Goal: Information Seeking & Learning: Learn about a topic

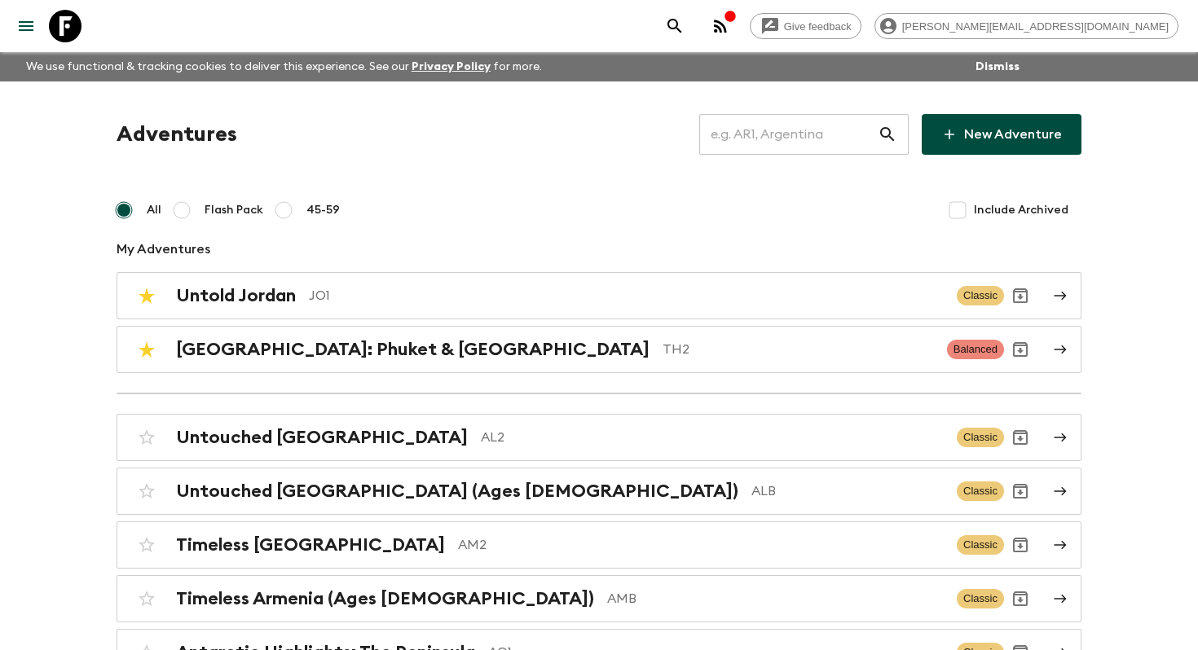
scroll to position [2101, 0]
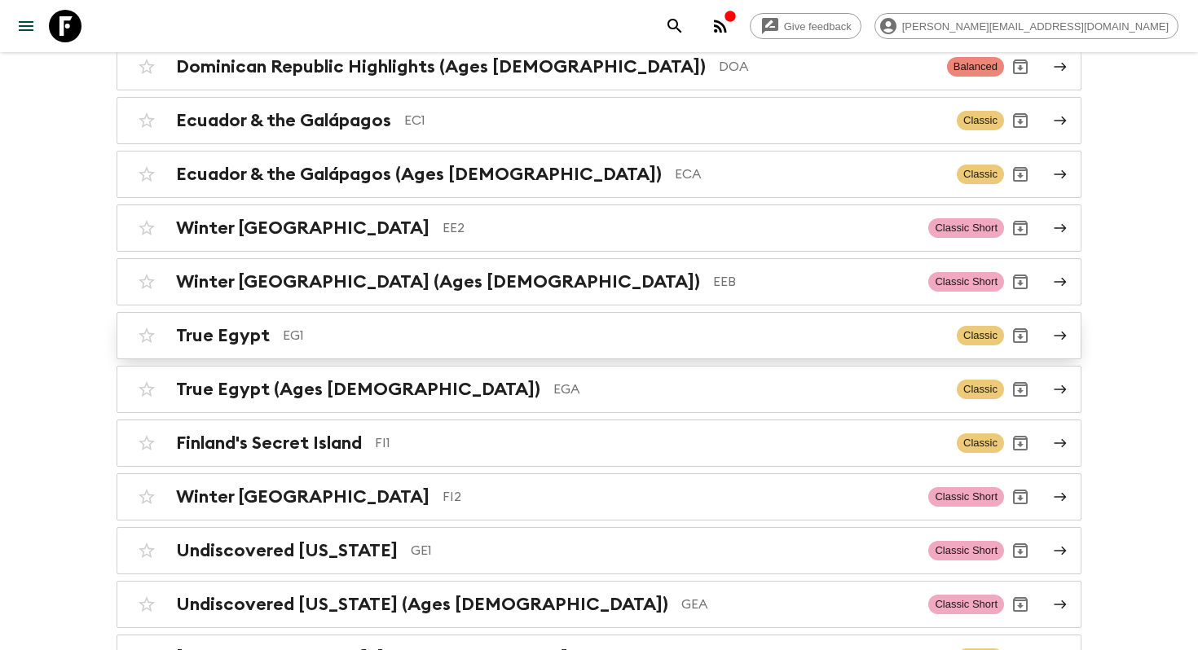
click at [472, 326] on p "EG1" at bounding box center [613, 336] width 661 height 20
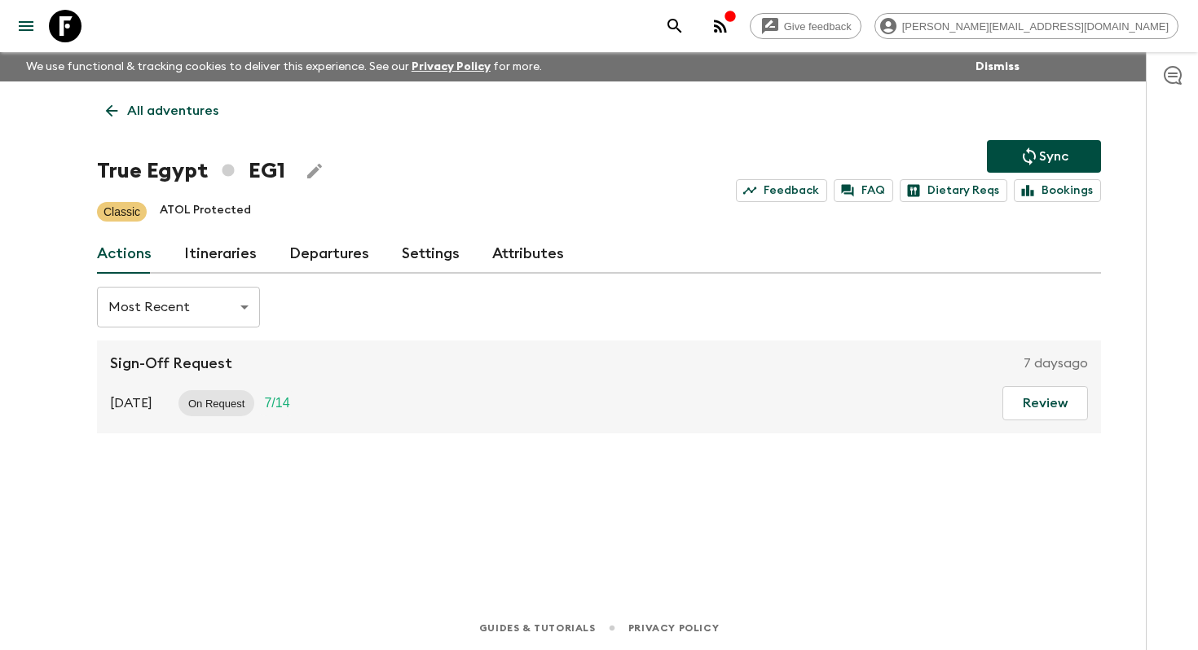
click at [204, 261] on link "Itineraries" at bounding box center [220, 254] width 73 height 39
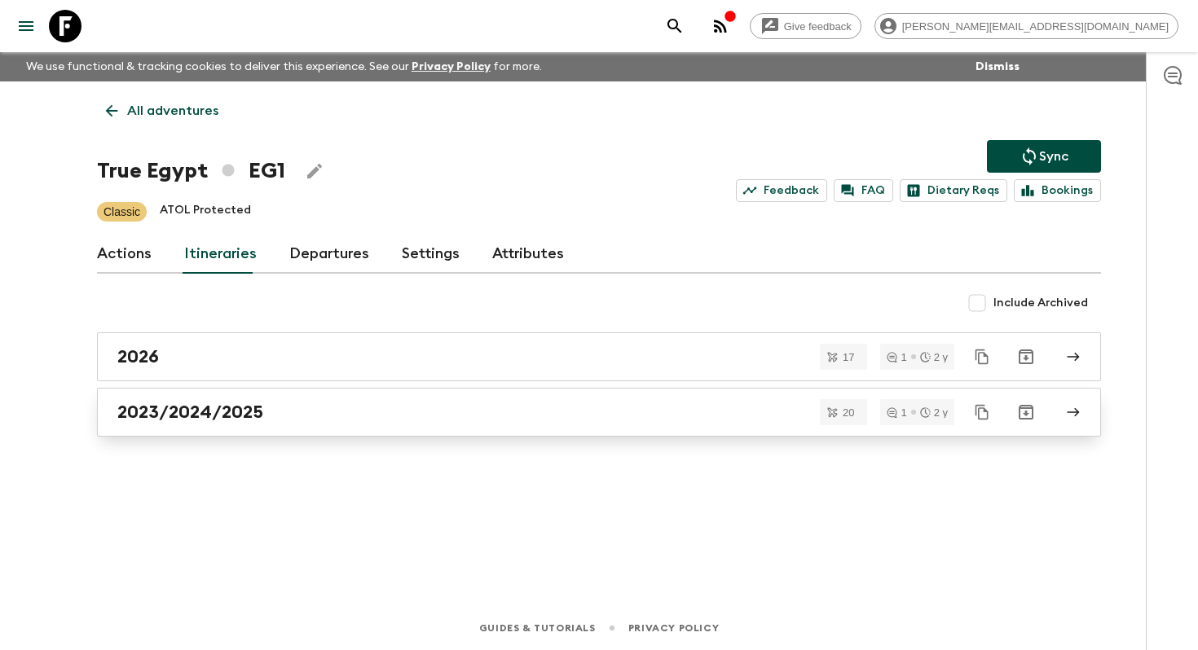
click at [226, 403] on h2 "2023/2024/2025" at bounding box center [190, 412] width 146 height 21
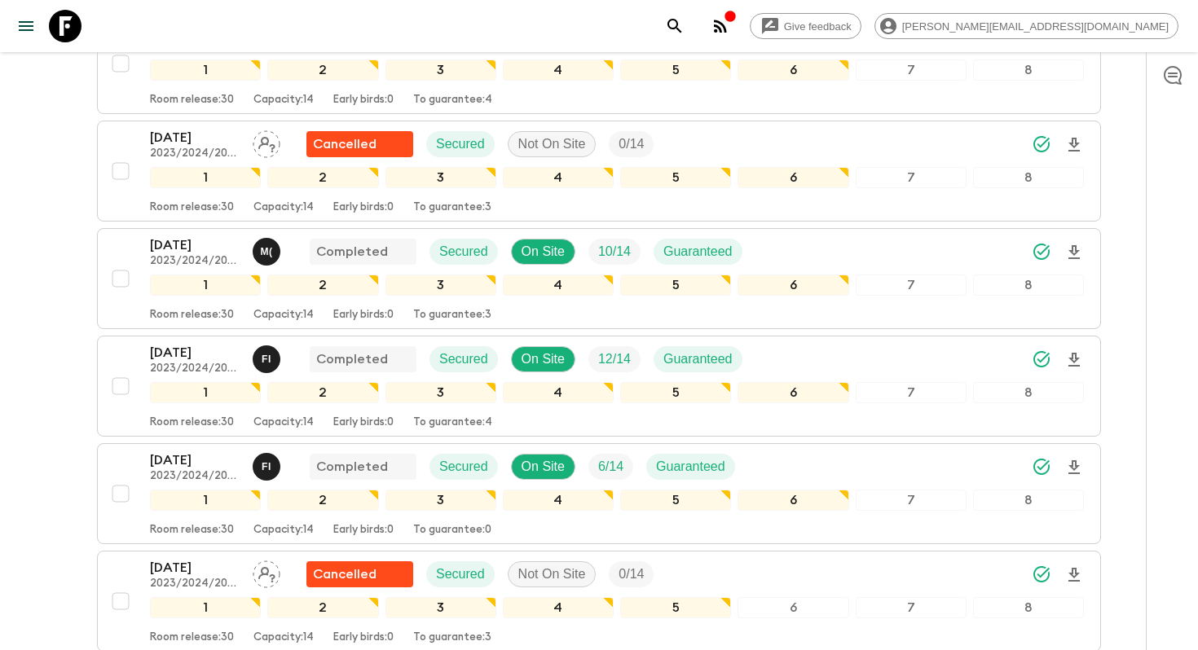
scroll to position [634, 0]
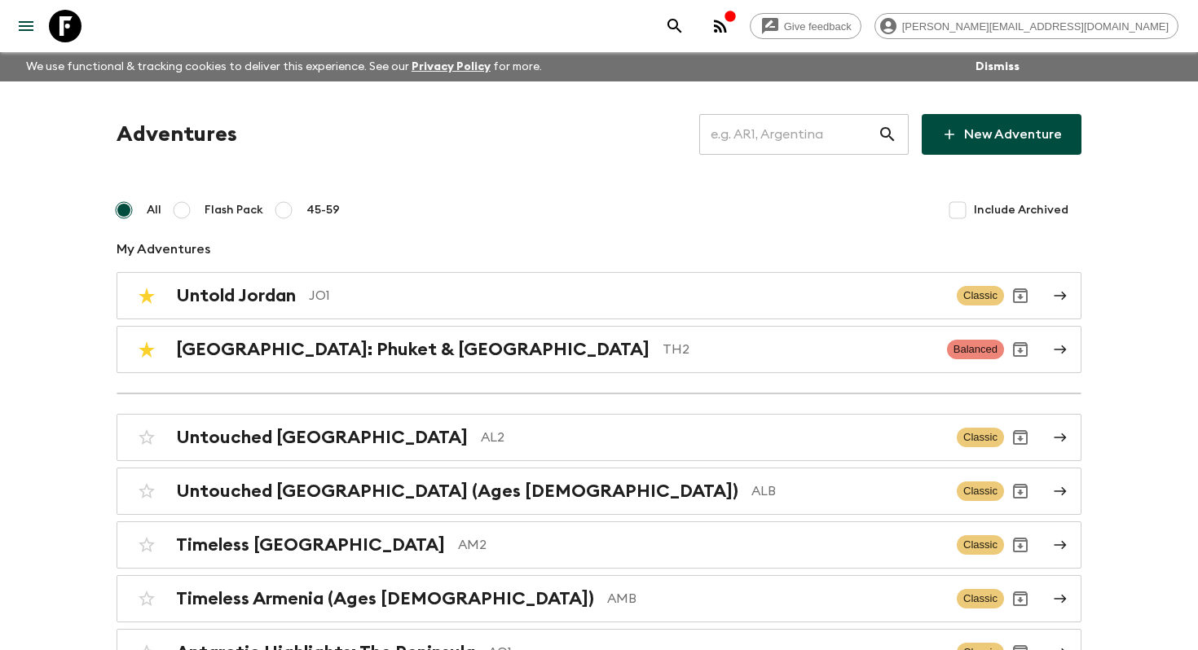
scroll to position [2639, 0]
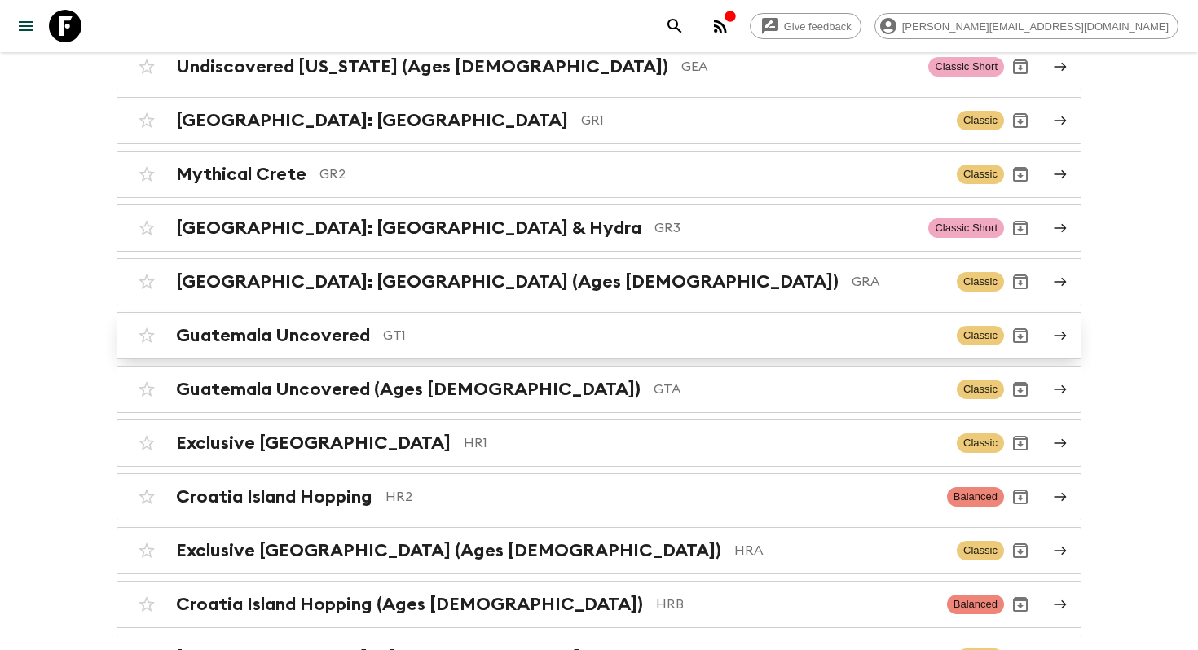
click at [484, 326] on p "GT1" at bounding box center [663, 336] width 560 height 20
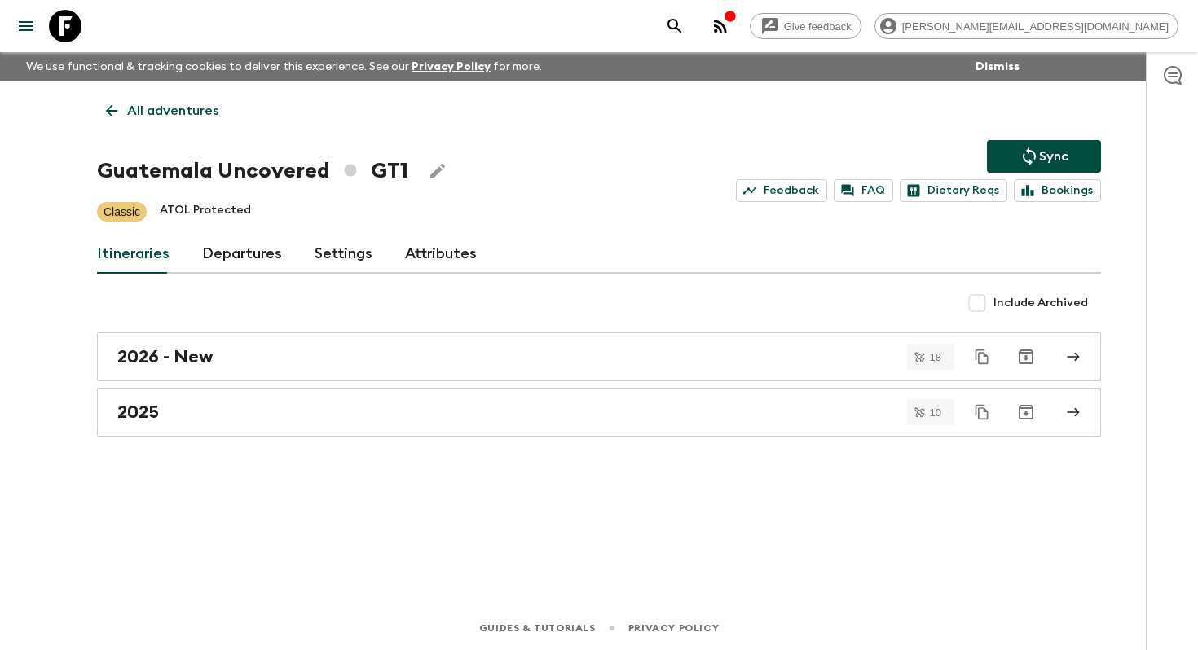
click at [226, 437] on div "All adventures Guatemala Uncovered GT1 Sync Feedback FAQ Dietary Reqs Bookings …" at bounding box center [598, 320] width 1043 height 479
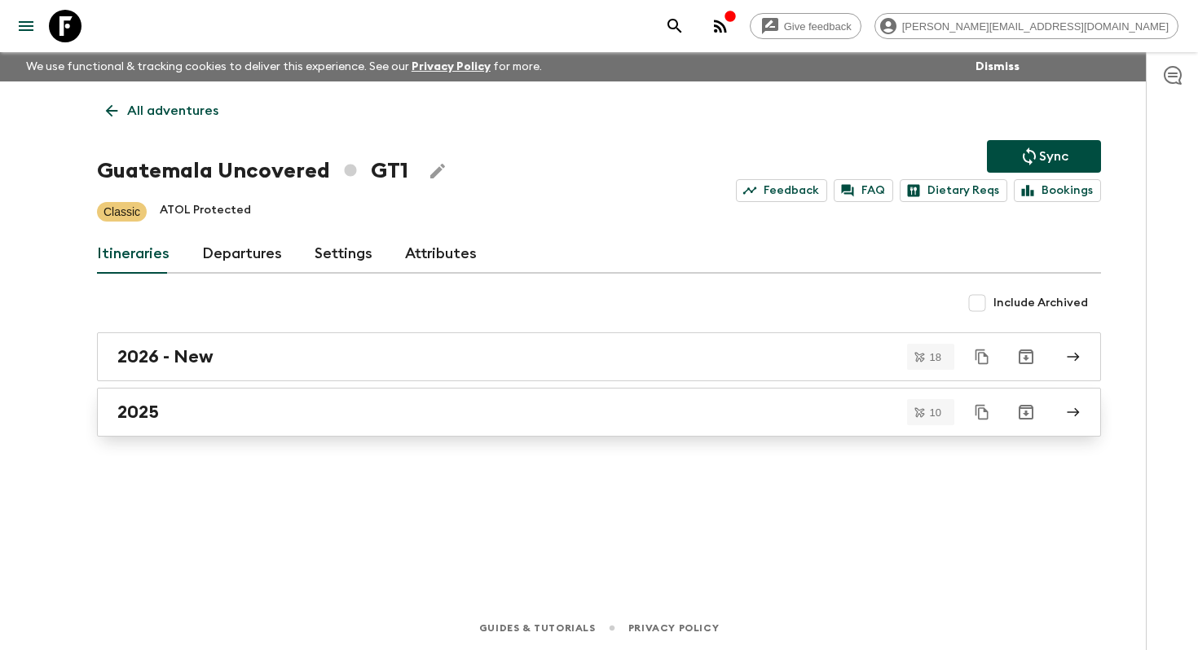
click at [240, 416] on div "2025" at bounding box center [583, 412] width 932 height 21
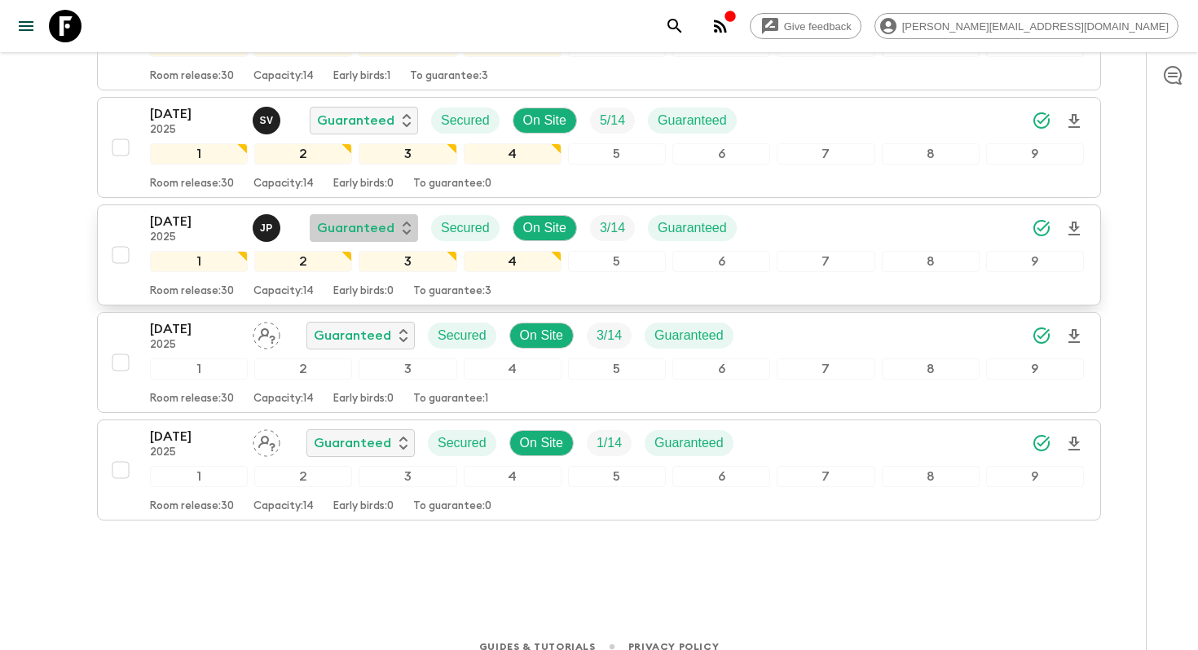
scroll to position [914, 0]
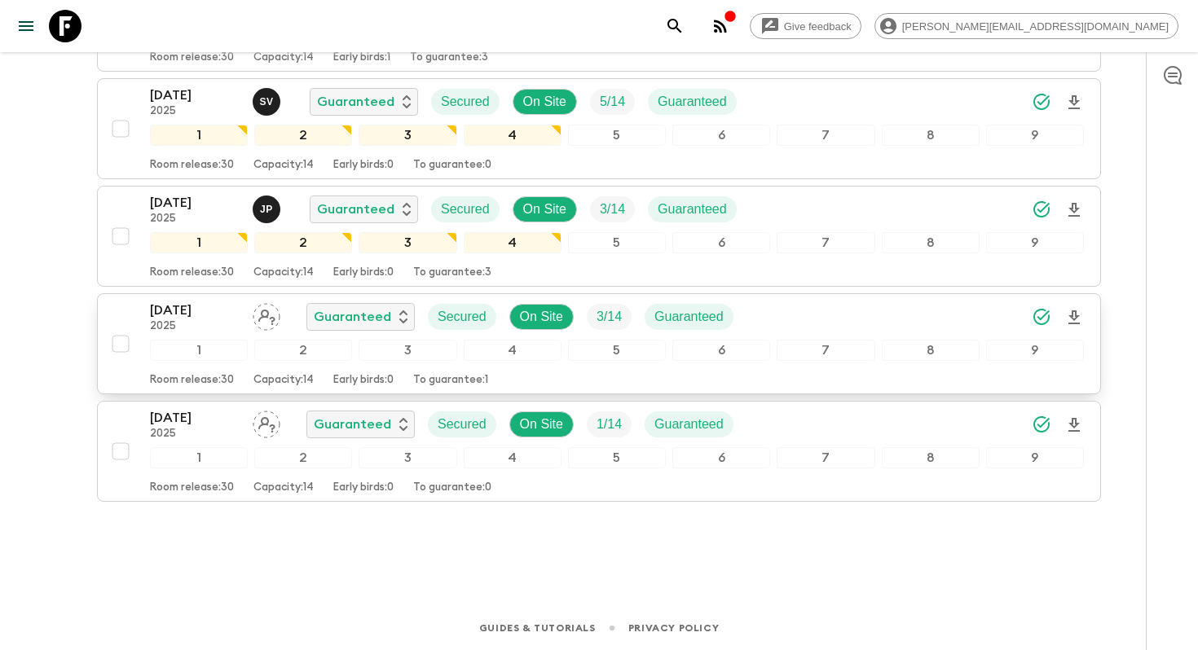
click at [174, 314] on p "20 Dec 2025" at bounding box center [195, 311] width 90 height 20
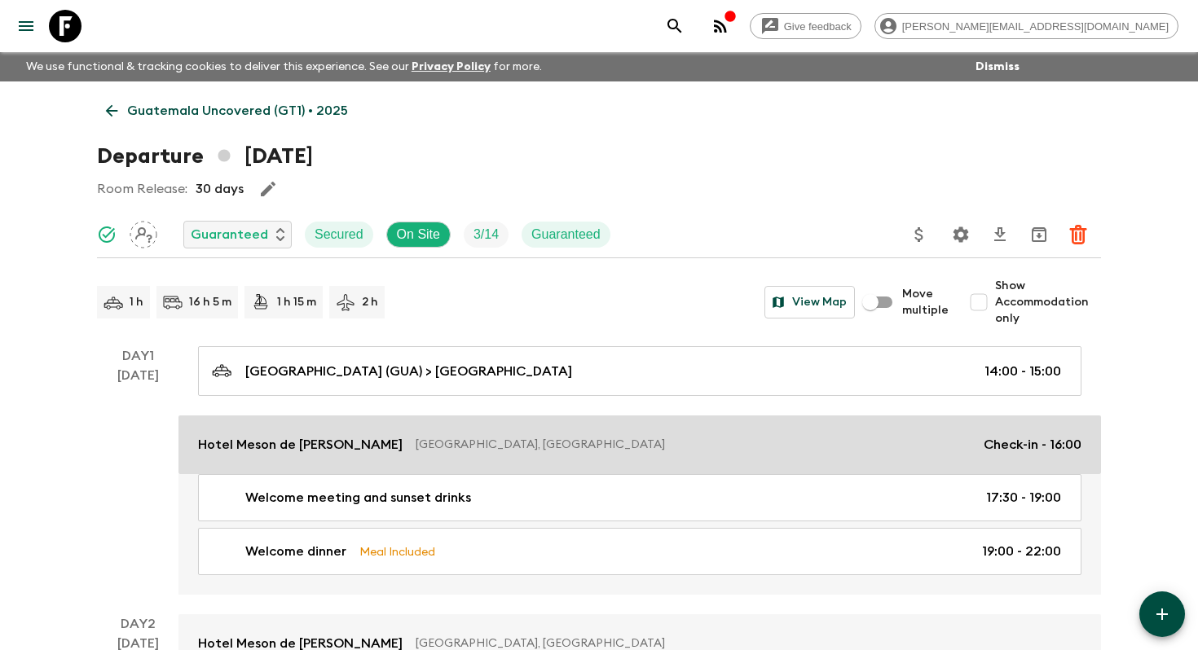
click at [253, 455] on link "Hotel Meson de Maria Antigua Guatemala, Guatemala Check-in - 16:00" at bounding box center [639, 444] width 922 height 59
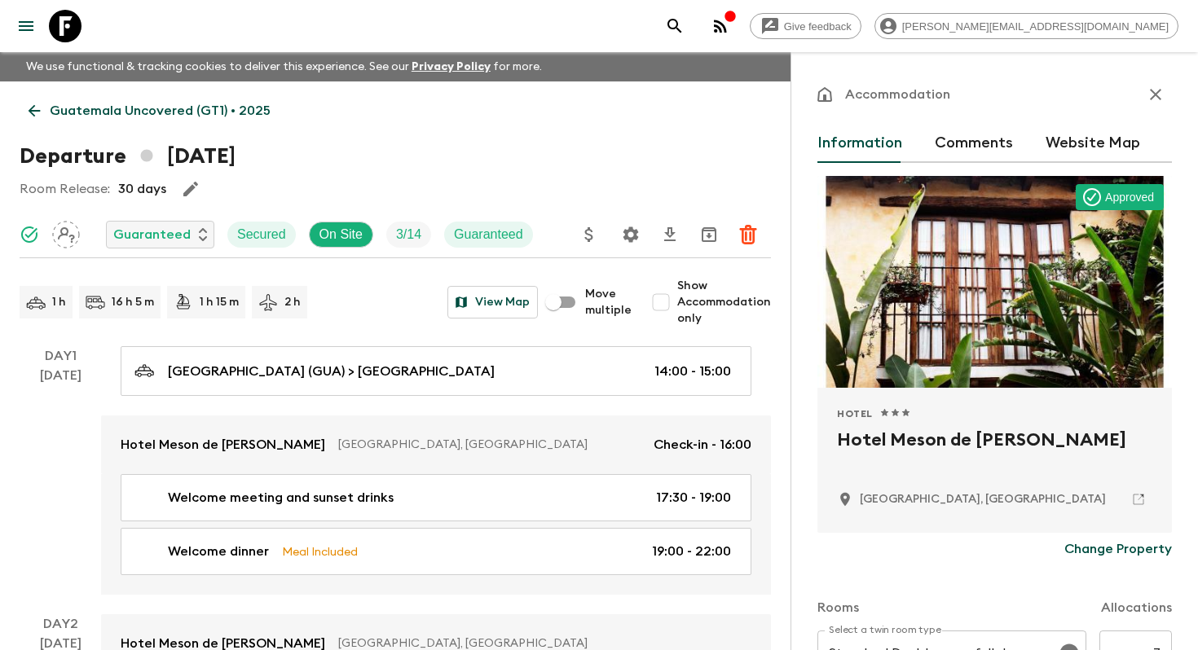
click at [885, 451] on h2 "Hotel Meson de Maria" at bounding box center [994, 453] width 315 height 52
copy div "Hotel Meson de Maria"
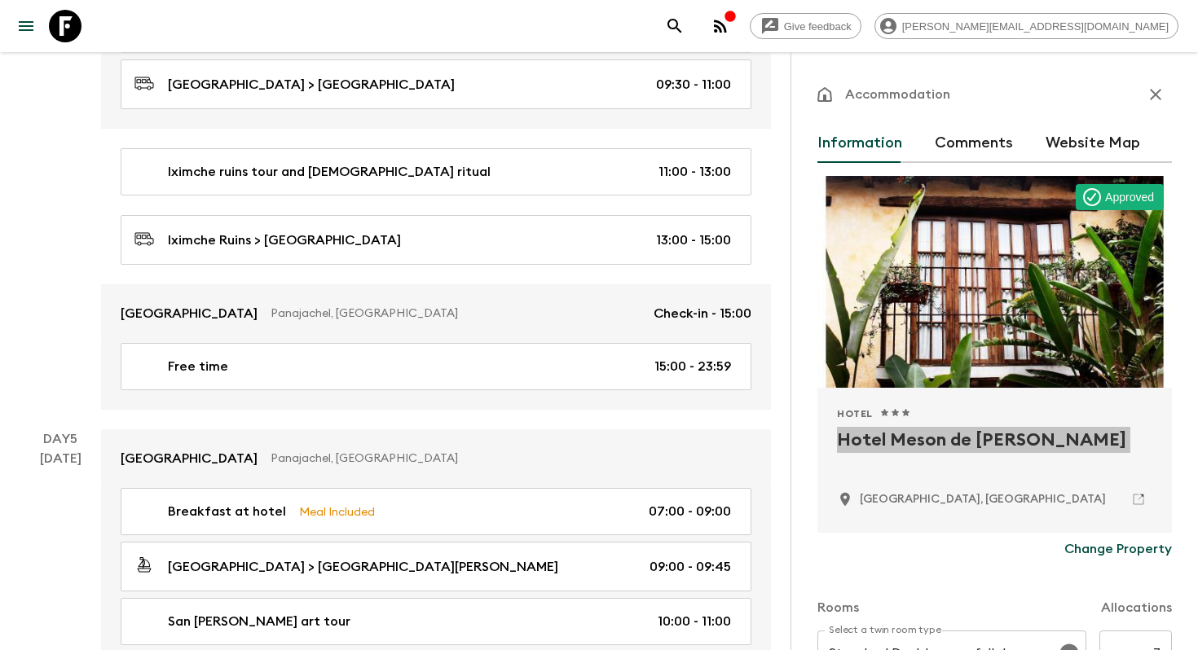
scroll to position [1452, 0]
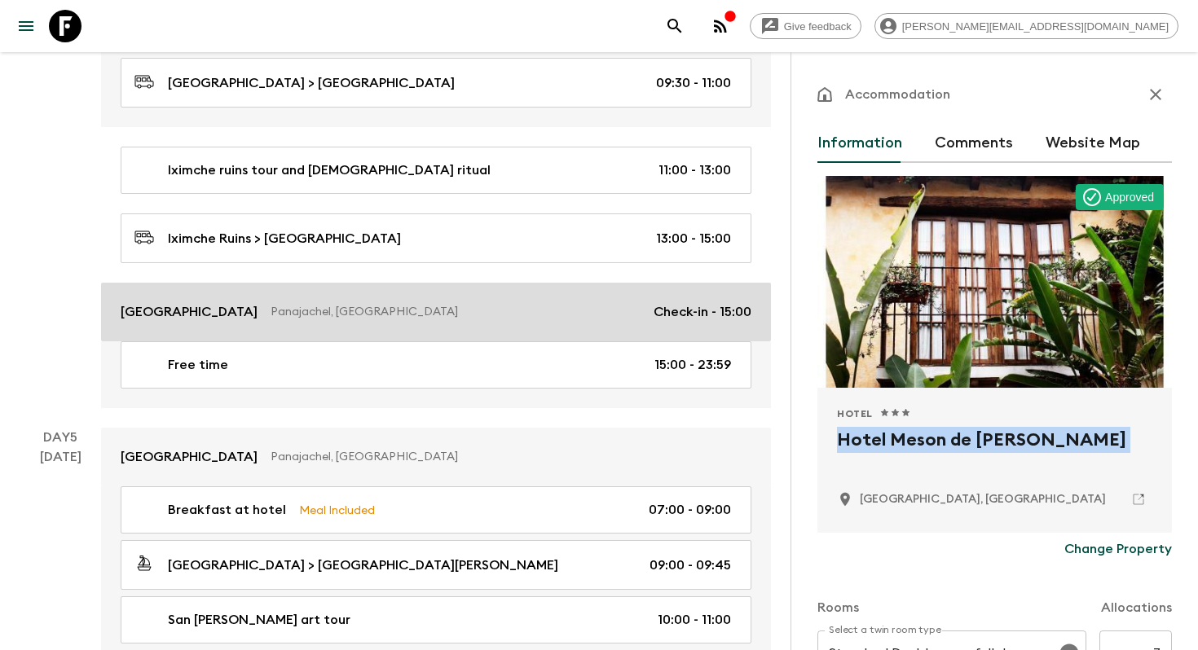
click at [172, 306] on p "Hotel Atitlán" at bounding box center [189, 312] width 137 height 20
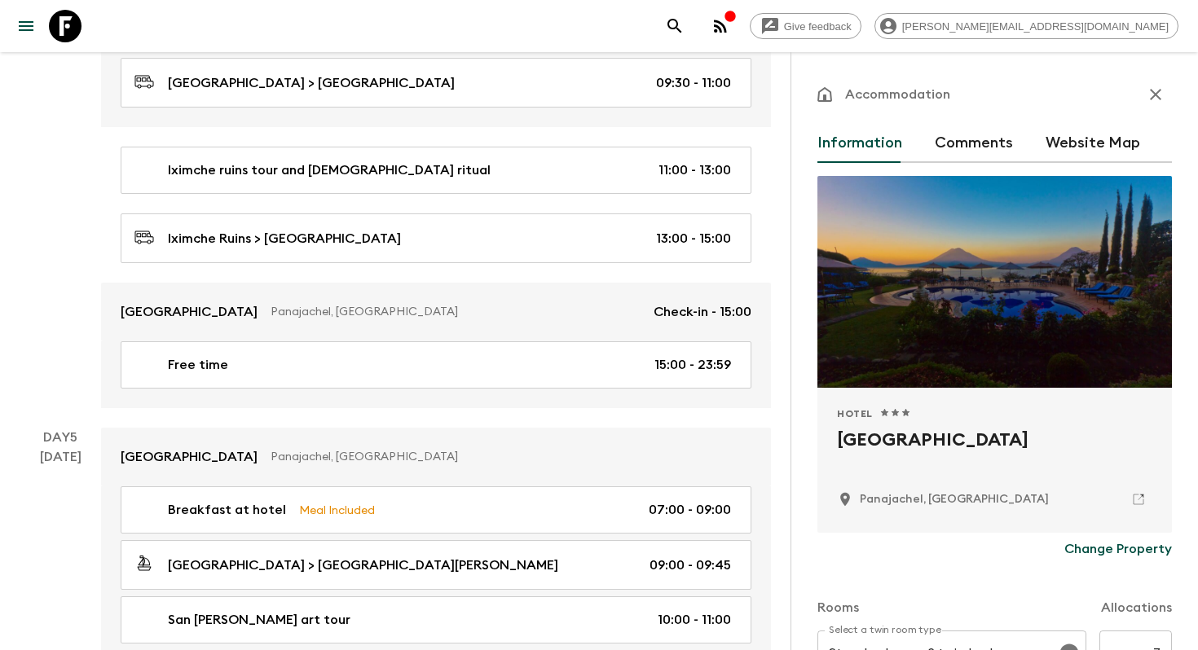
click at [912, 453] on h2 "Hotel Atitlán" at bounding box center [994, 453] width 315 height 52
click at [912, 441] on h2 "Hotel Atitlán" at bounding box center [994, 453] width 315 height 52
copy div "Hotel Atitlán"
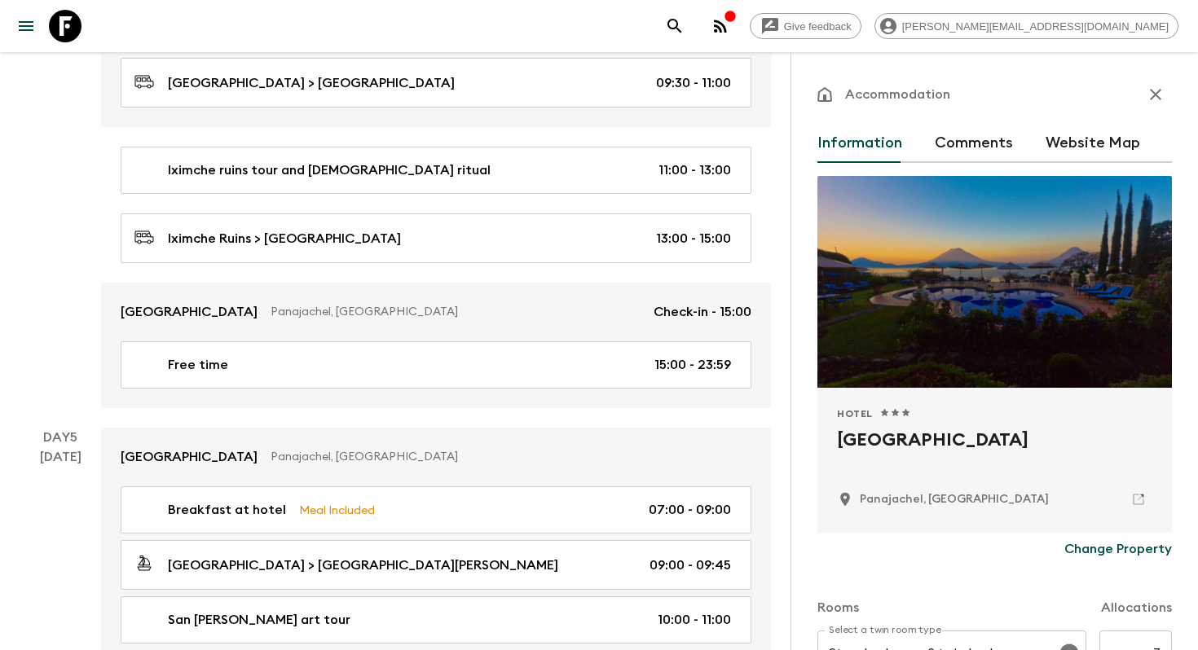
click at [864, 500] on p "Panajachel, Guatemala" at bounding box center [953, 499] width 189 height 16
copy p "Panajachel"
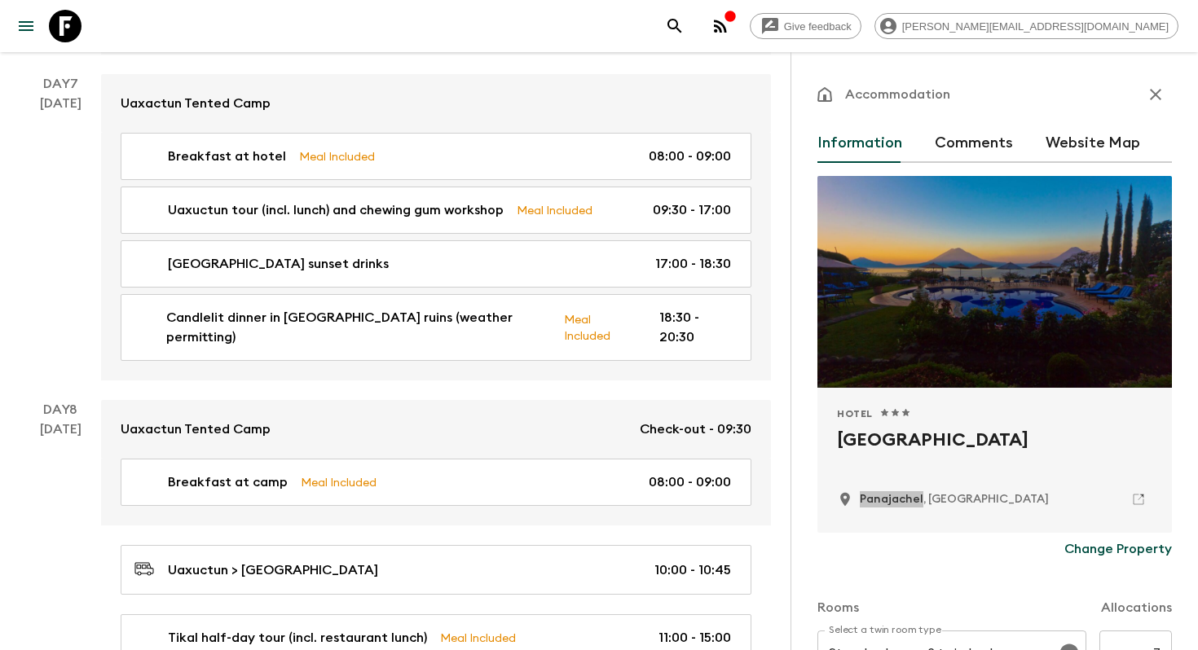
scroll to position [2938, 0]
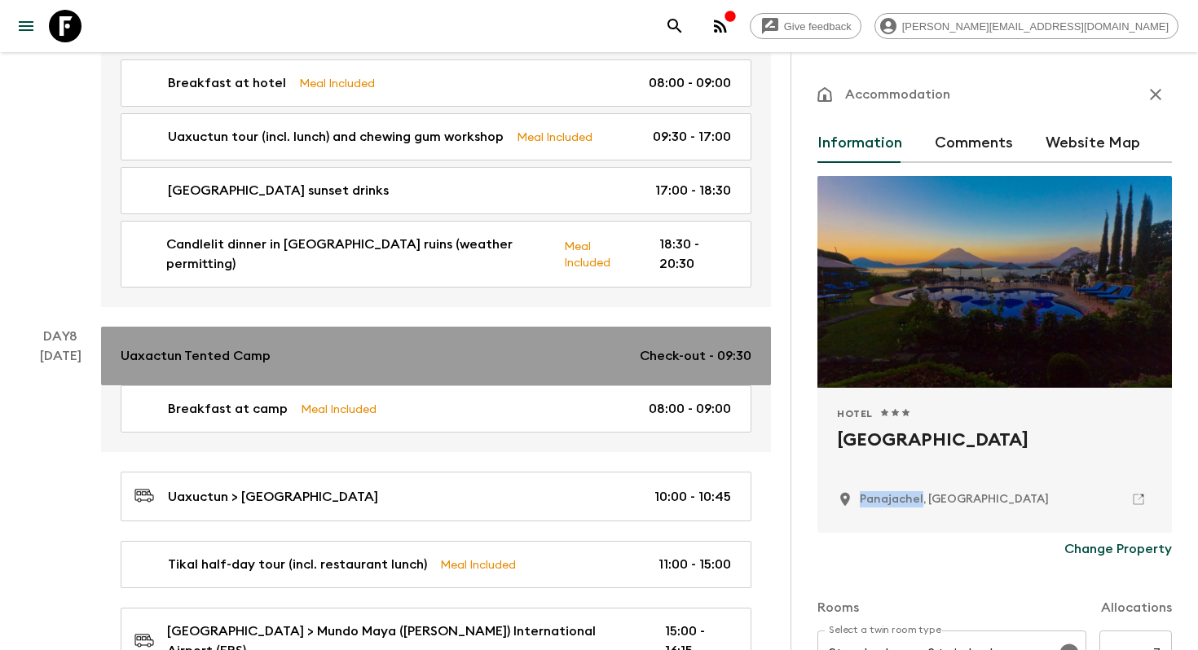
click at [196, 346] on p "Uaxactun Tented Camp" at bounding box center [196, 356] width 150 height 20
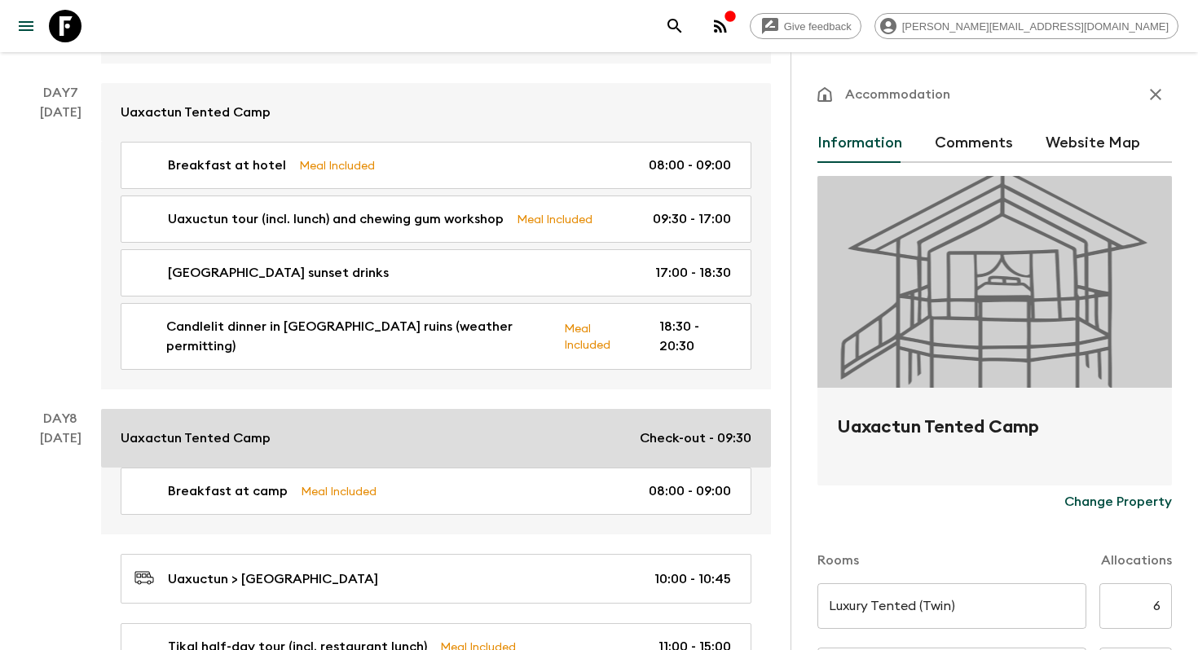
scroll to position [2815, 0]
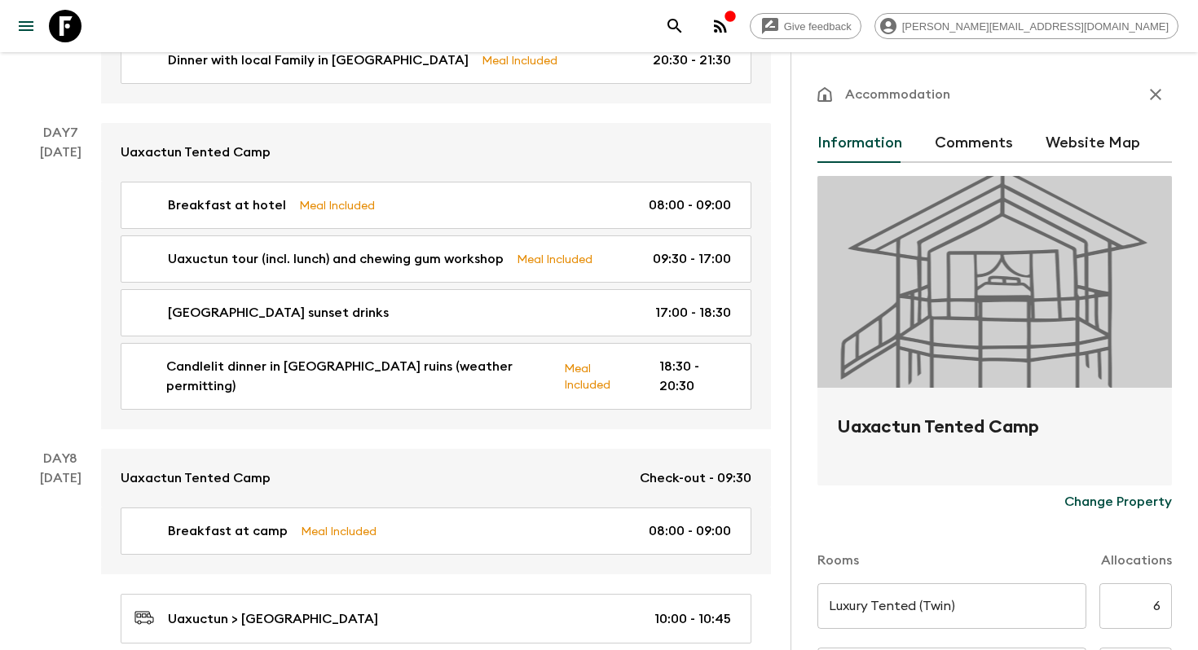
click at [881, 429] on h2 "Uaxactun Tented Camp" at bounding box center [994, 440] width 315 height 52
copy form "Uaxactun Tented Camp Change Property"
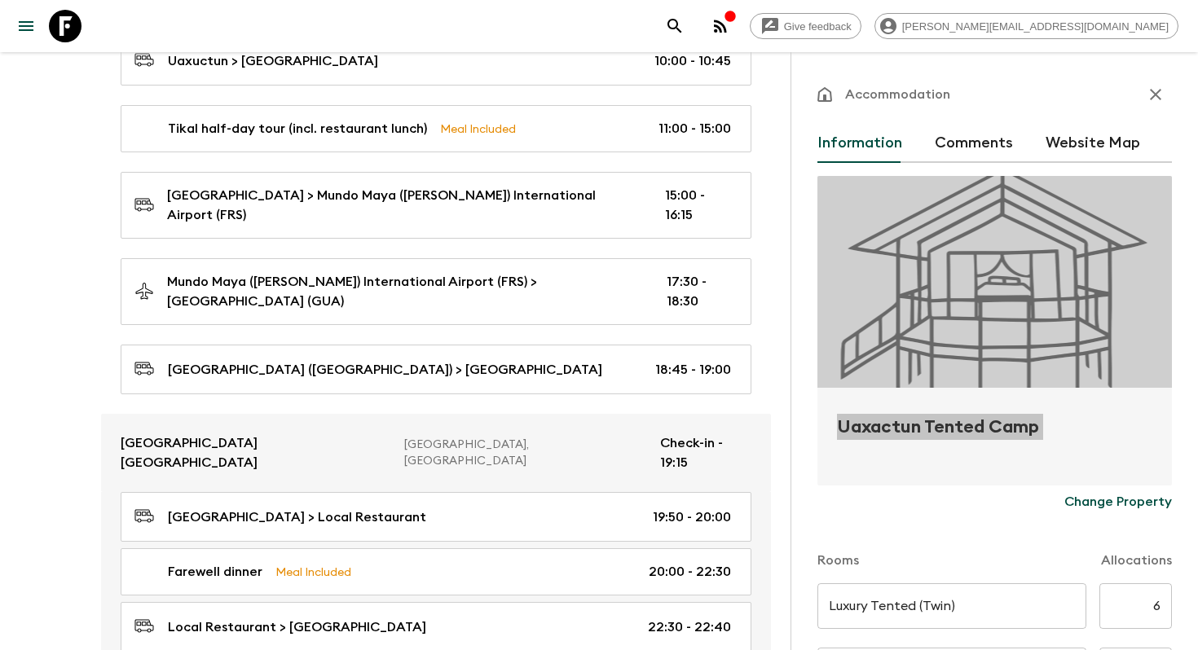
scroll to position [3375, 0]
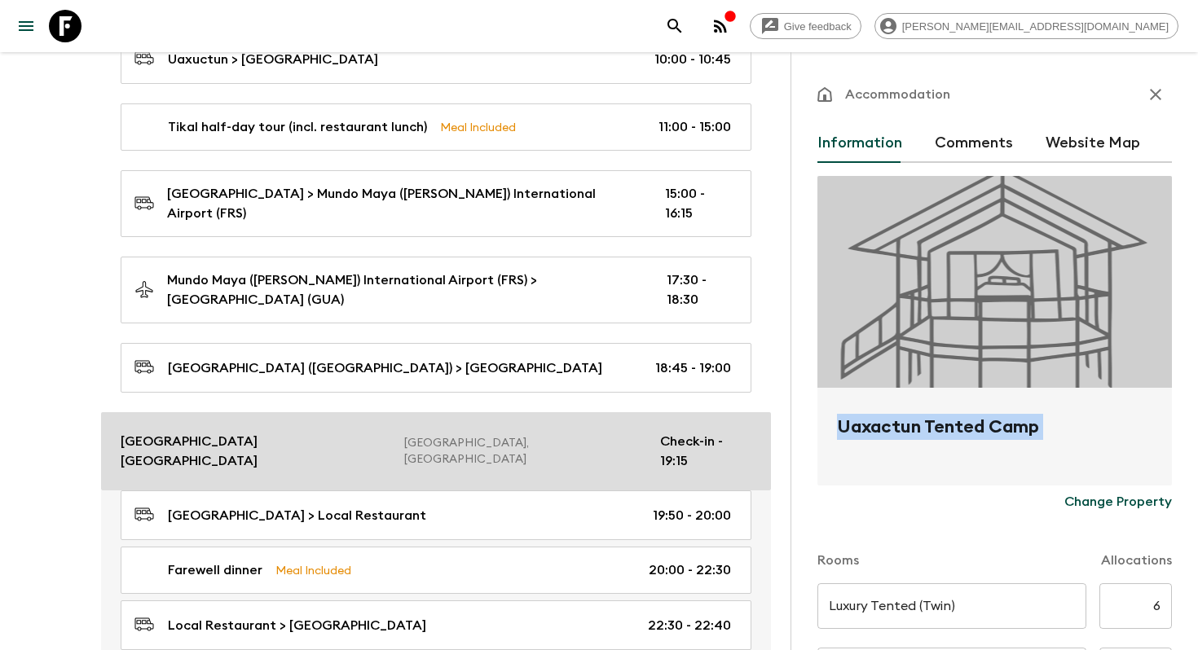
click at [253, 432] on p "Hotel Biltmore Guatemala" at bounding box center [256, 451] width 270 height 39
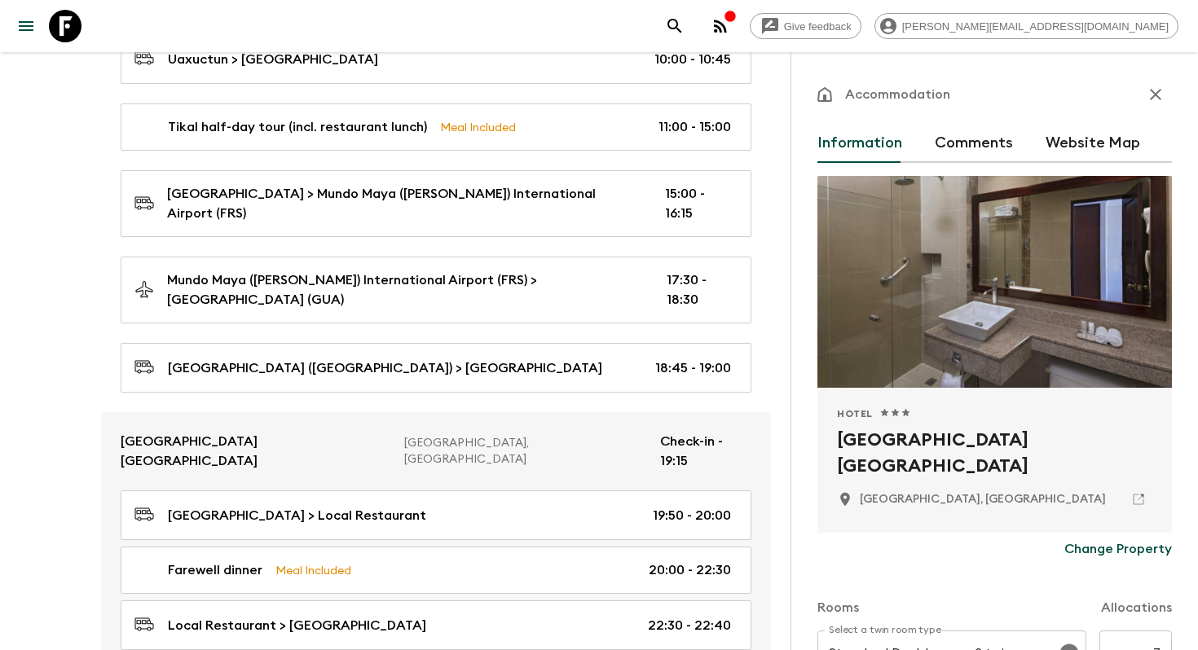
click at [879, 450] on h2 "Hotel Biltmore Guatemala" at bounding box center [994, 453] width 315 height 52
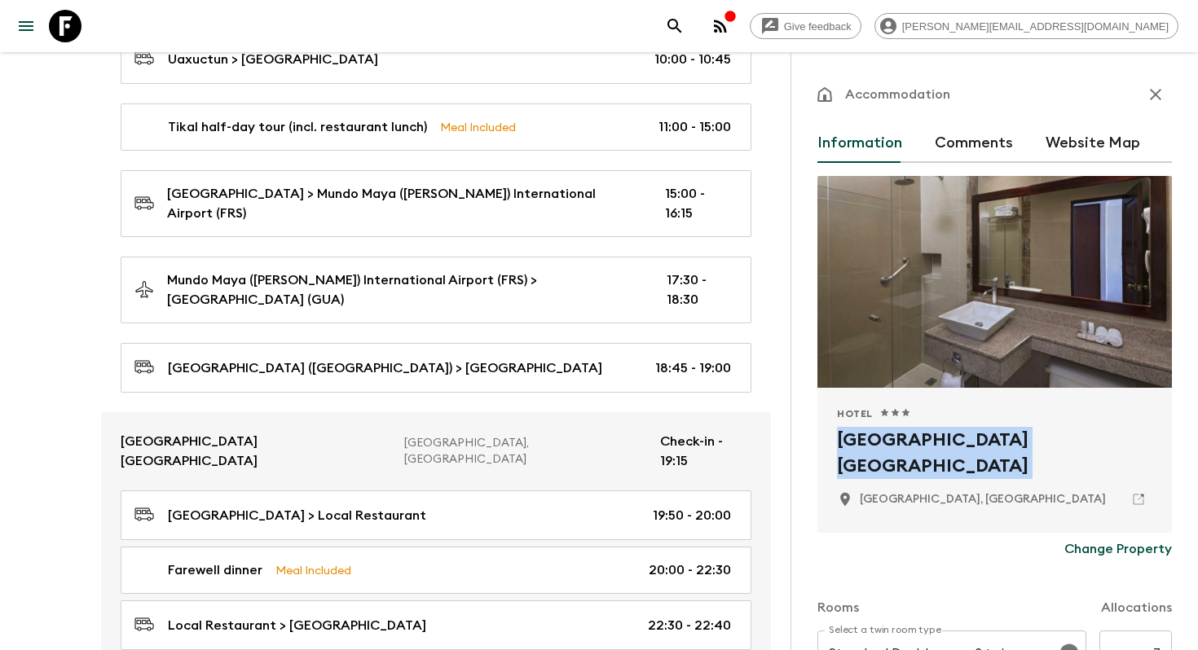
click at [879, 450] on h2 "Hotel Biltmore Guatemala" at bounding box center [994, 453] width 315 height 52
copy div "Hotel Biltmore Guatemala"
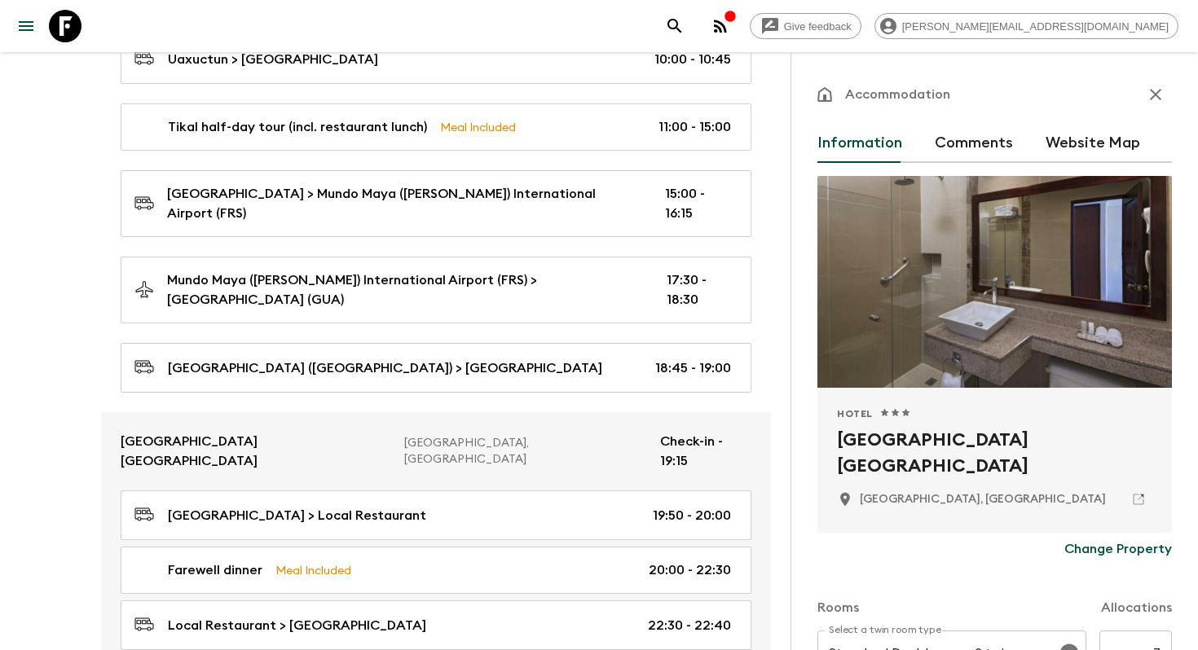
click at [76, 32] on icon at bounding box center [65, 26] width 33 height 33
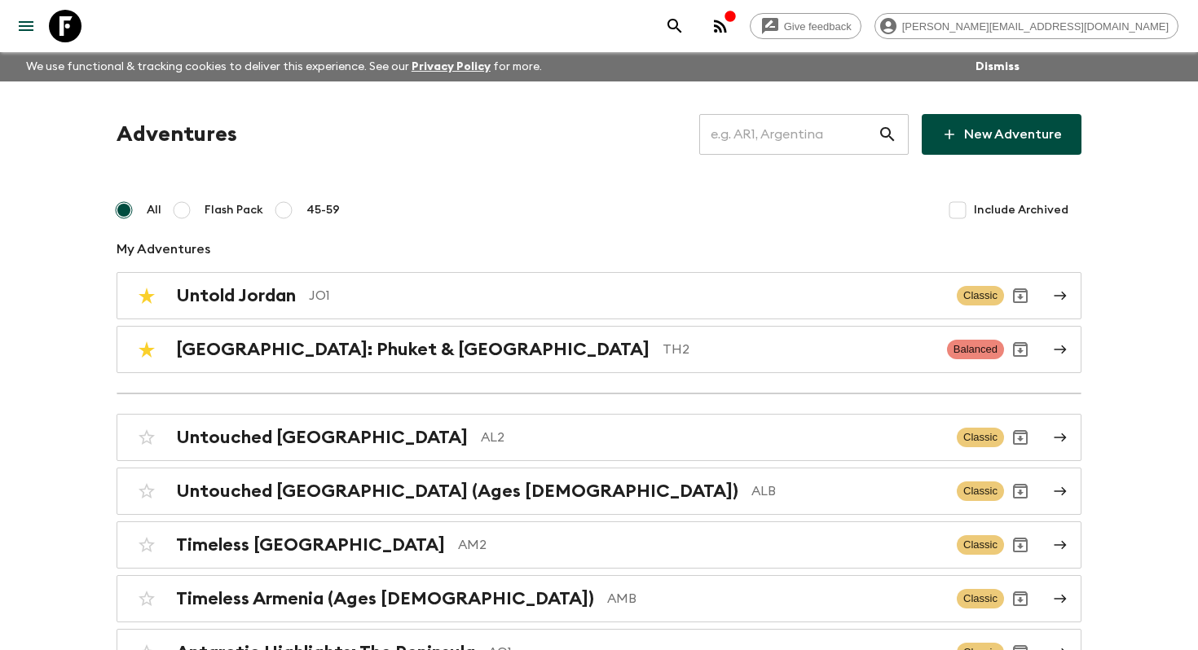
scroll to position [5434, 0]
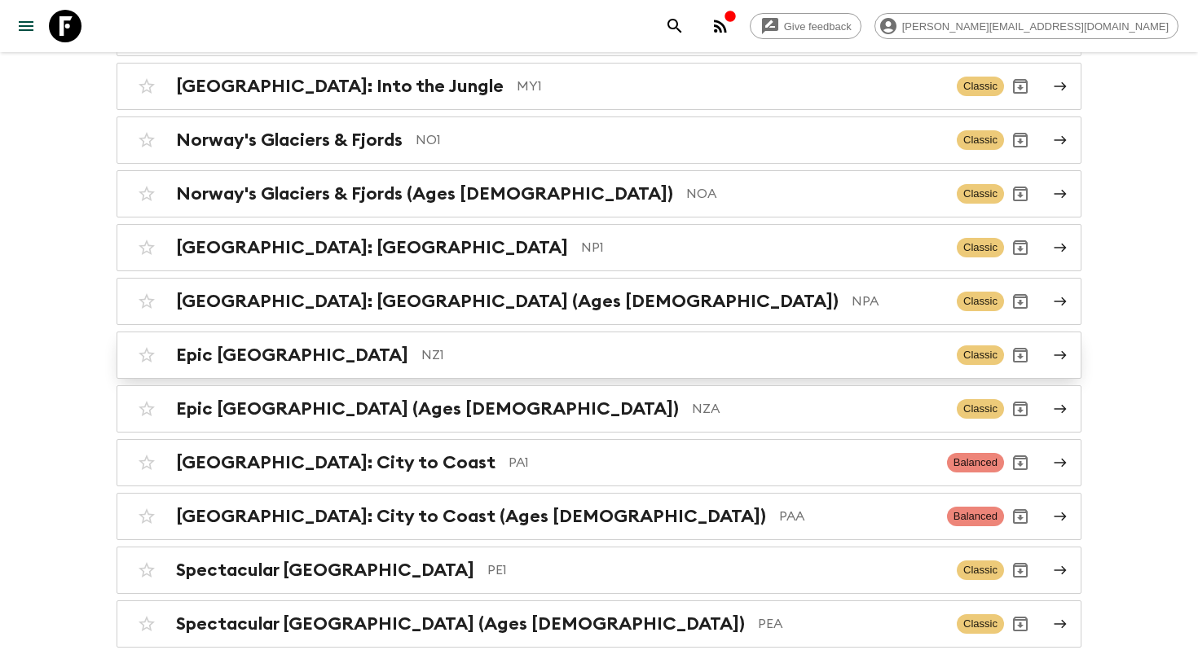
click at [230, 345] on h2 "Epic [GEOGRAPHIC_DATA]" at bounding box center [292, 355] width 232 height 21
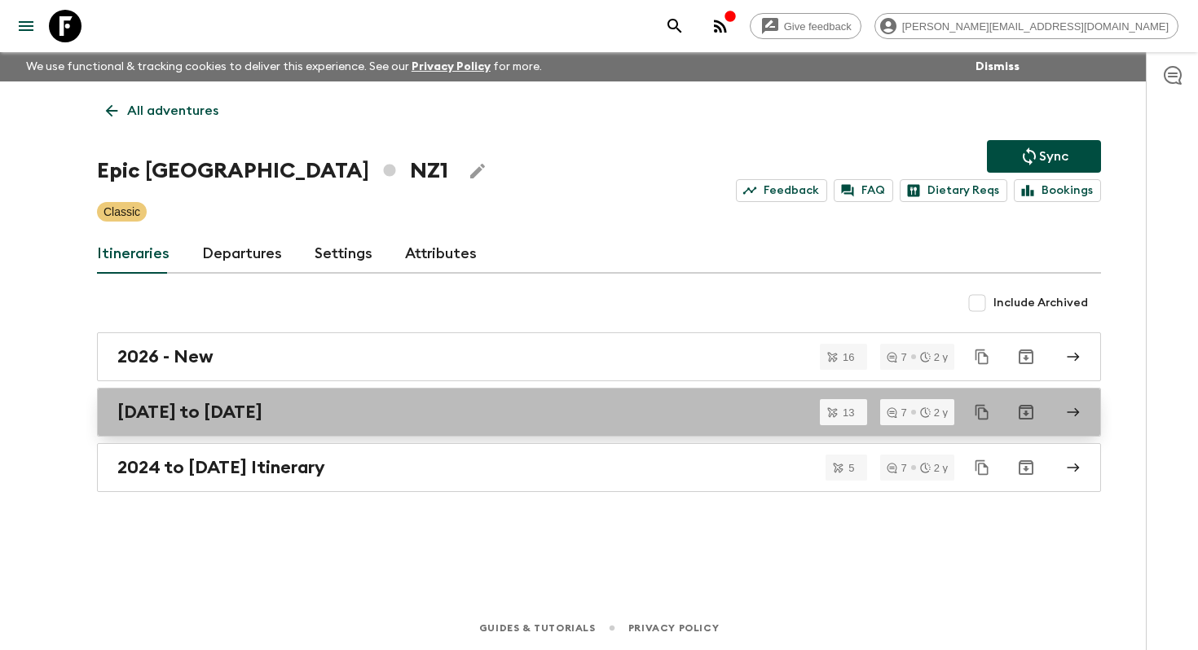
click at [207, 419] on h2 "April to December 2025" at bounding box center [189, 412] width 145 height 21
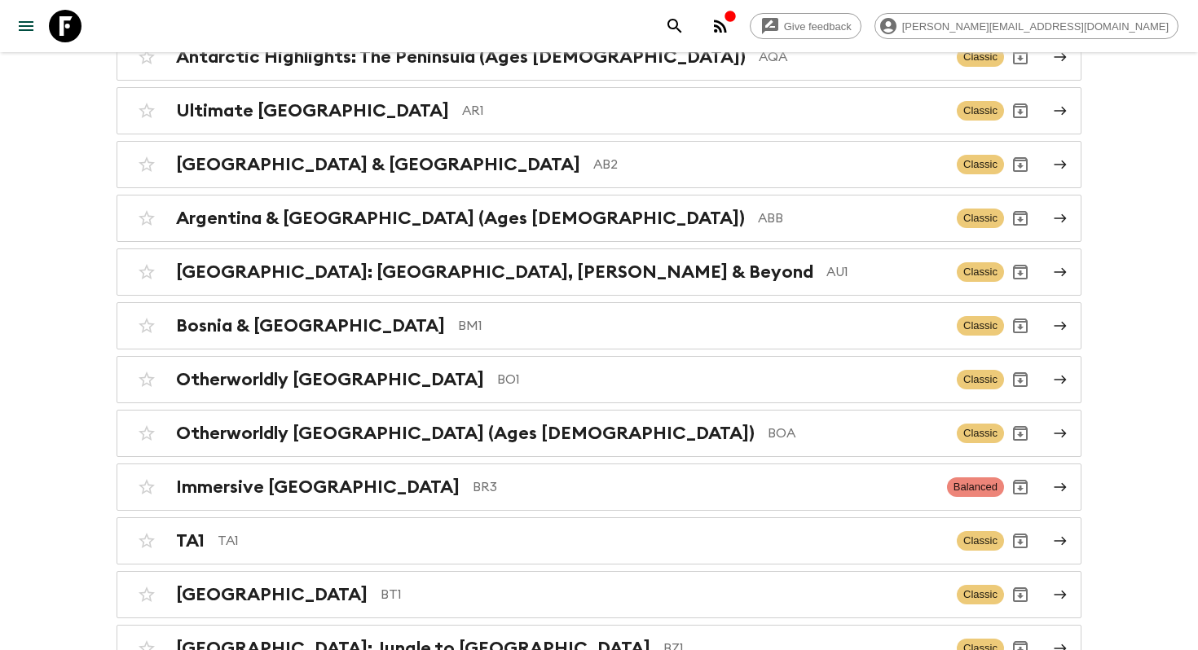
scroll to position [2101, 0]
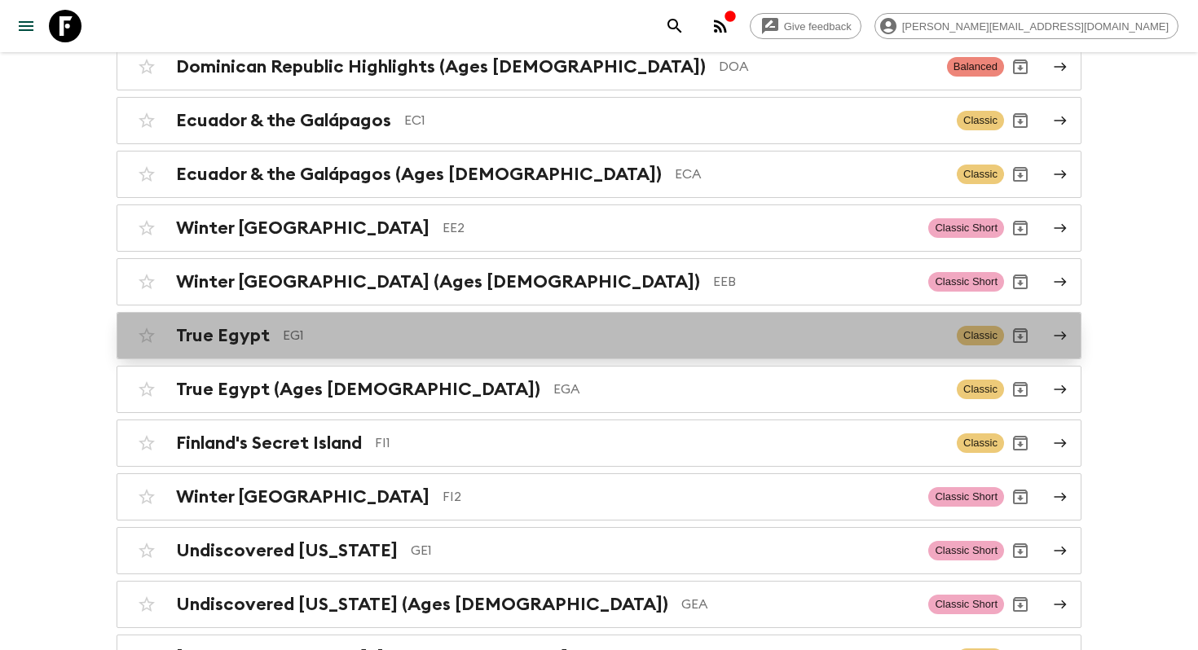
click at [415, 327] on p "EG1" at bounding box center [613, 336] width 661 height 20
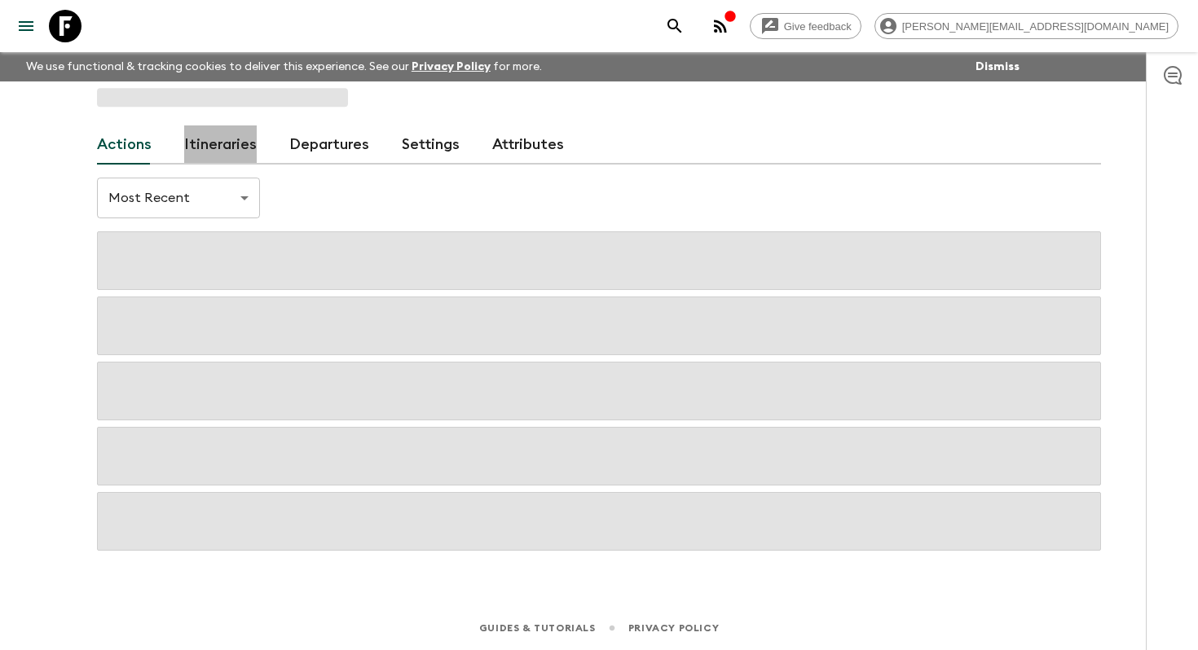
click at [241, 161] on link "Itineraries" at bounding box center [220, 144] width 73 height 39
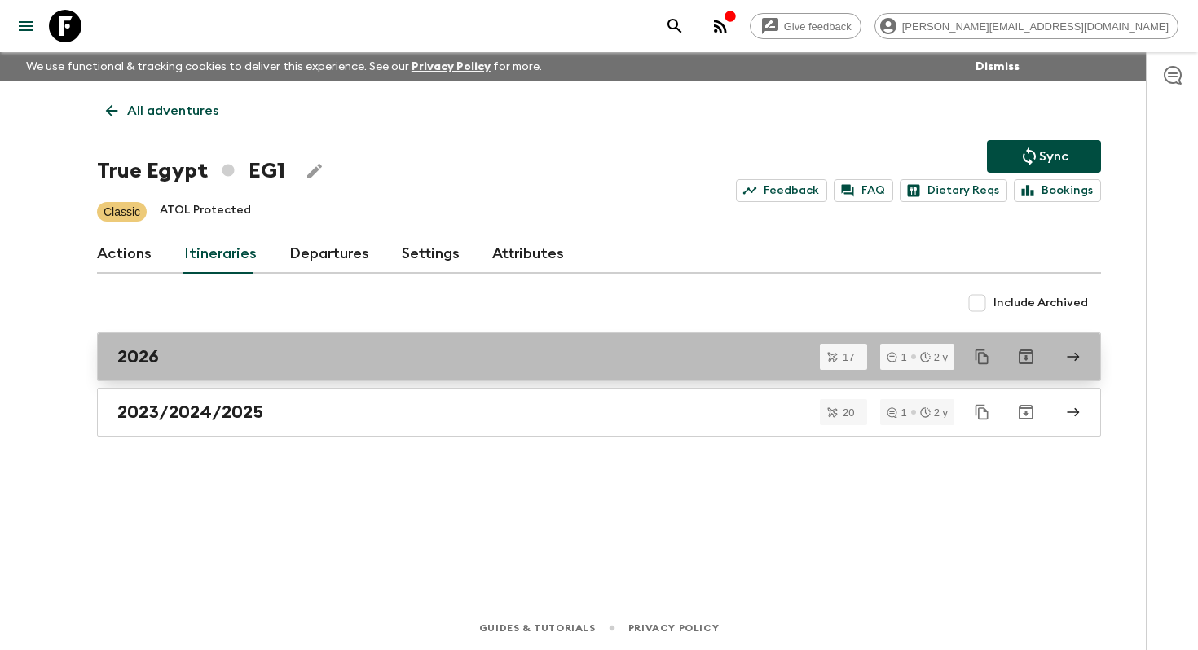
click at [253, 360] on div "2026" at bounding box center [583, 356] width 932 height 21
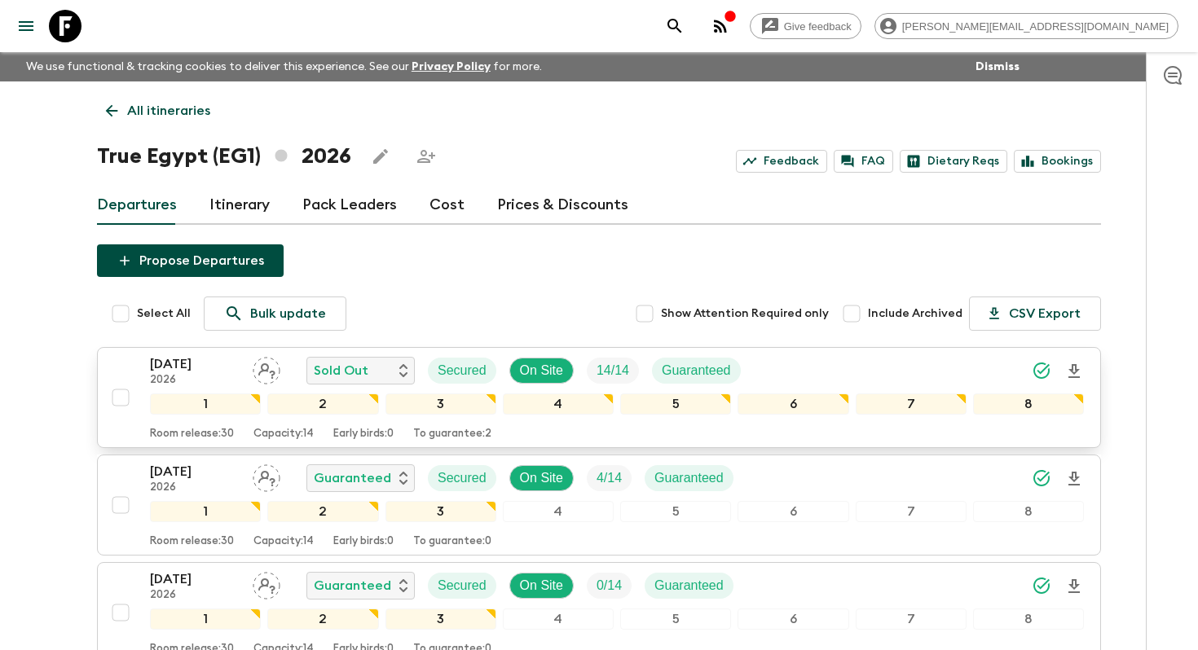
click at [182, 367] on p "18 Jan 2026" at bounding box center [195, 364] width 90 height 20
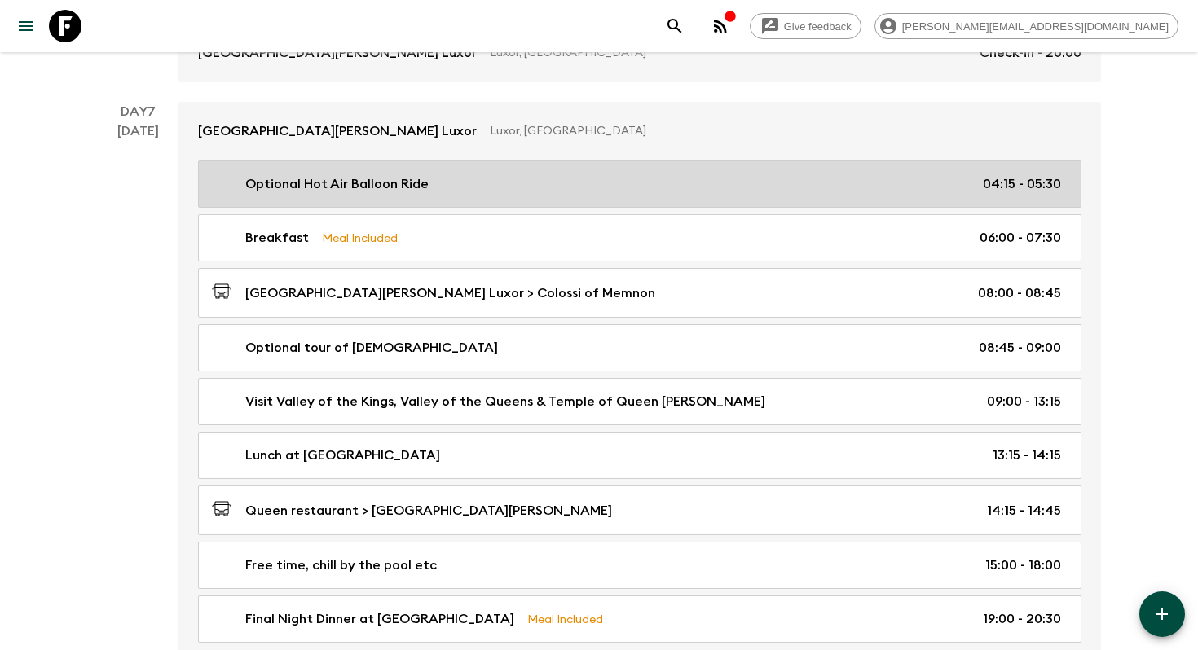
scroll to position [3450, 0]
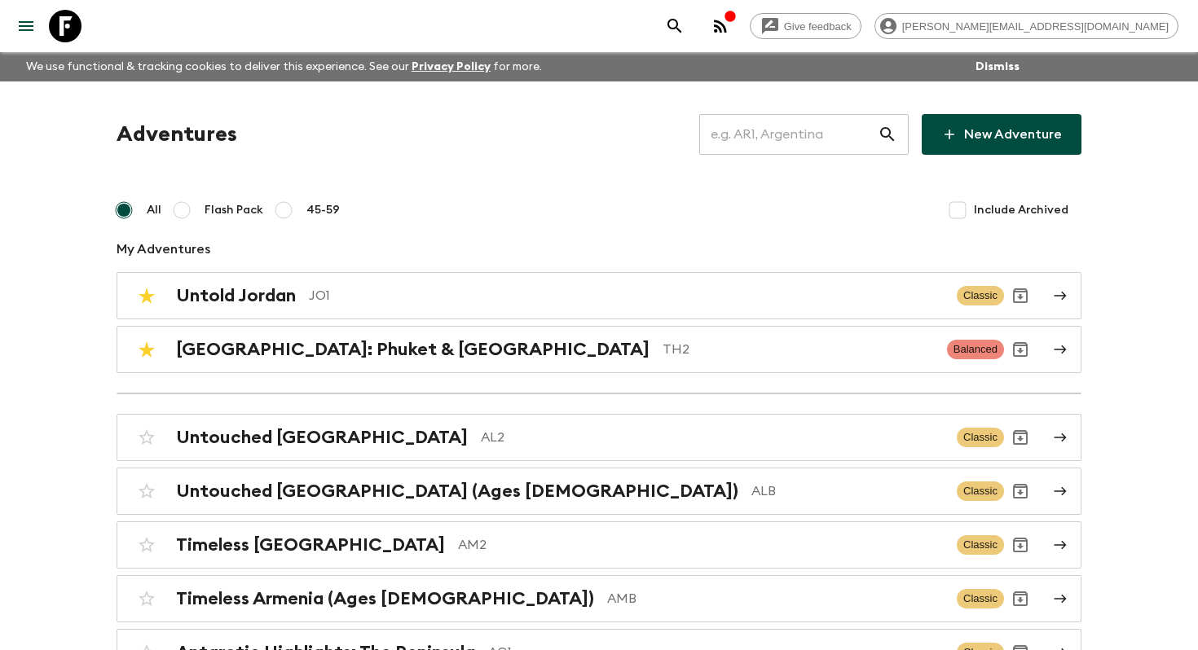
scroll to position [5434, 0]
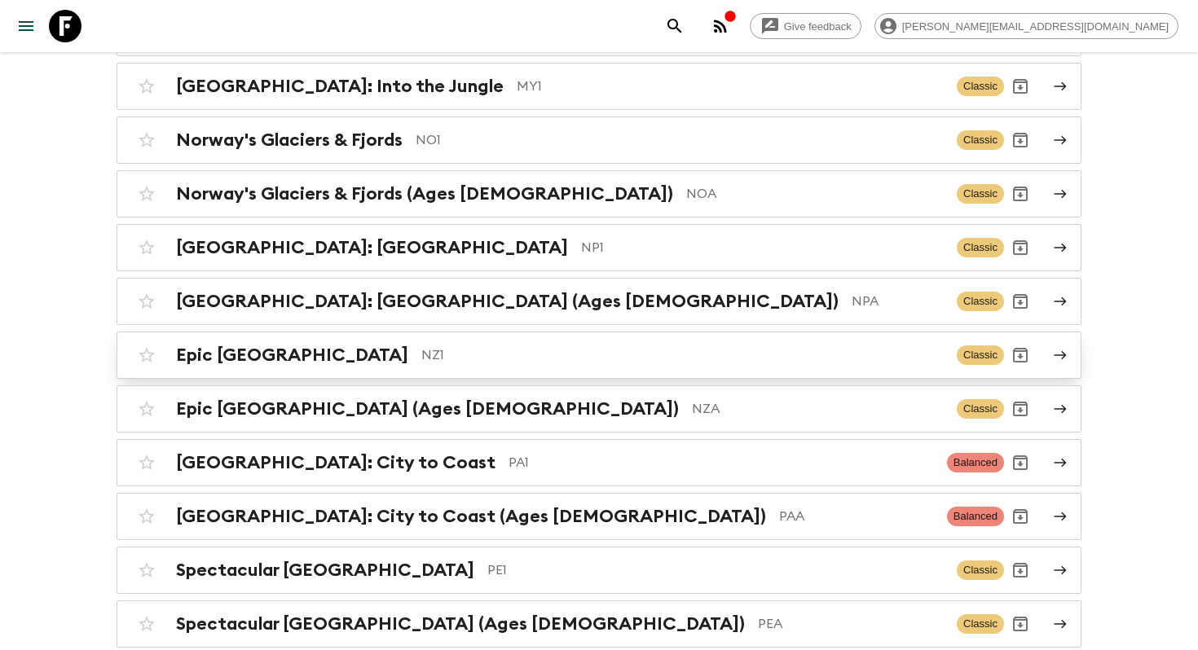
click at [441, 345] on p "NZ1" at bounding box center [682, 355] width 522 height 20
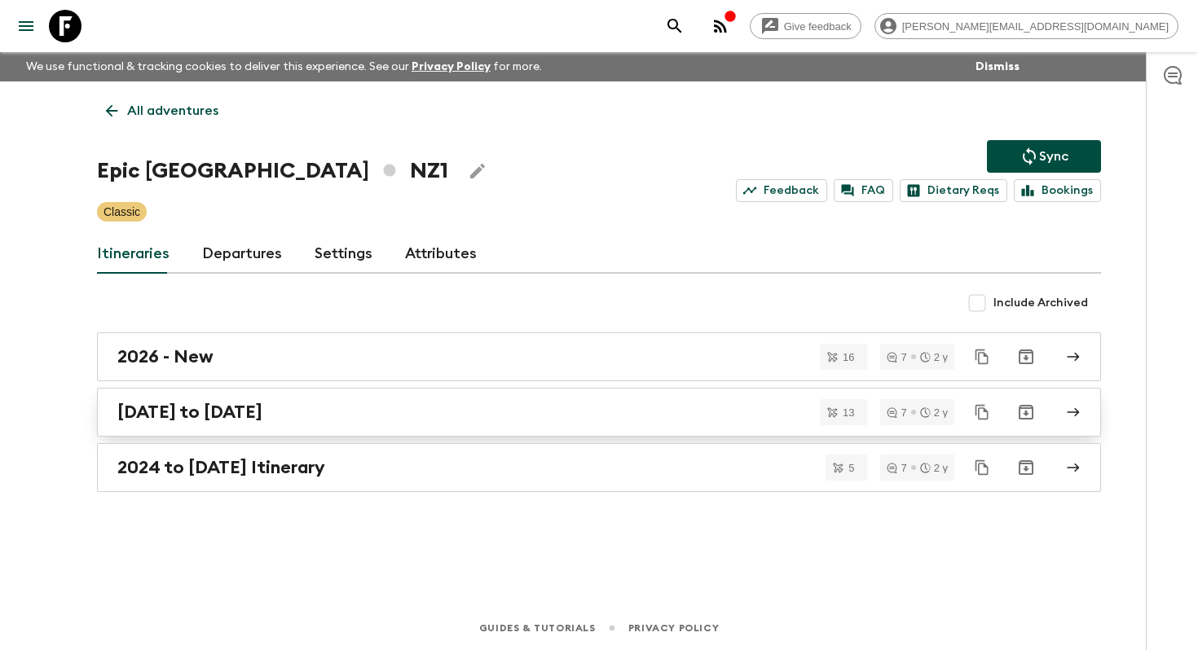
click at [236, 421] on h2 "[DATE] to [DATE]" at bounding box center [189, 412] width 145 height 21
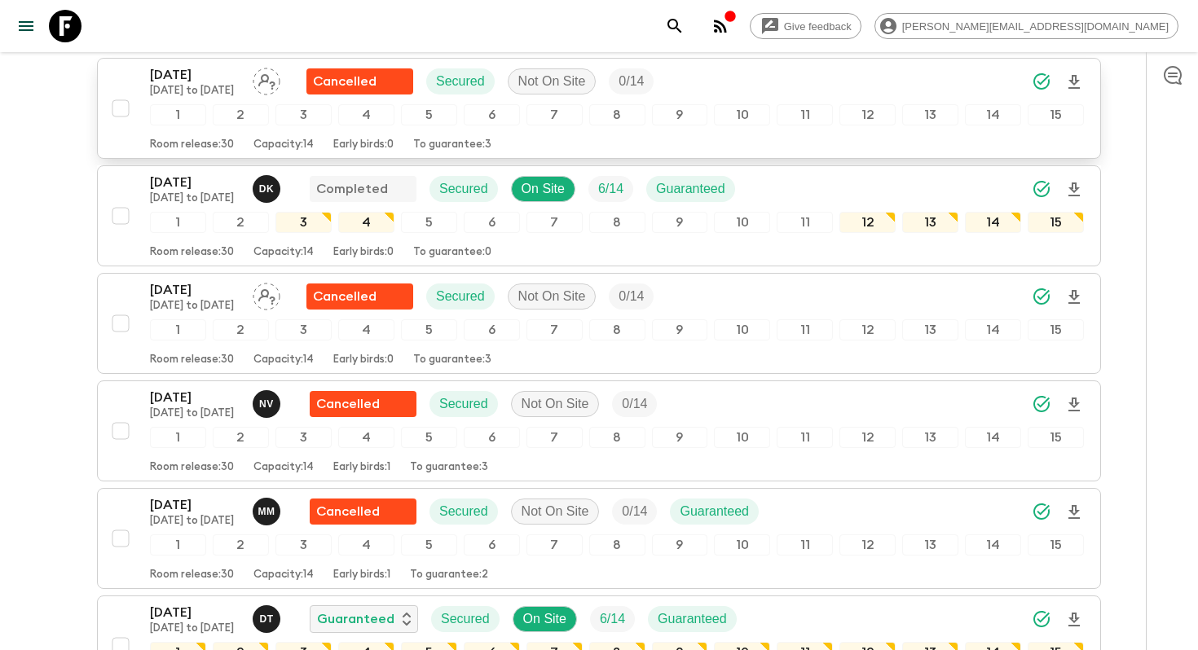
scroll to position [542, 0]
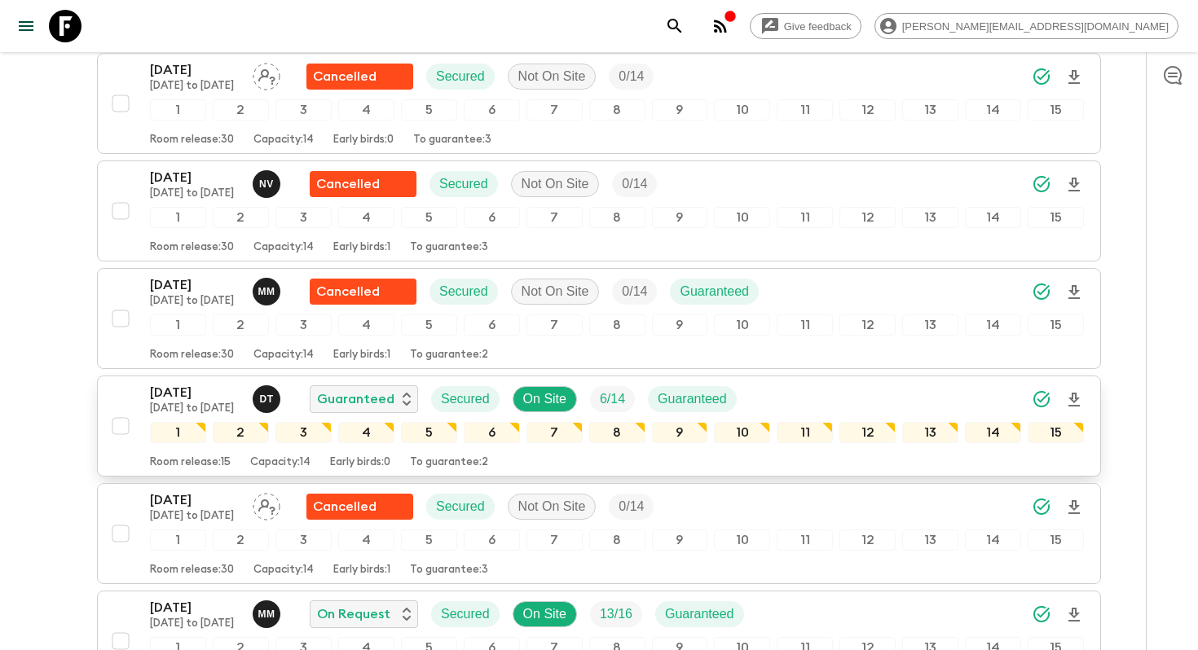
click at [195, 383] on p "24 Oct 2025" at bounding box center [195, 393] width 90 height 20
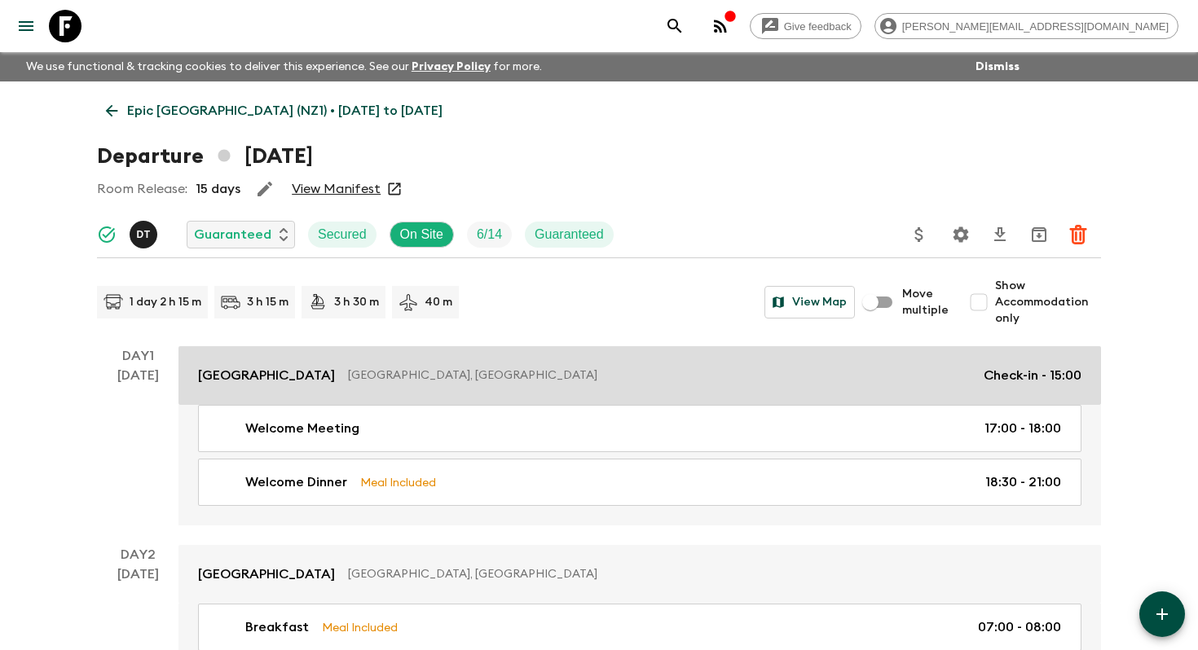
click at [278, 382] on p "Sudima Auckland City" at bounding box center [266, 376] width 137 height 20
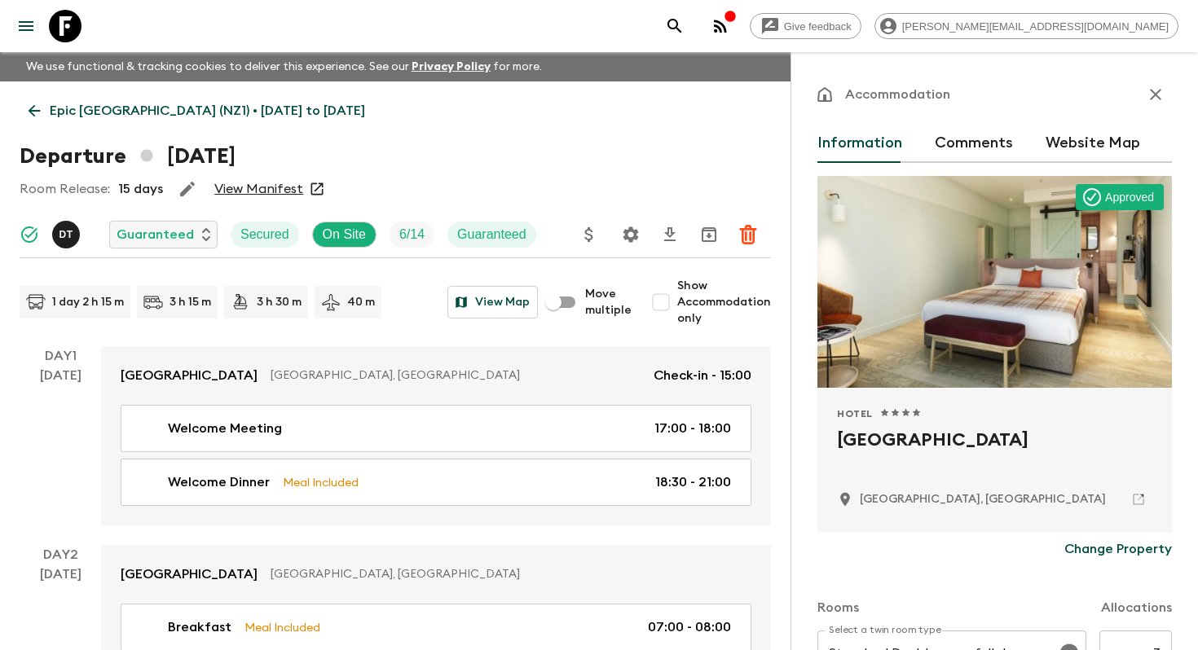
click at [886, 433] on h2 "Sudima Auckland City" at bounding box center [994, 453] width 315 height 52
copy div "Sudima Auckland City"
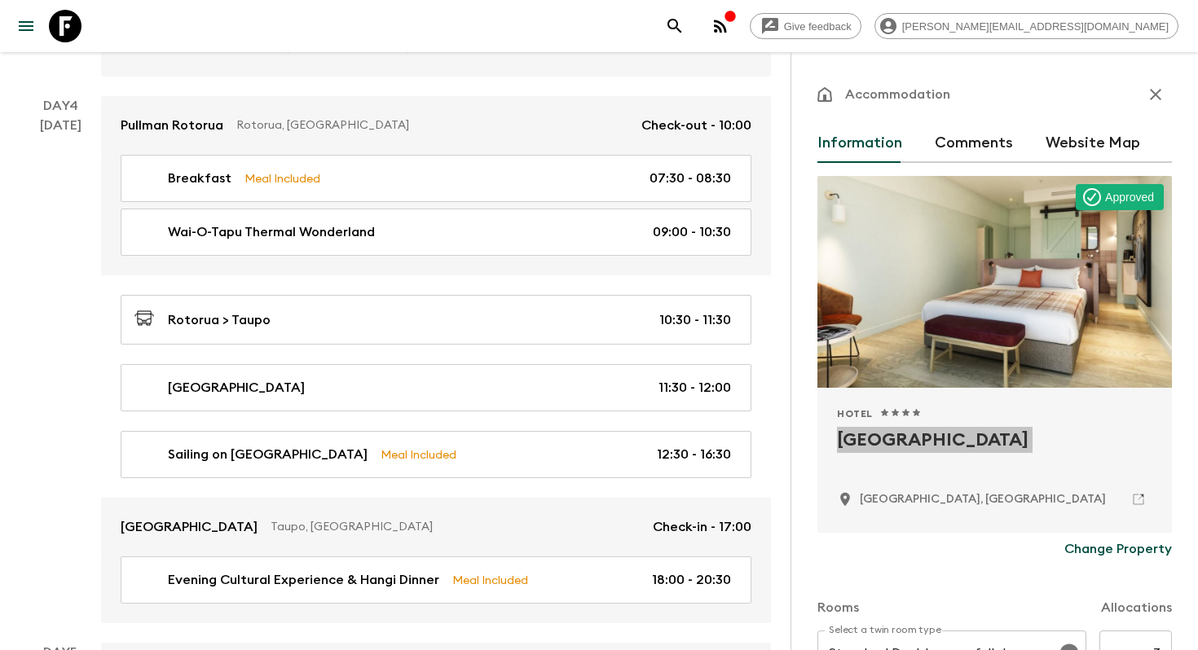
scroll to position [1265, 0]
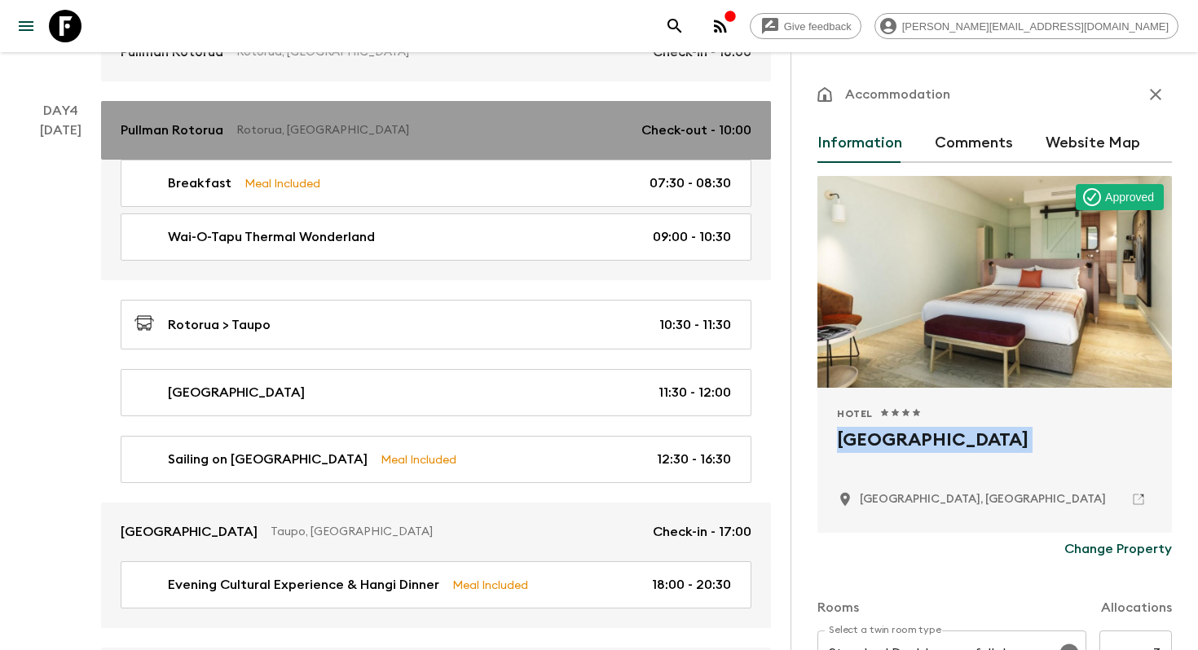
click at [181, 133] on p "Pullman Rotorua" at bounding box center [172, 131] width 103 height 20
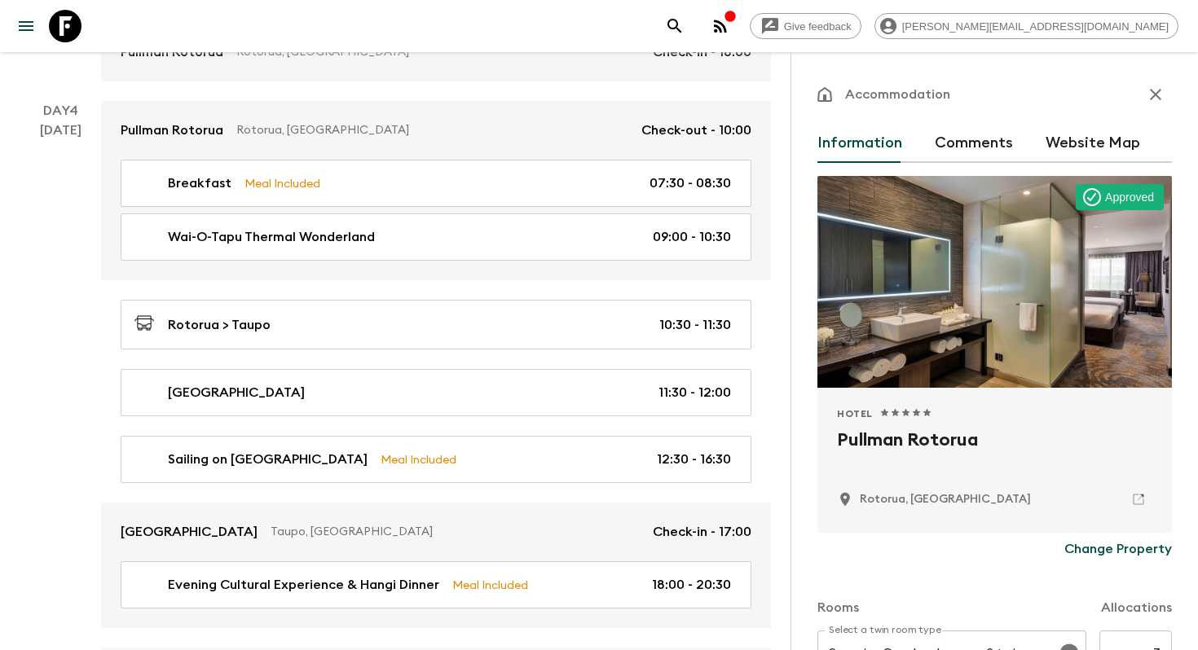
click at [899, 448] on h2 "Pullman Rotorua" at bounding box center [994, 453] width 315 height 52
copy div "Pullman Rotorua"
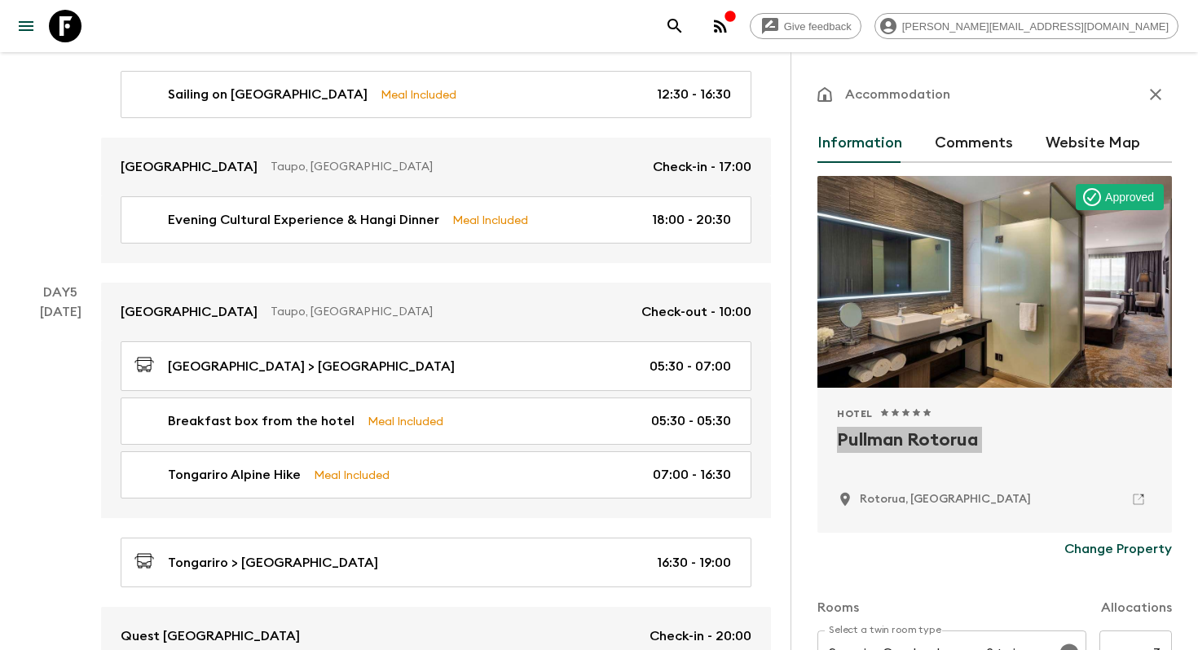
scroll to position [1633, 0]
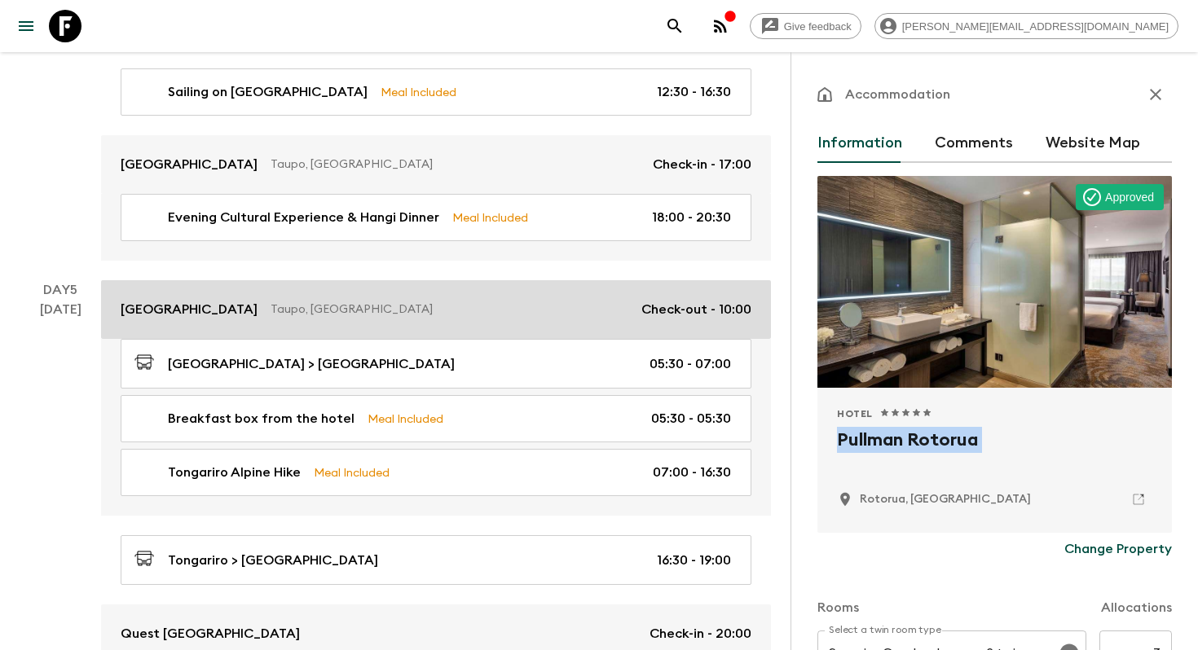
click at [211, 305] on p "Hilton Lake Taupo" at bounding box center [189, 310] width 137 height 20
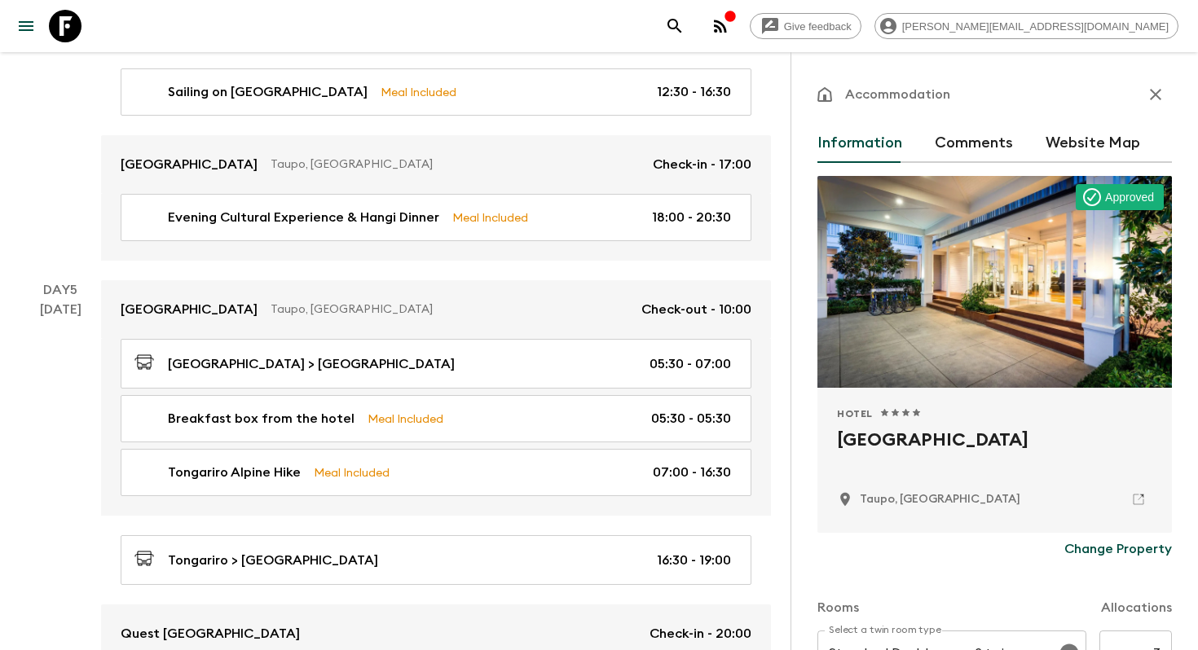
click at [877, 446] on h2 "Hilton Lake Taupo" at bounding box center [994, 453] width 315 height 52
copy div "Hilton Lake Taupo"
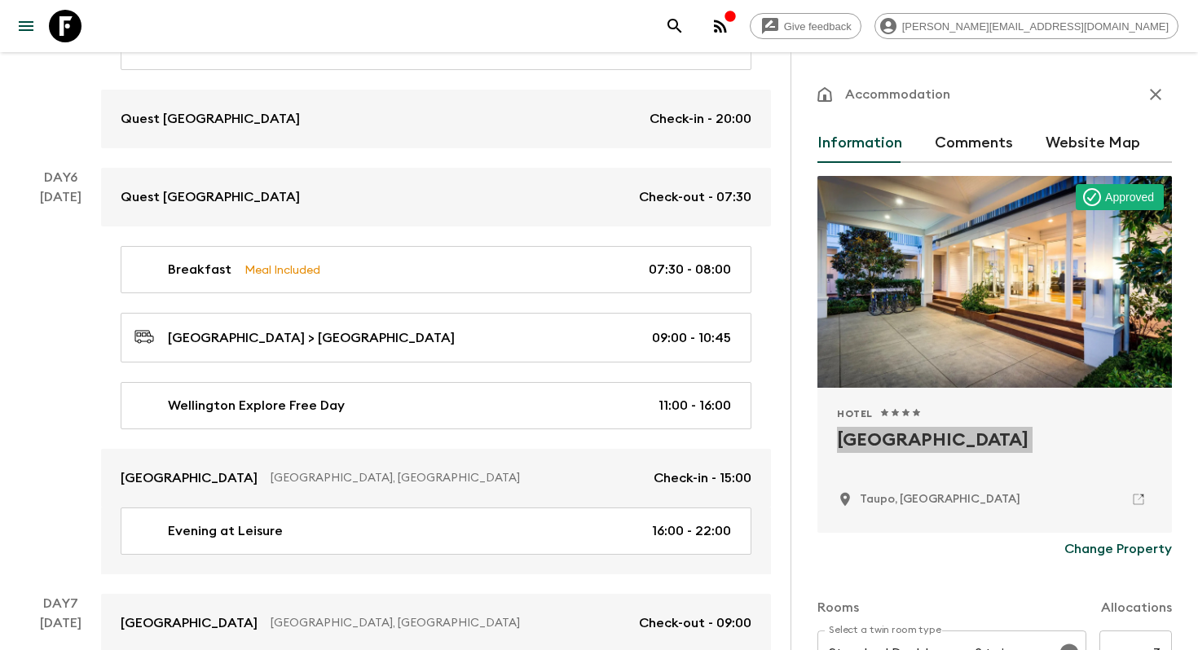
scroll to position [2145, 0]
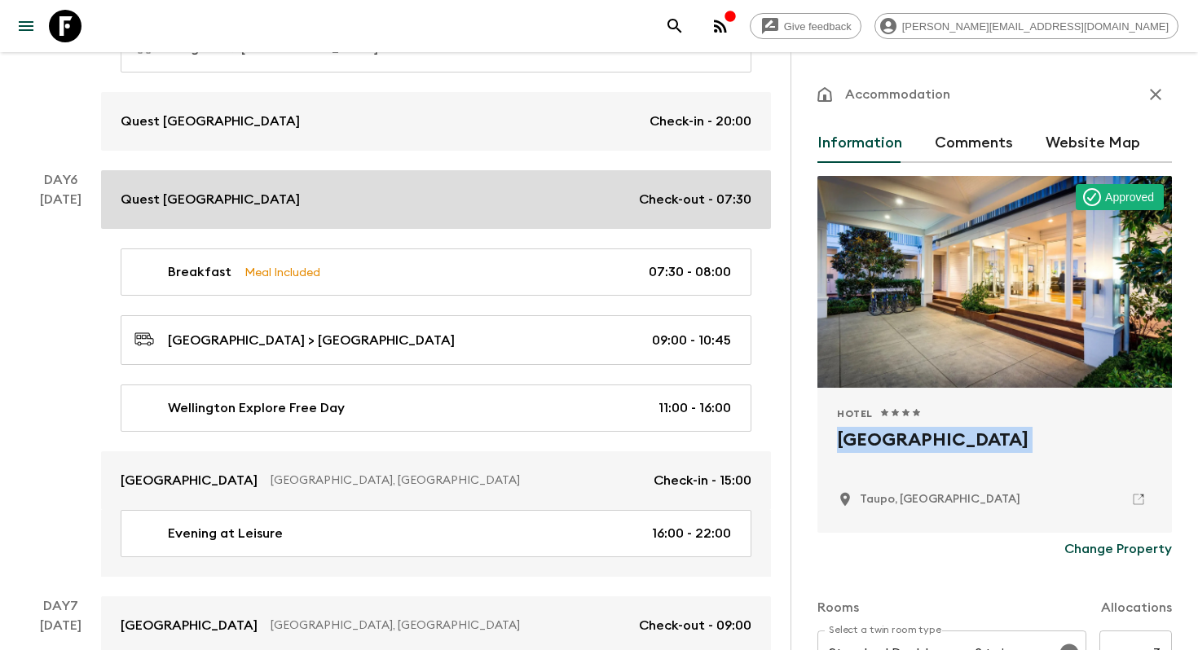
click at [204, 199] on p "Quest Palmerston North" at bounding box center [210, 200] width 179 height 20
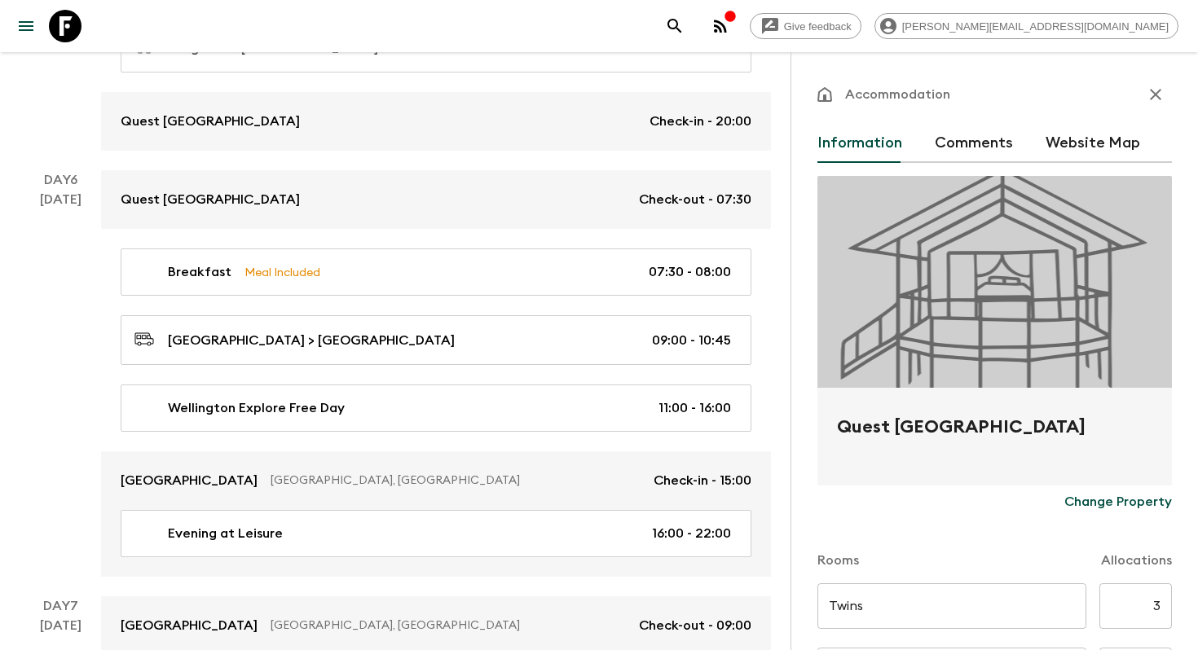
click at [940, 433] on h2 "Quest Palmerston North" at bounding box center [994, 440] width 315 height 52
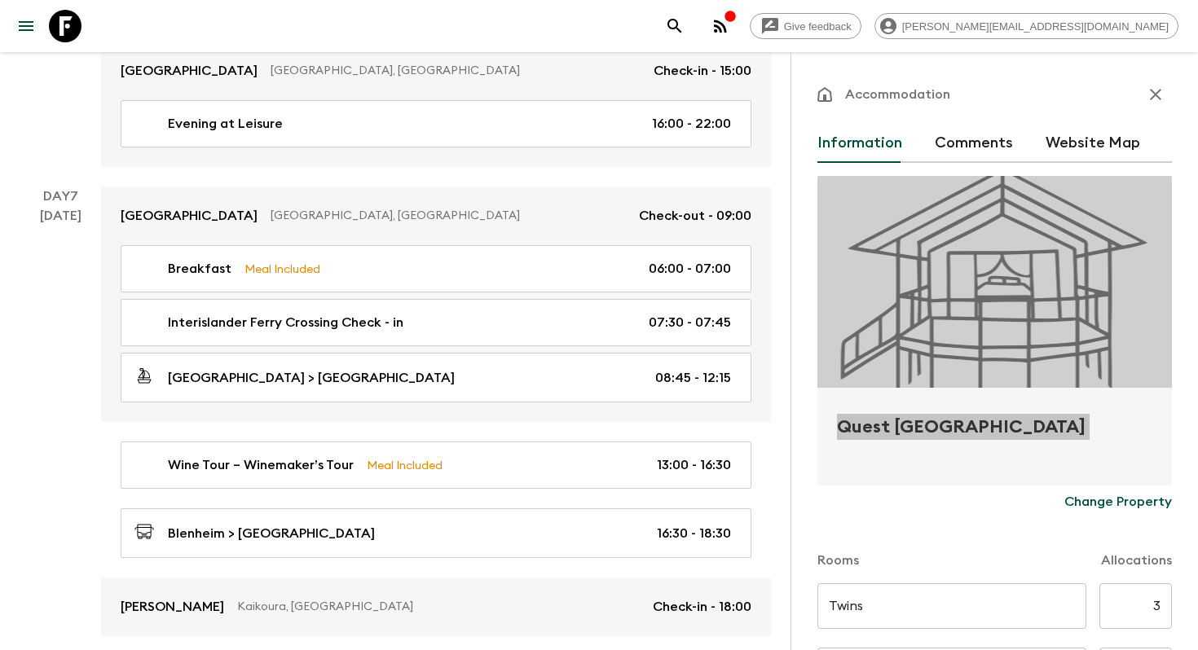
scroll to position [2551, 0]
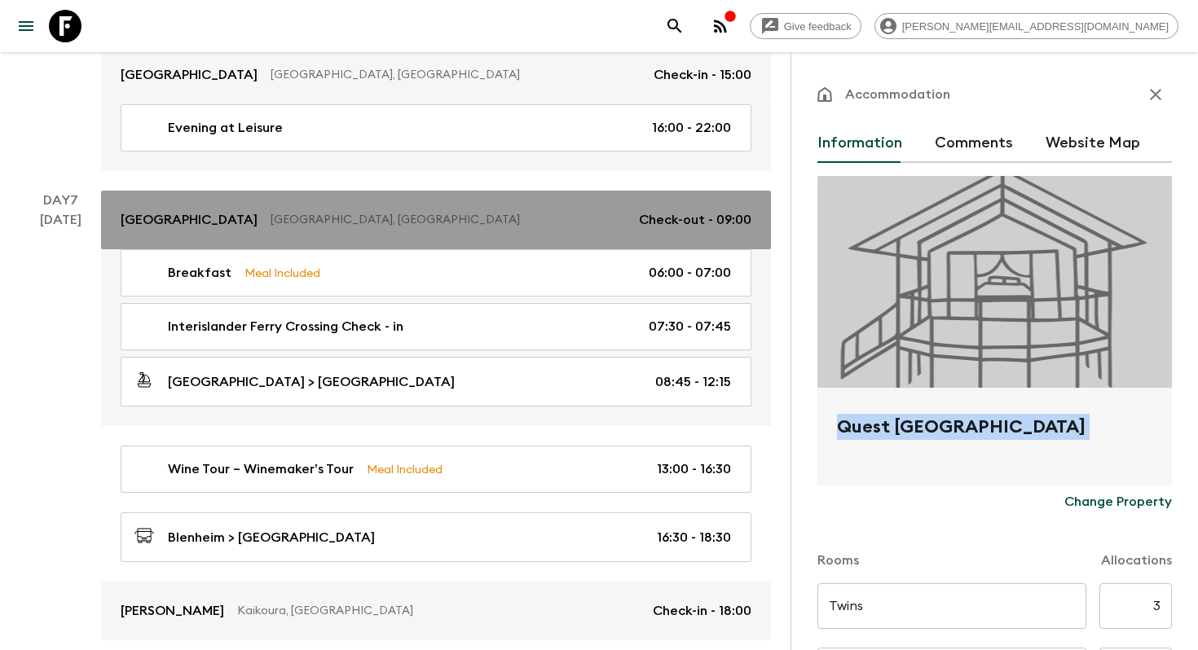
click at [209, 194] on link "Naumi Hotel Wellington Wellington, New Zealand Check-out - 09:00" at bounding box center [436, 220] width 670 height 59
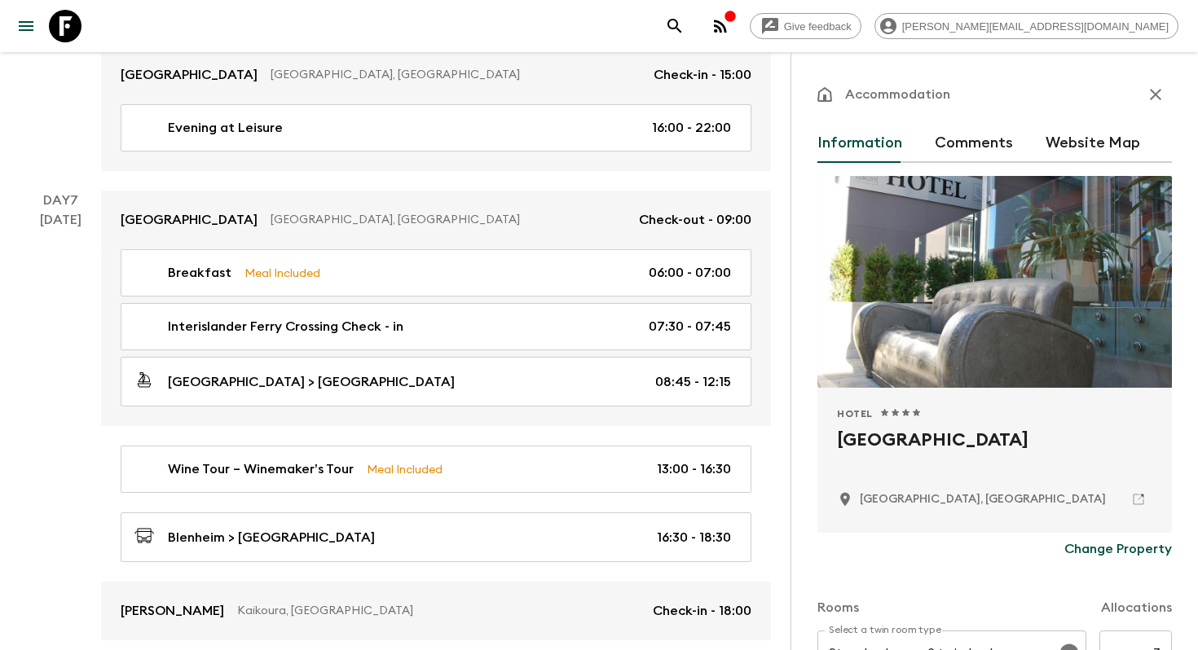
click at [867, 436] on h2 "Naumi Hotel Wellington" at bounding box center [994, 453] width 315 height 52
copy div "Naumi Hotel Wellington"
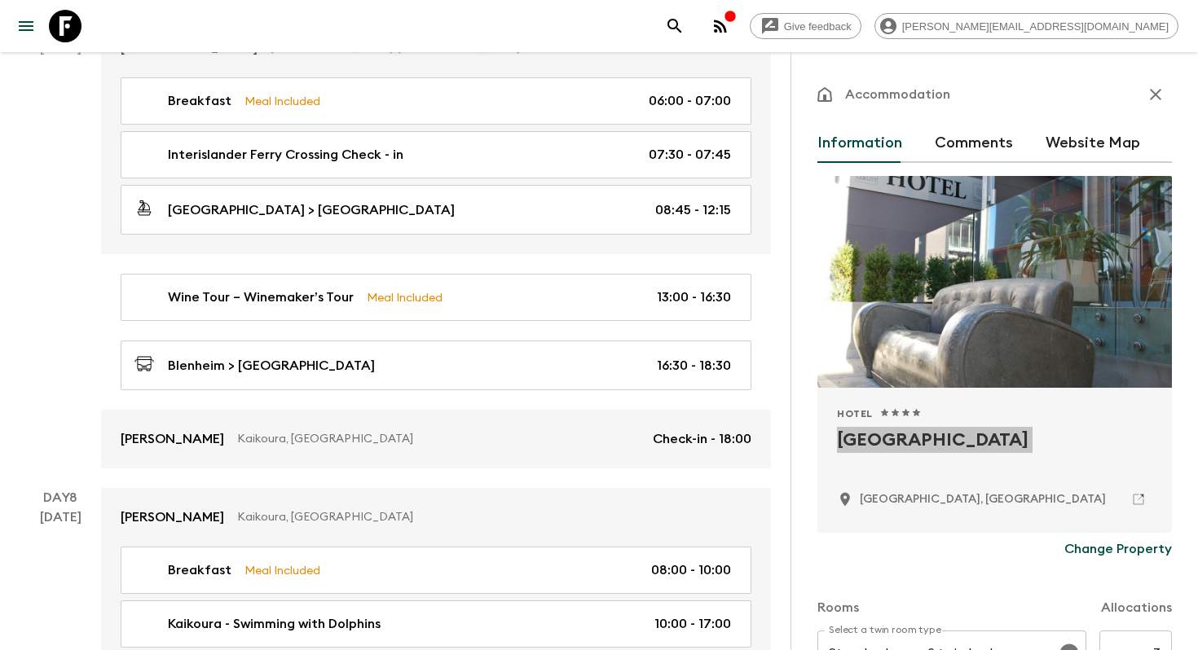
scroll to position [2722, 0]
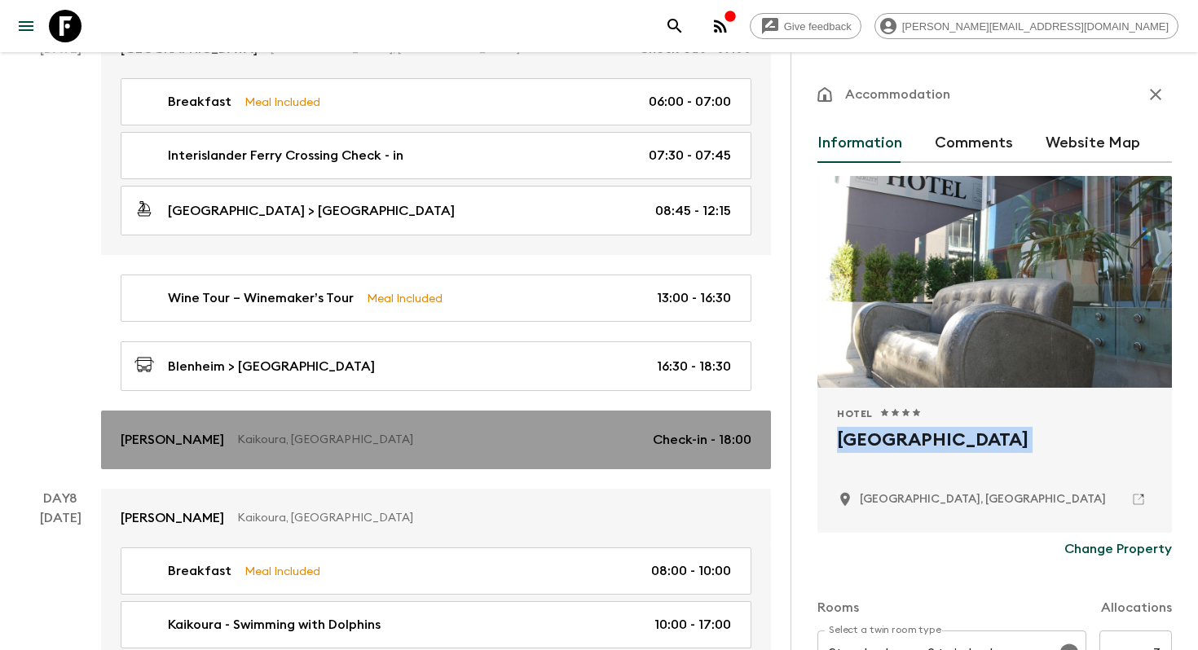
click at [199, 447] on link "Sudima Kaikoura Kaikoura, New Zealand Check-in - 18:00" at bounding box center [436, 440] width 670 height 59
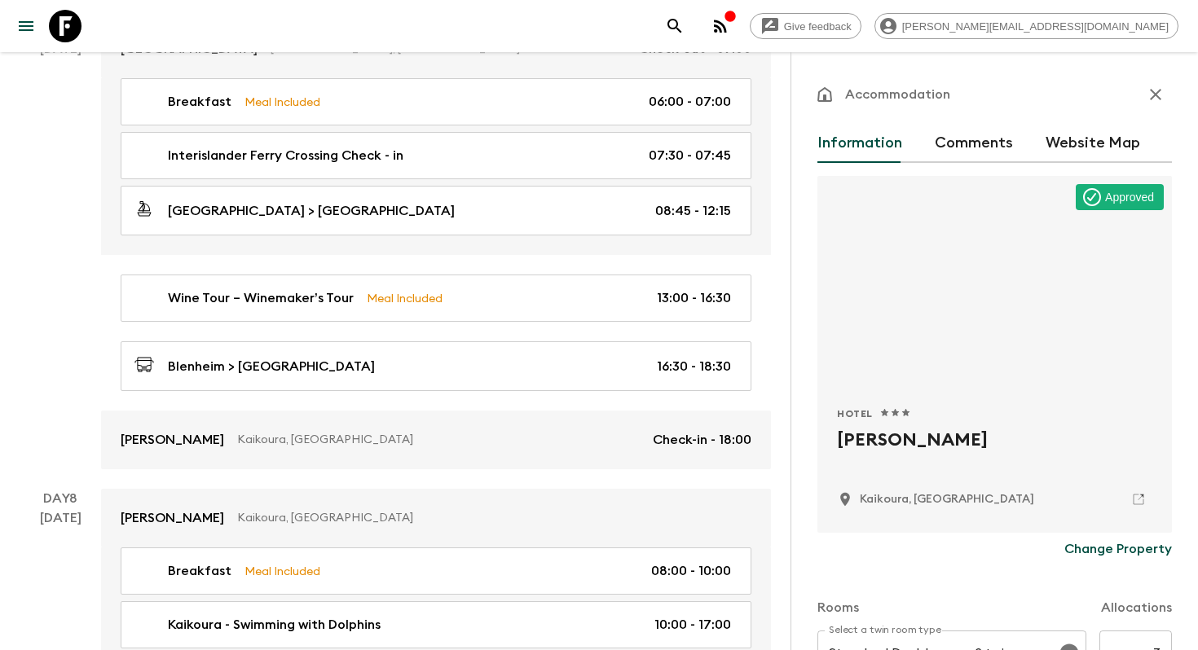
click at [944, 440] on h2 "Sudima Kaikoura" at bounding box center [994, 453] width 315 height 52
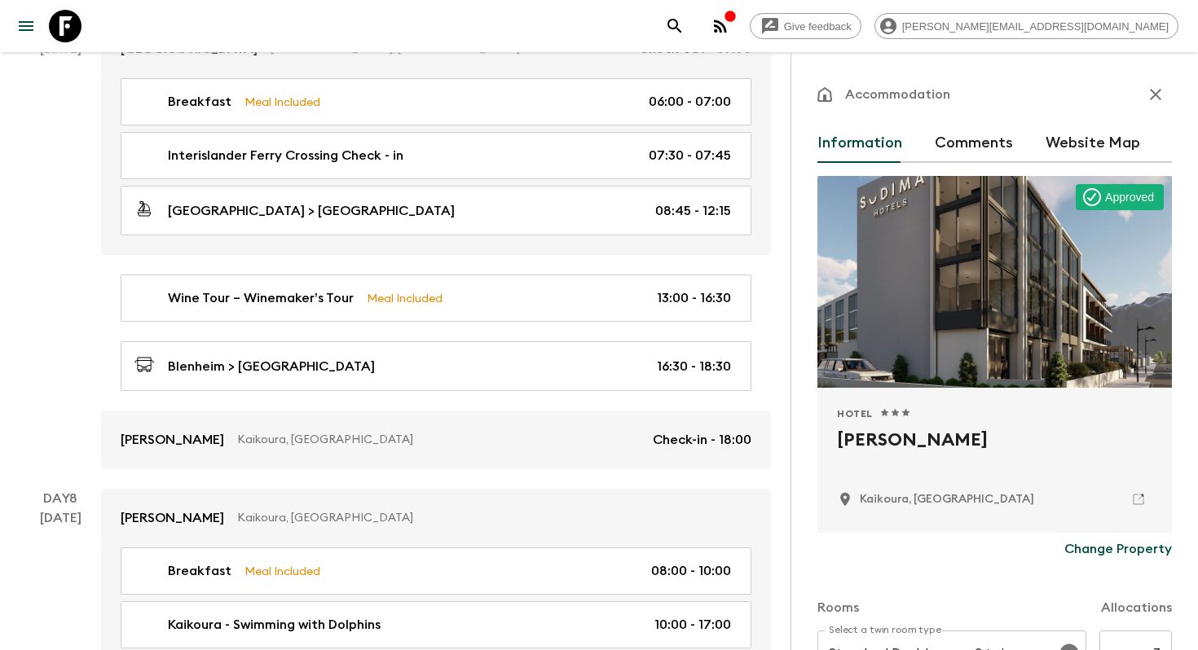
click at [944, 440] on h2 "Sudima Kaikoura" at bounding box center [994, 453] width 315 height 52
copy div "Sudima Kaikoura"
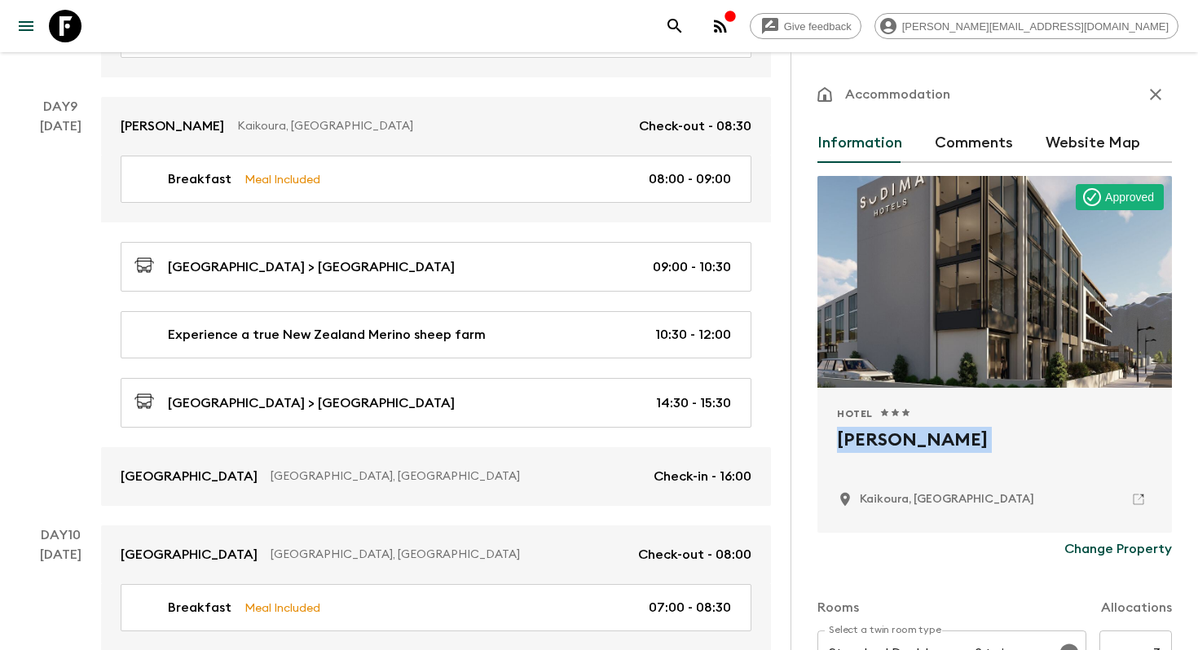
scroll to position [3369, 0]
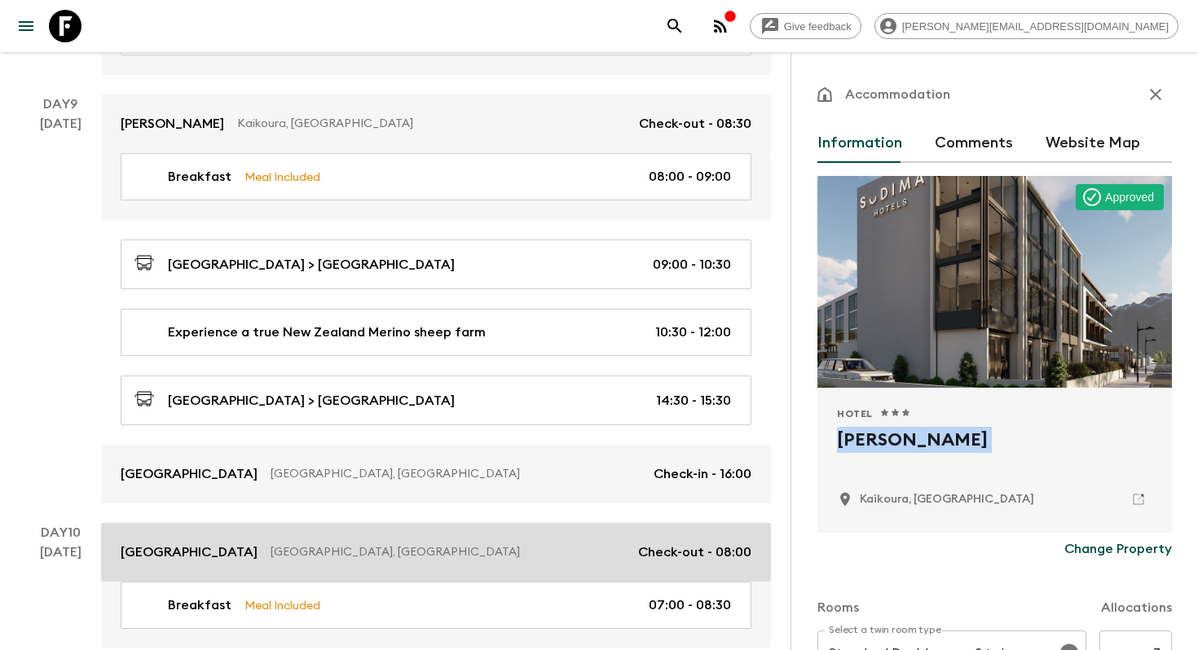
click at [230, 547] on p "Carnmore Hotel Christchurch" at bounding box center [189, 553] width 137 height 20
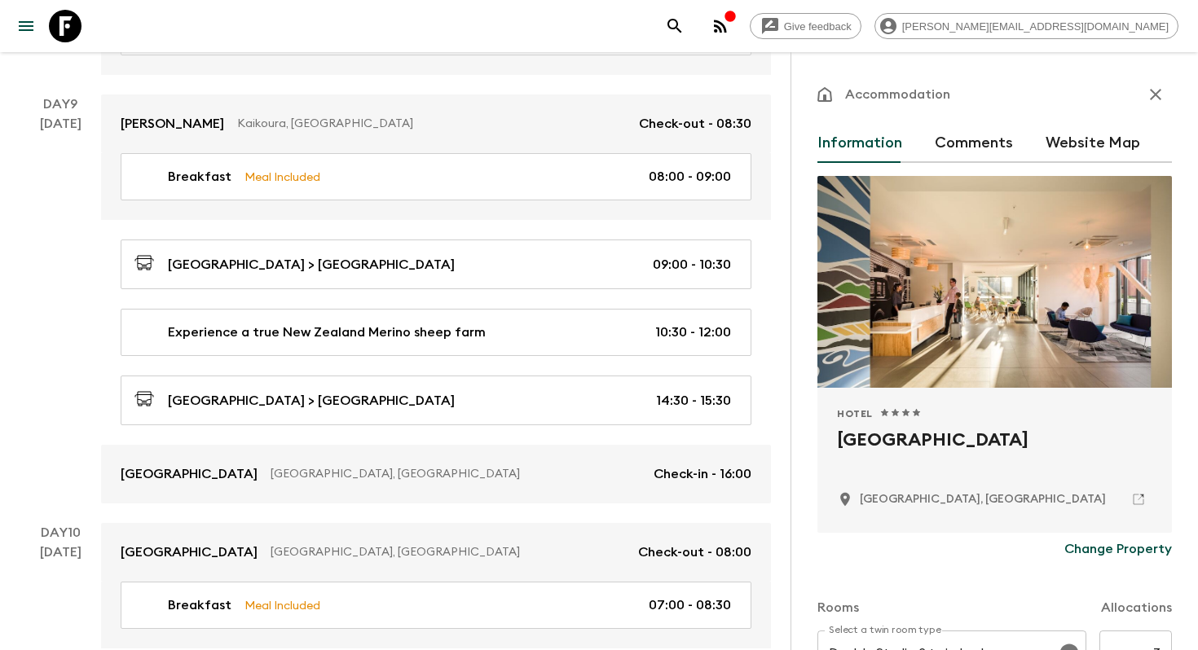
click at [961, 431] on h2 "Carnmore Hotel Christchurch" at bounding box center [994, 453] width 315 height 52
copy div "Carnmore Hotel Christchurch"
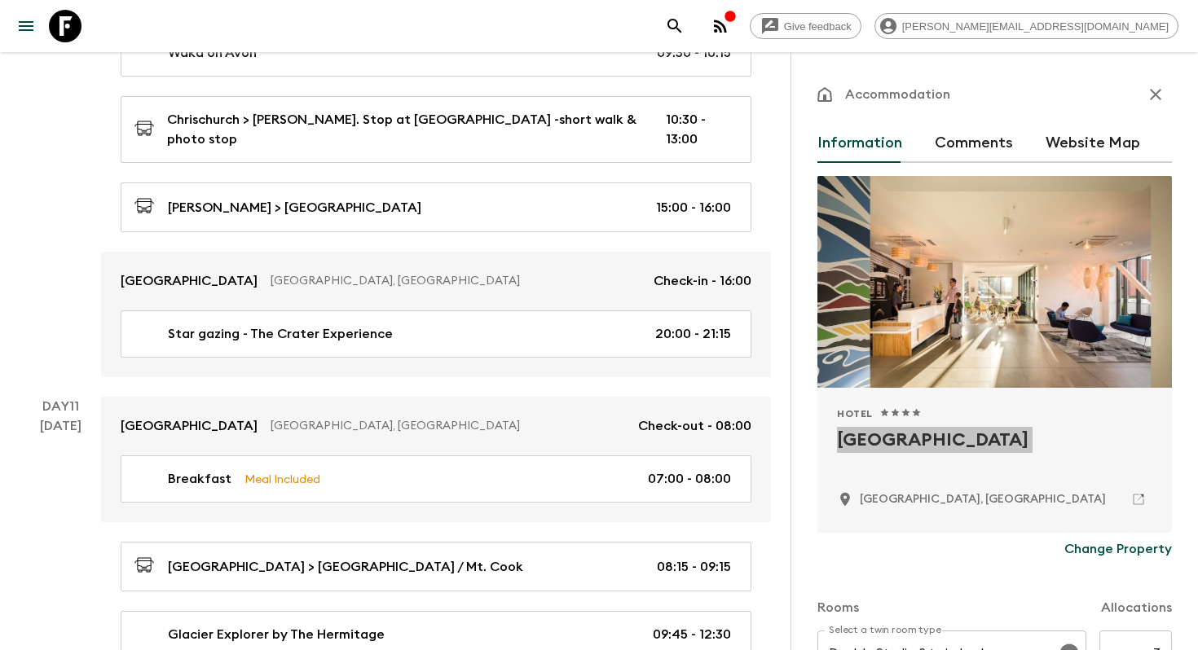
scroll to position [4015, 0]
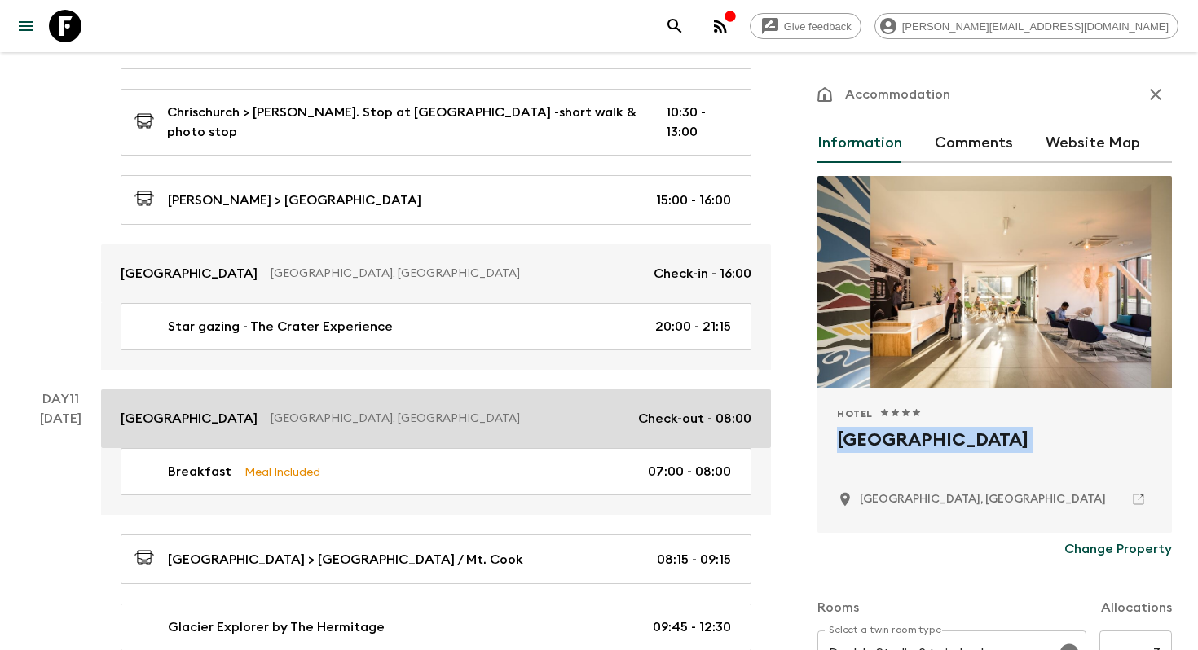
click at [185, 409] on p "Lakes Edge Holiday Park" at bounding box center [189, 419] width 137 height 20
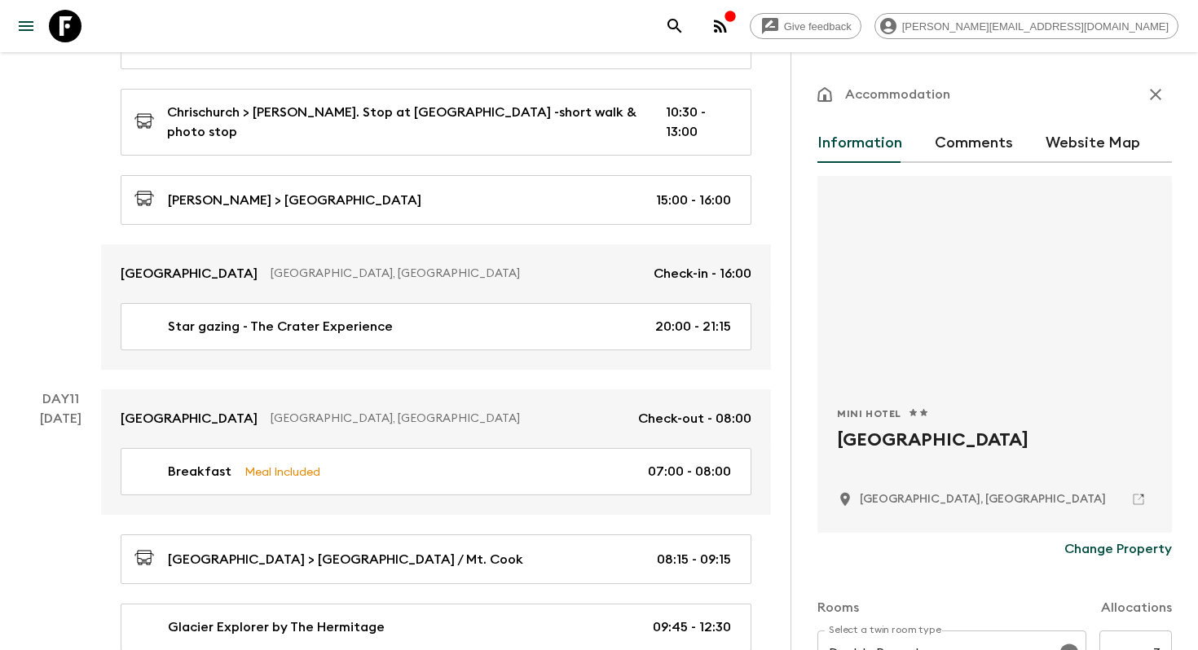
click at [908, 444] on h2 "Lakes Edge Holiday Park" at bounding box center [994, 453] width 315 height 52
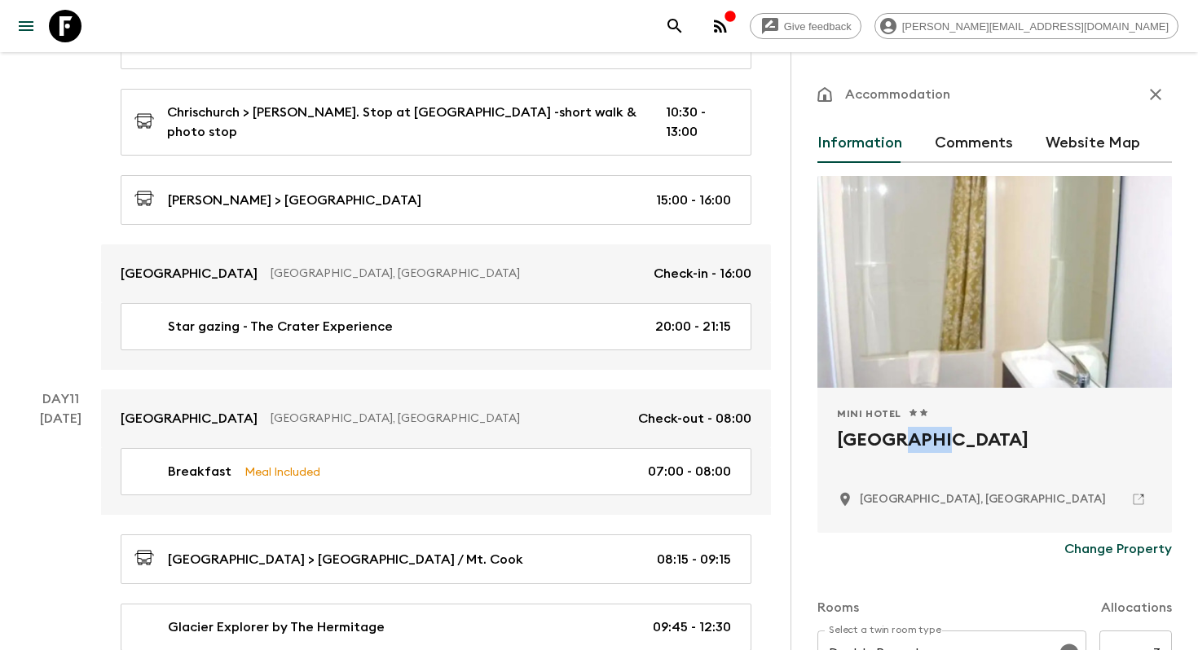
click at [908, 444] on h2 "Lakes Edge Holiday Park" at bounding box center [994, 453] width 315 height 52
copy div "Lakes Edge Holiday Park"
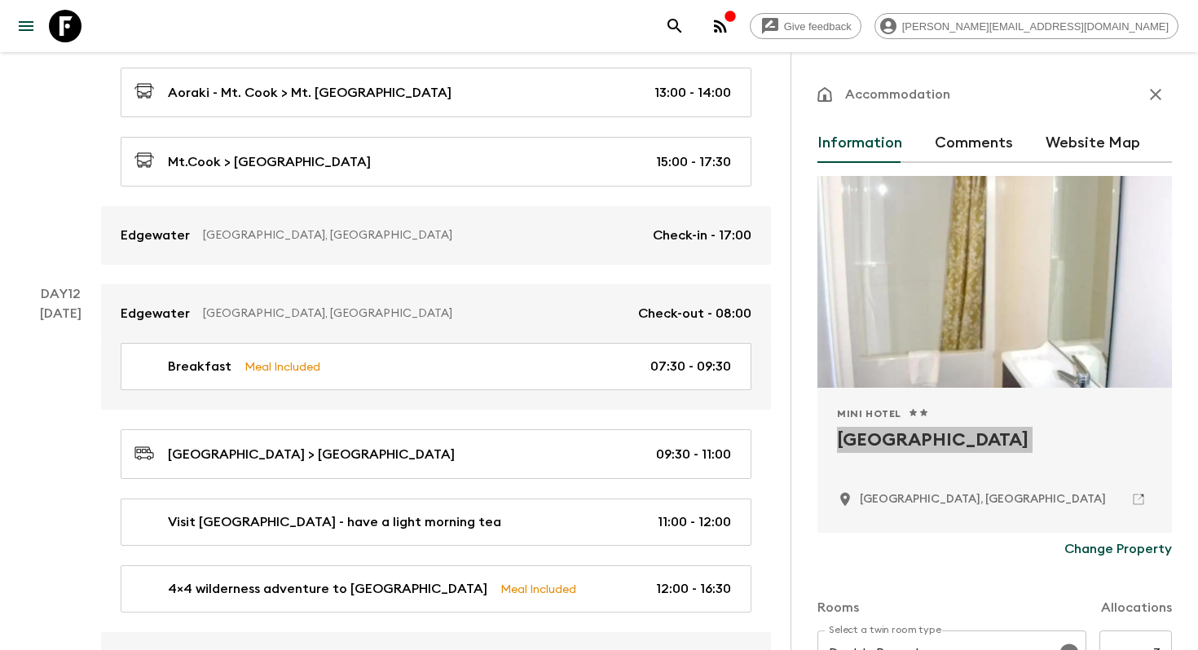
scroll to position [4647, 0]
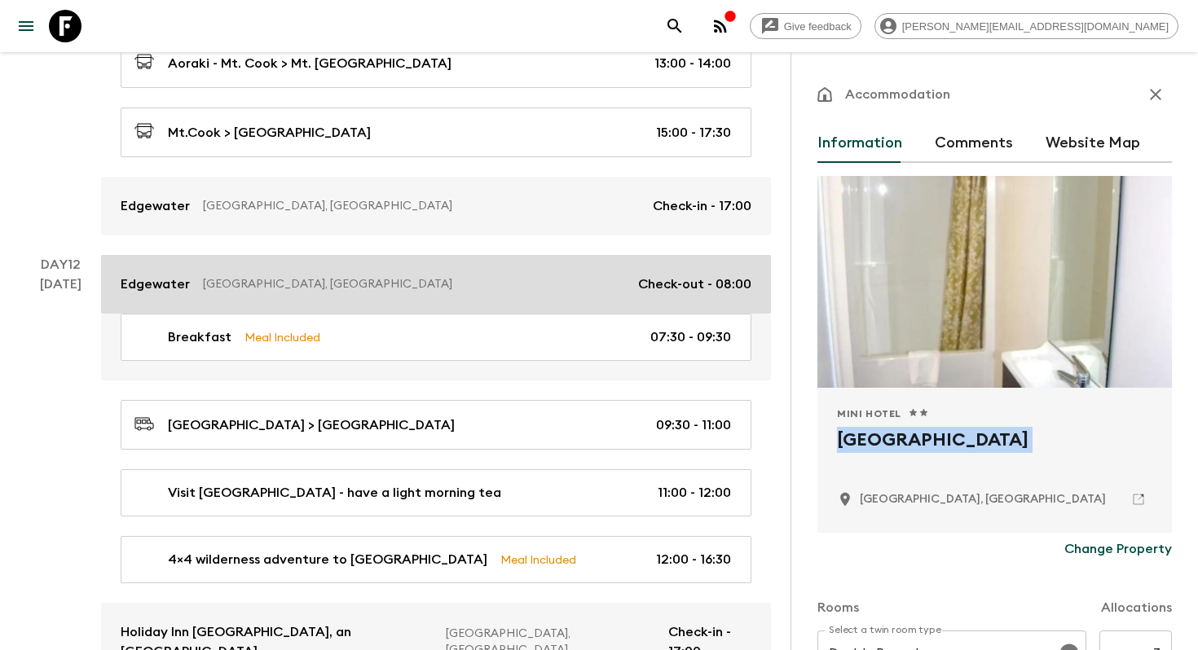
click at [136, 275] on p "Edgewater" at bounding box center [155, 285] width 69 height 20
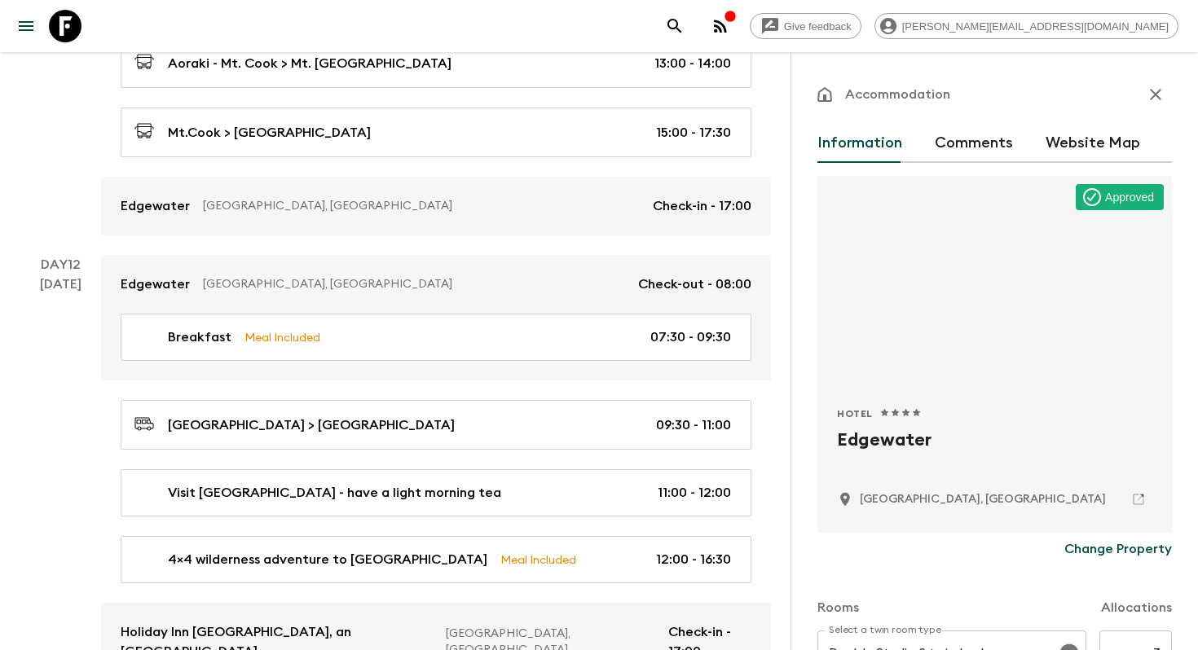
click at [898, 447] on h2 "Edgewater" at bounding box center [994, 453] width 315 height 52
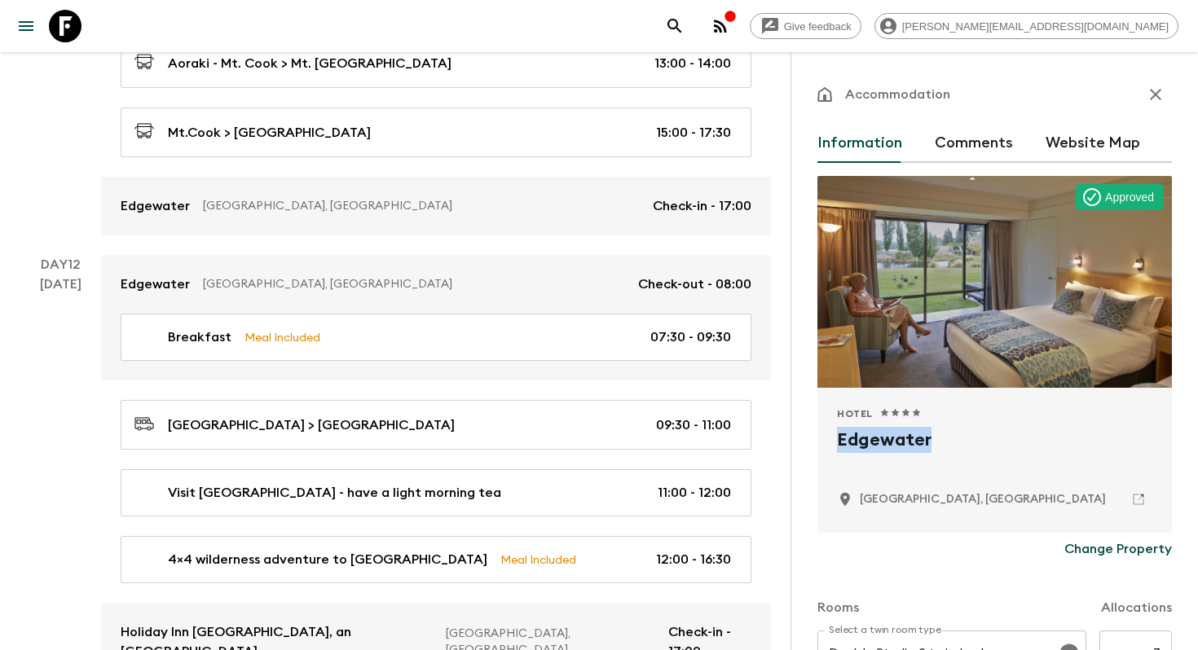
click at [898, 447] on h2 "Edgewater" at bounding box center [994, 453] width 315 height 52
copy h2 "Edgewater"
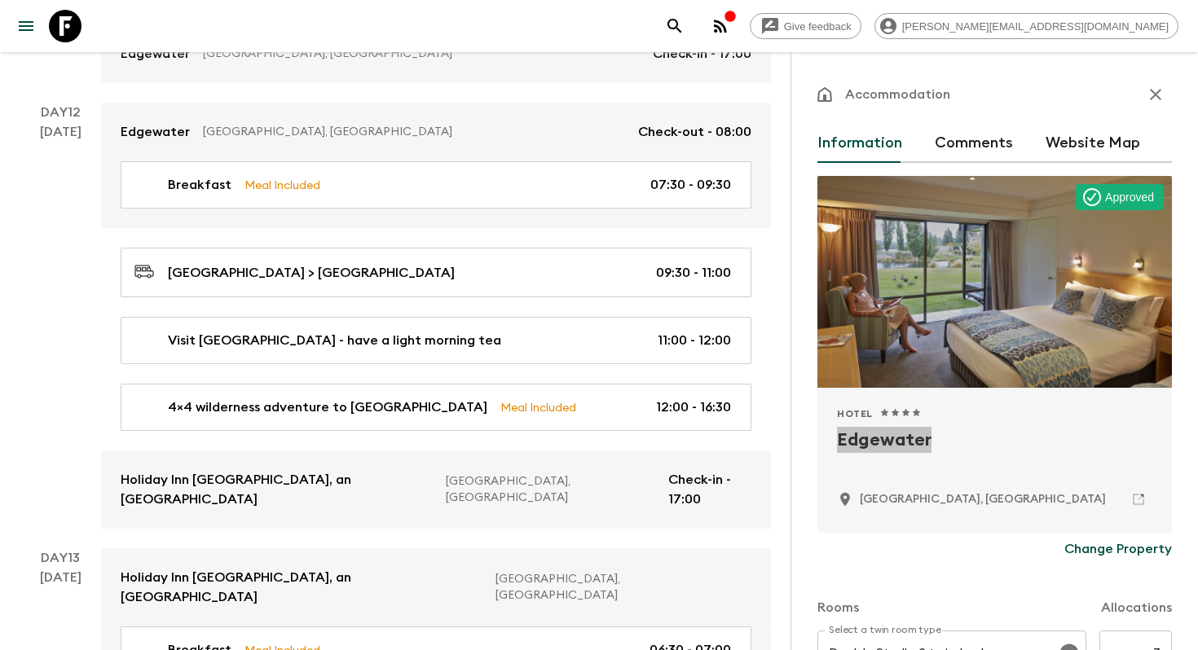
scroll to position [5505, 0]
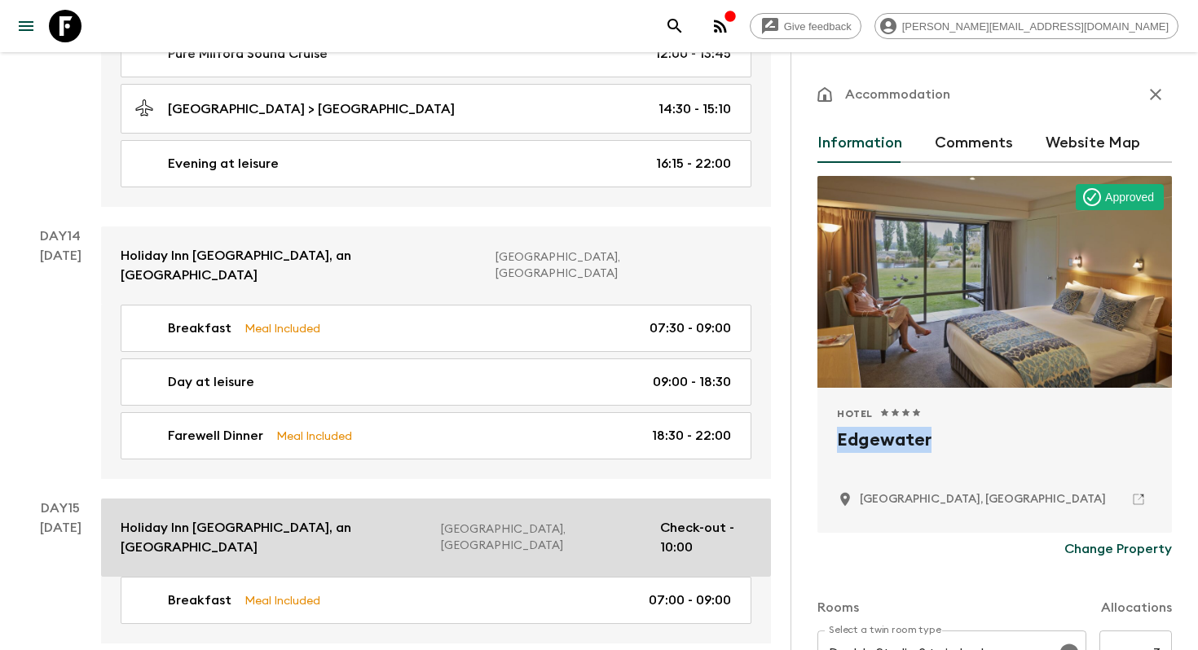
click at [327, 518] on p "Holiday Inn Express And Suites Queenstown, an IHG Hotel" at bounding box center [274, 537] width 307 height 39
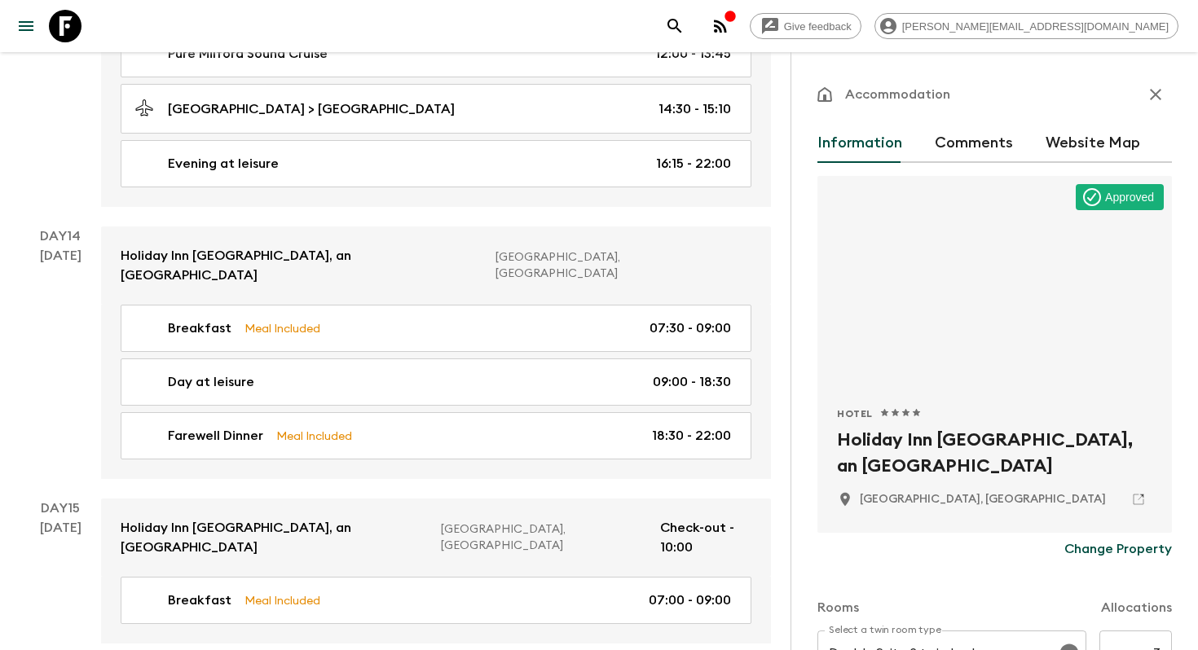
click at [930, 465] on h2 "Holiday Inn Express And Suites Queenstown, an IHG Hotel" at bounding box center [994, 453] width 315 height 52
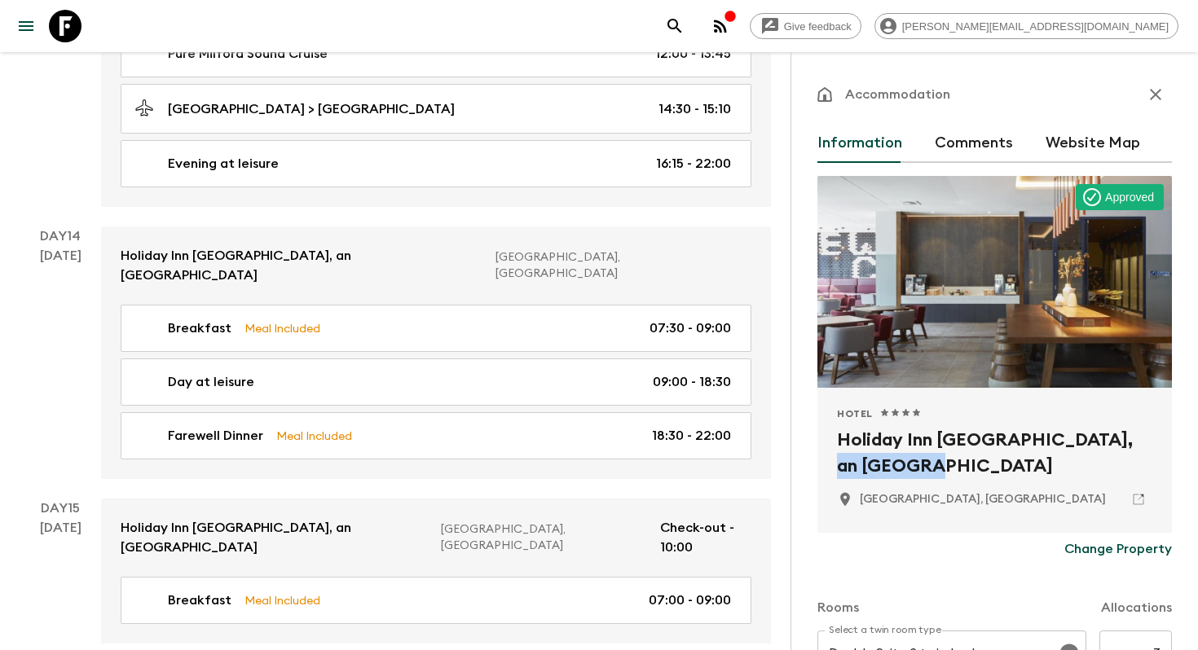
click at [930, 465] on h2 "Holiday Inn Express And Suites Queenstown, an IHG Hotel" at bounding box center [994, 453] width 315 height 52
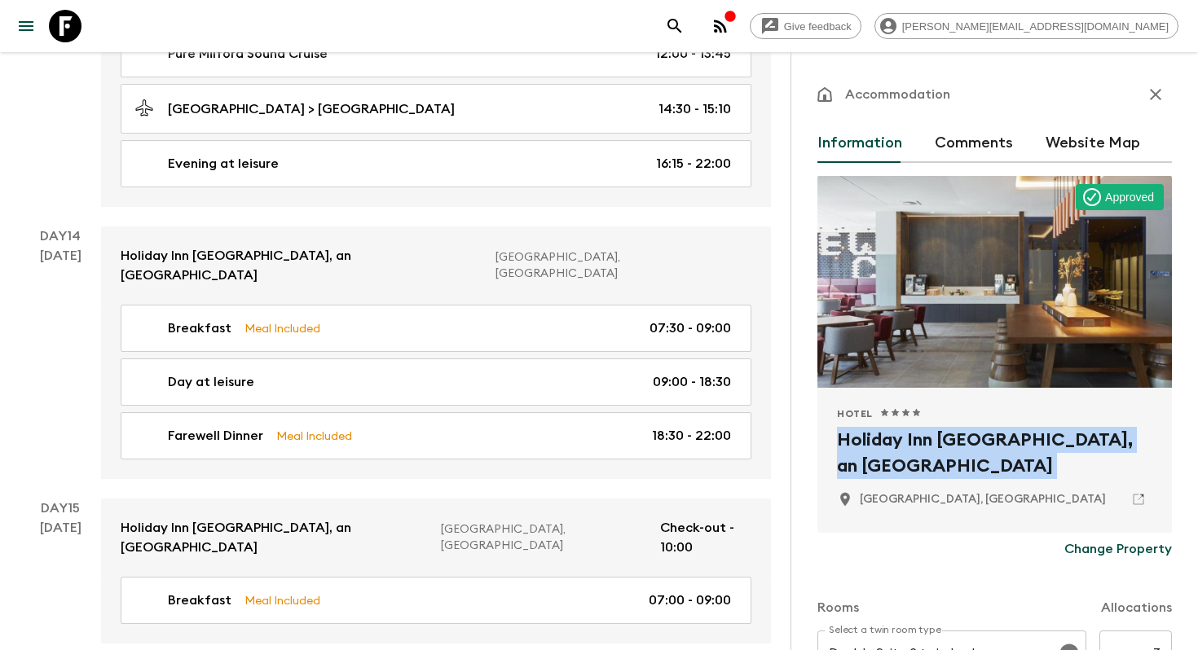
click at [930, 465] on h2 "Holiday Inn Express And Suites Queenstown, an IHG Hotel" at bounding box center [994, 453] width 315 height 52
copy div "Holiday Inn Express And Suites Queenstown, an IHG Hotel"
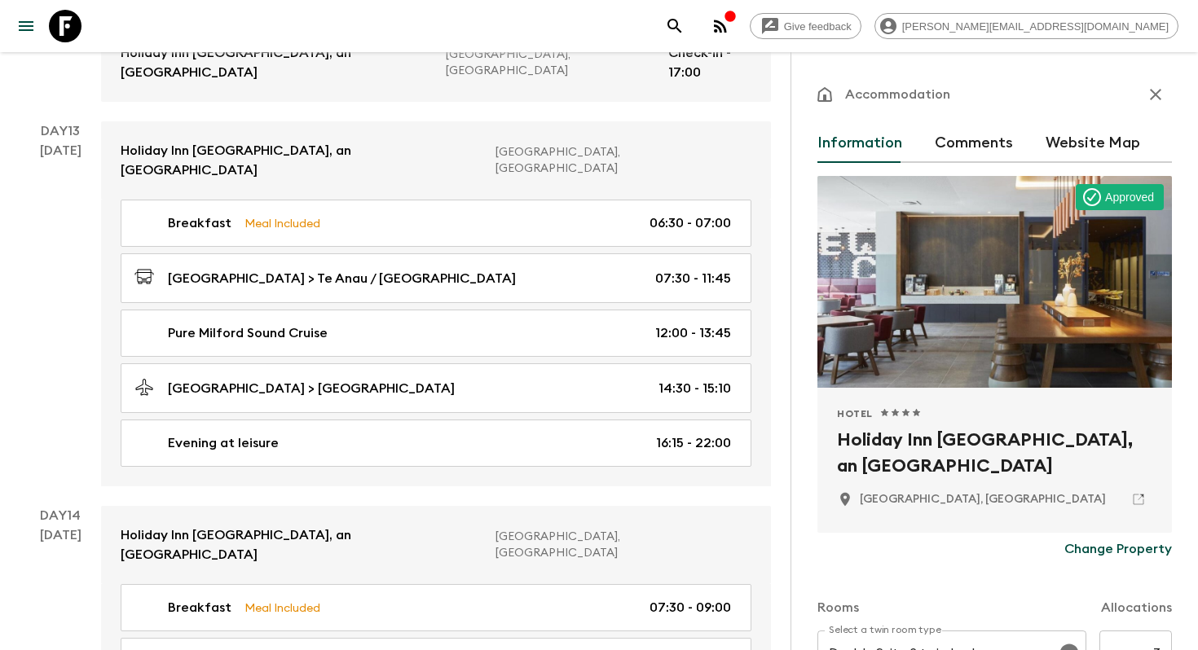
scroll to position [4884, 0]
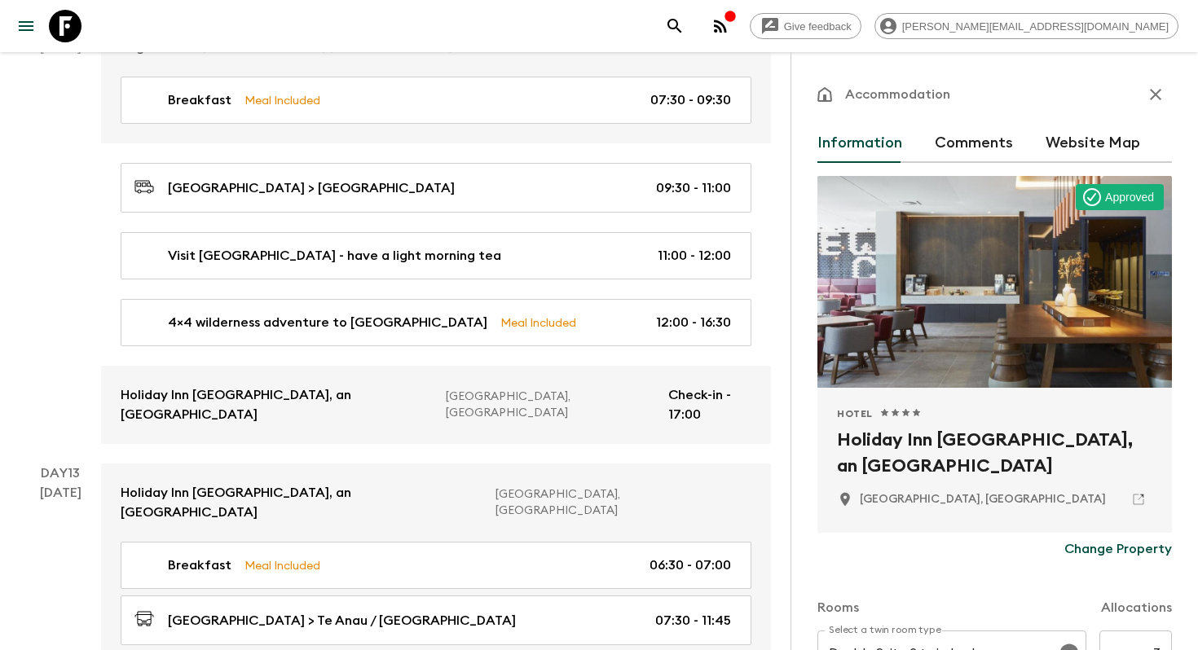
click at [1155, 104] on button "button" at bounding box center [1155, 94] width 33 height 33
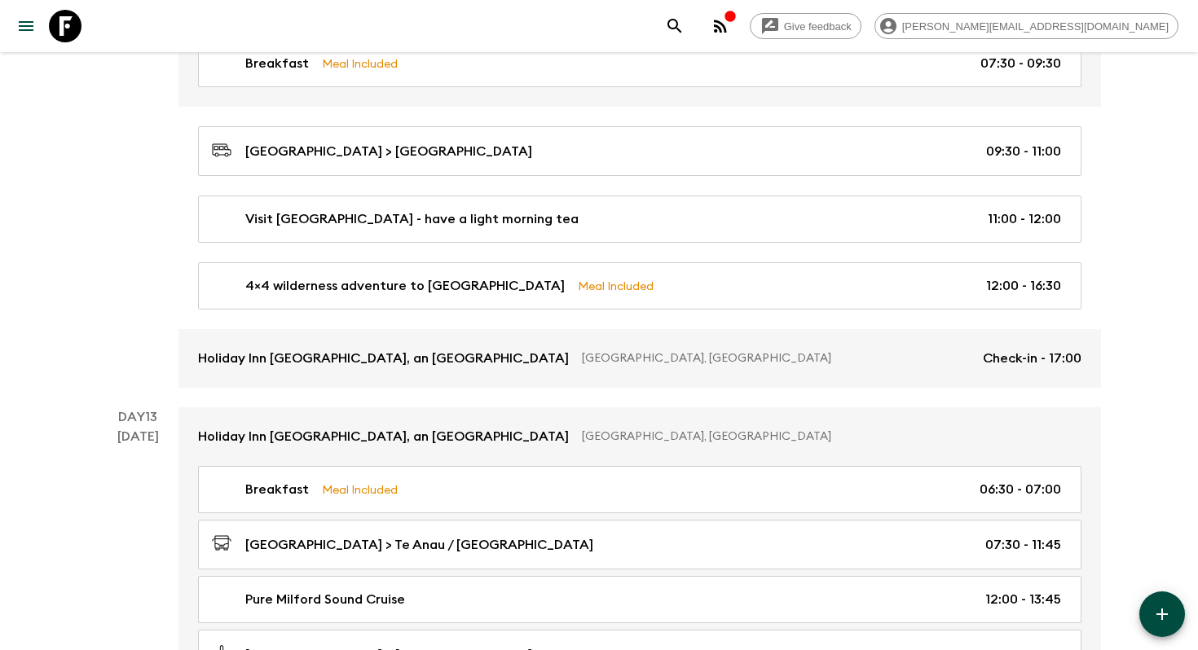
click at [125, 317] on div "4 Nov" at bounding box center [138, 194] width 42 height 387
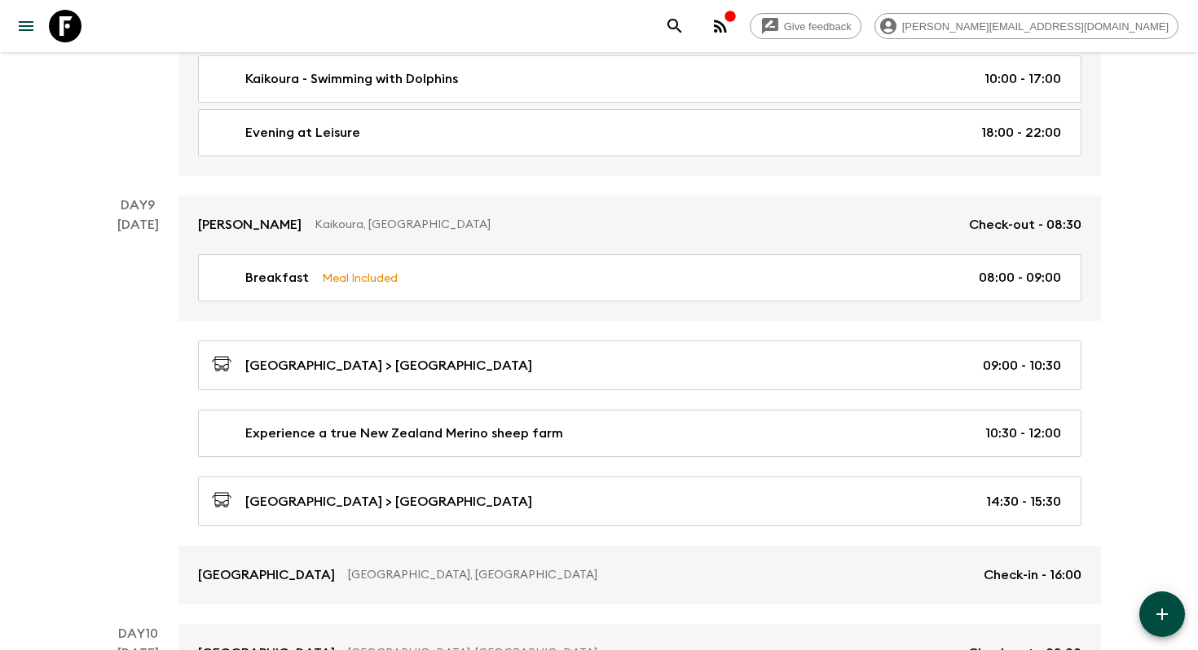
scroll to position [356, 0]
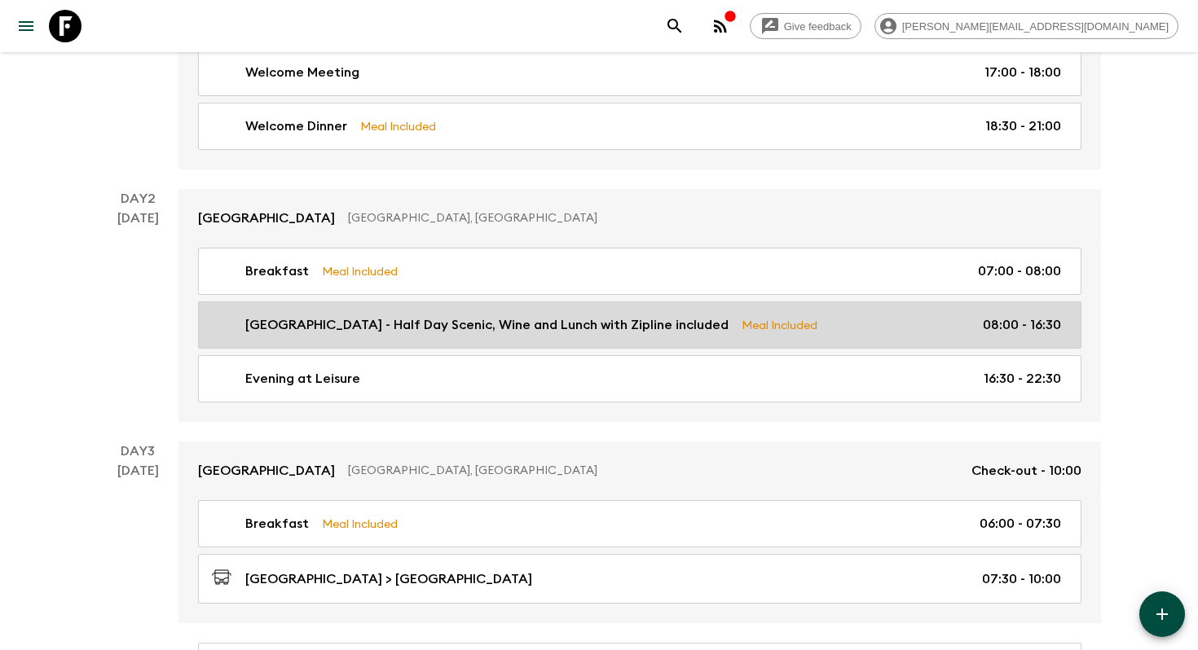
click at [788, 332] on div "Waiheke Island - Half Day Scenic, Wine and Lunch with Zipline included Meal Inc…" at bounding box center [636, 325] width 849 height 20
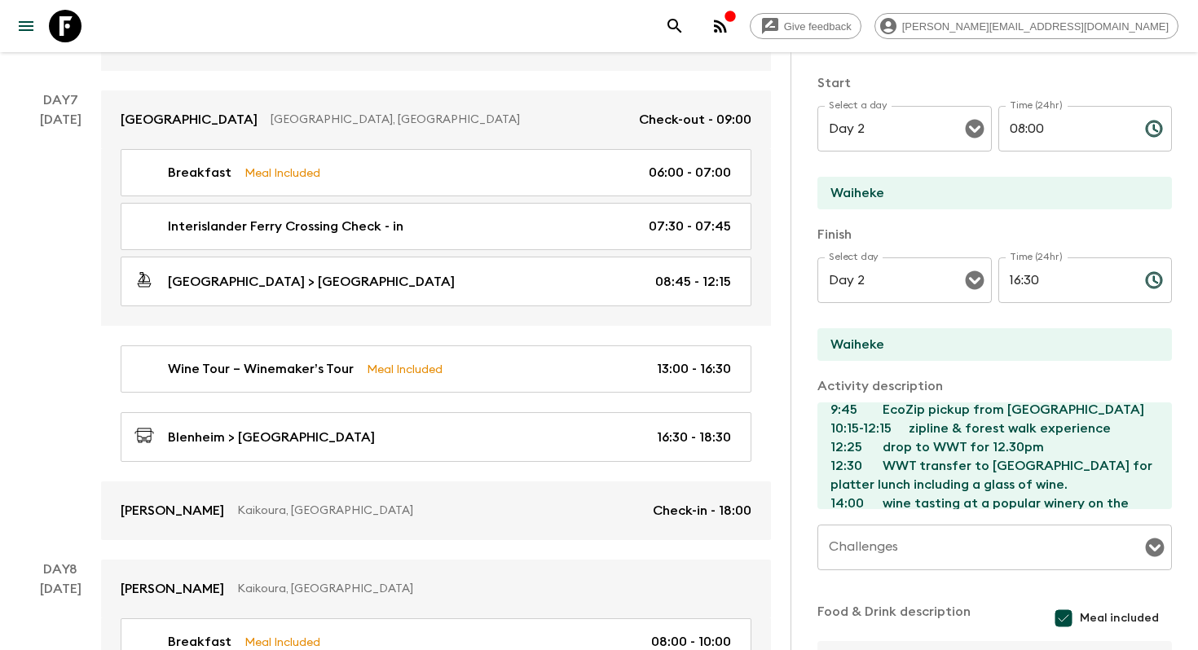
scroll to position [2649, 0]
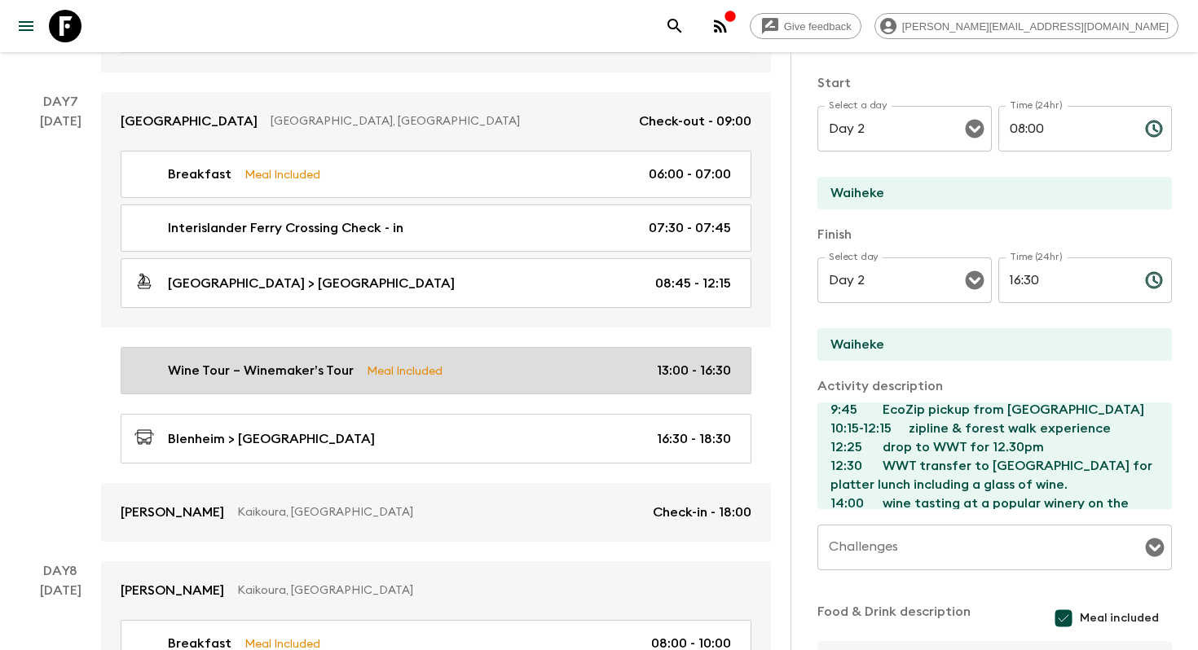
click at [330, 371] on p "Wine Tour – Winemaker’s Tour" at bounding box center [261, 371] width 186 height 20
type input "Wine Tour – Winemaker’s Tour"
type input "Marlborough"
type textarea "Wine tour include lunch and wine tasting"
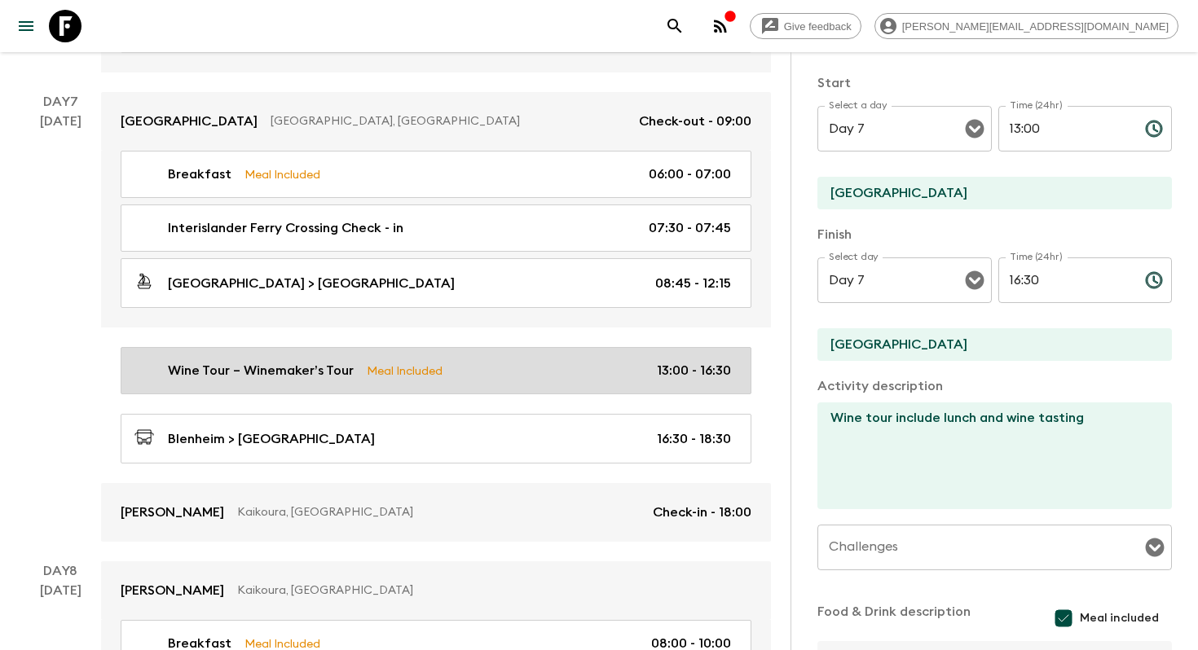
type input "Day 7"
type input "13:00"
type input "Day 7"
click at [447, 374] on div "Wine Tour – Winemaker’s Tour Meal Included 13:00 - 16:30" at bounding box center [432, 371] width 596 height 20
click at [648, 376] on div "Wine Tour – Winemaker’s Tour Meal Included 13:00 - 16:30" at bounding box center [432, 371] width 596 height 20
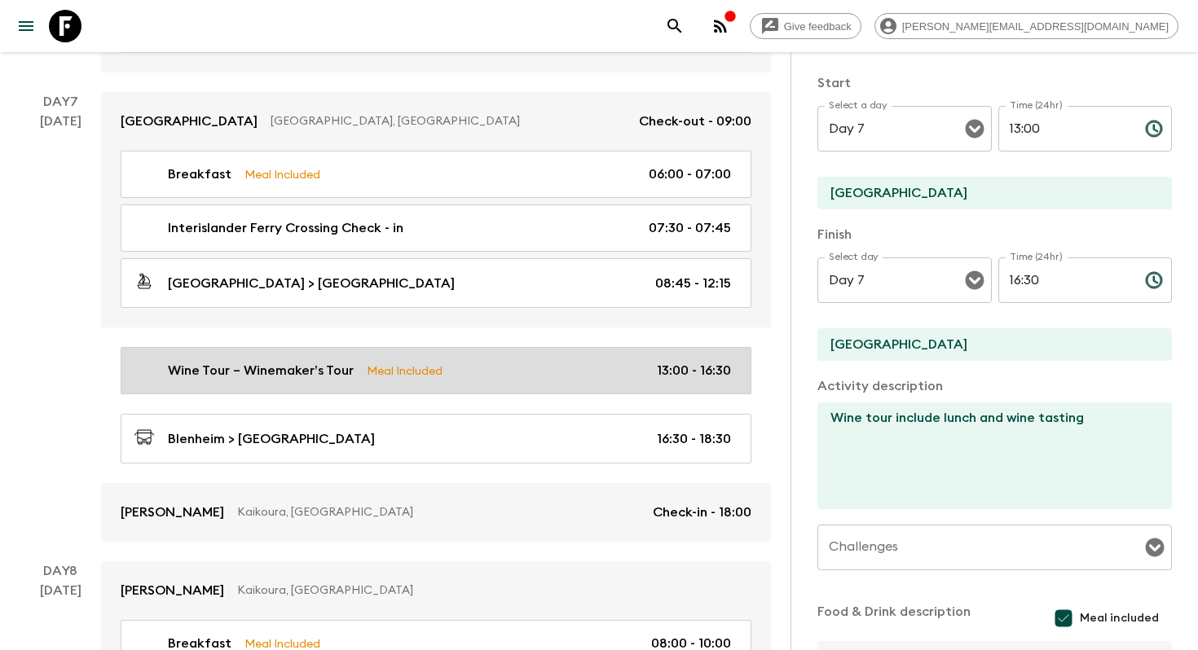
scroll to position [4294, 0]
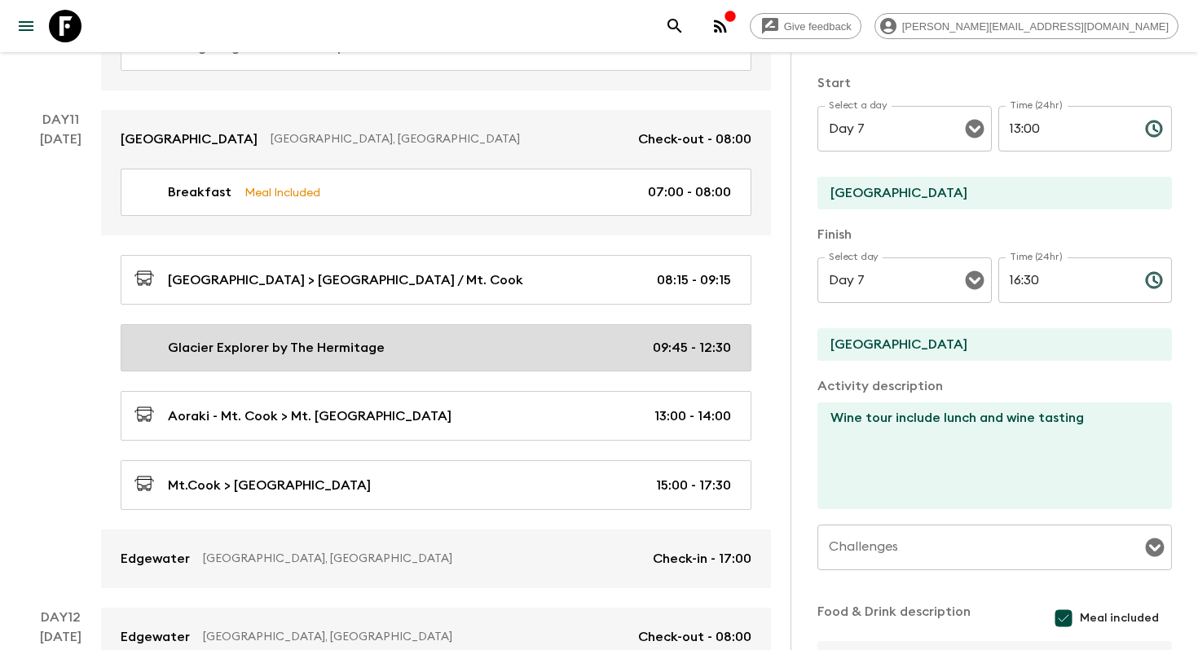
click at [363, 338] on p "Glacier Explorer by The Hermitage" at bounding box center [276, 348] width 217 height 20
type input "Glacier Explorer by The Hermitage"
type input "Aoraki - Mt. Cook"
type textarea "Cruise around the Tasman Glacial Lake in one of our boats and experience the en…"
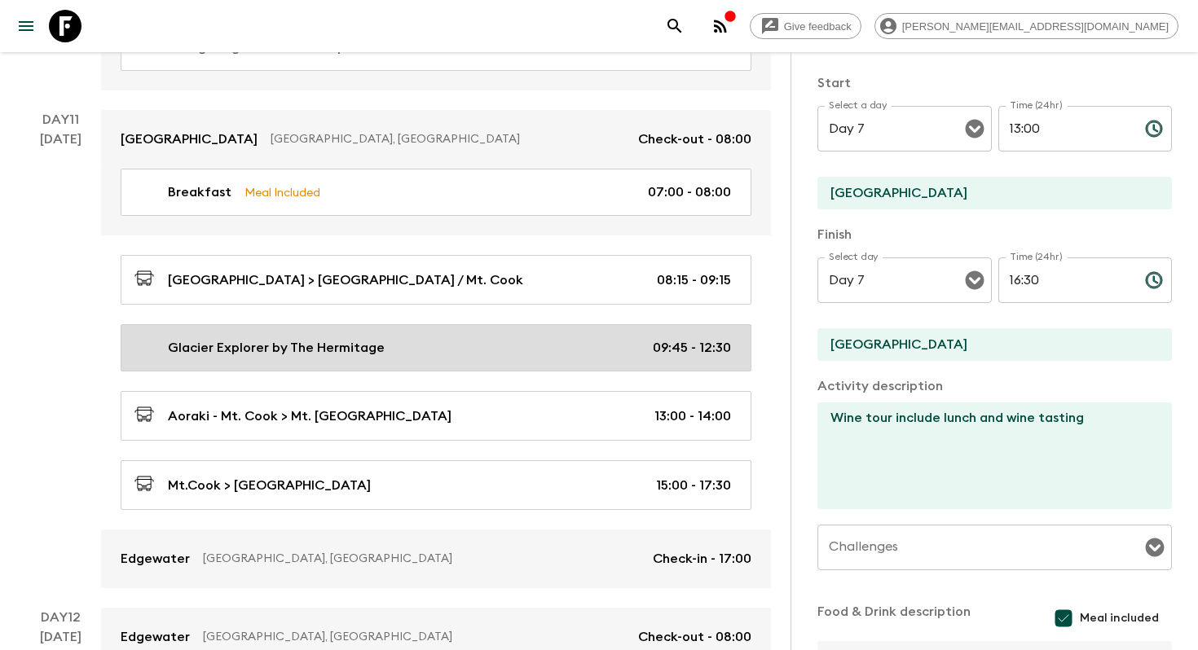
checkbox input "false"
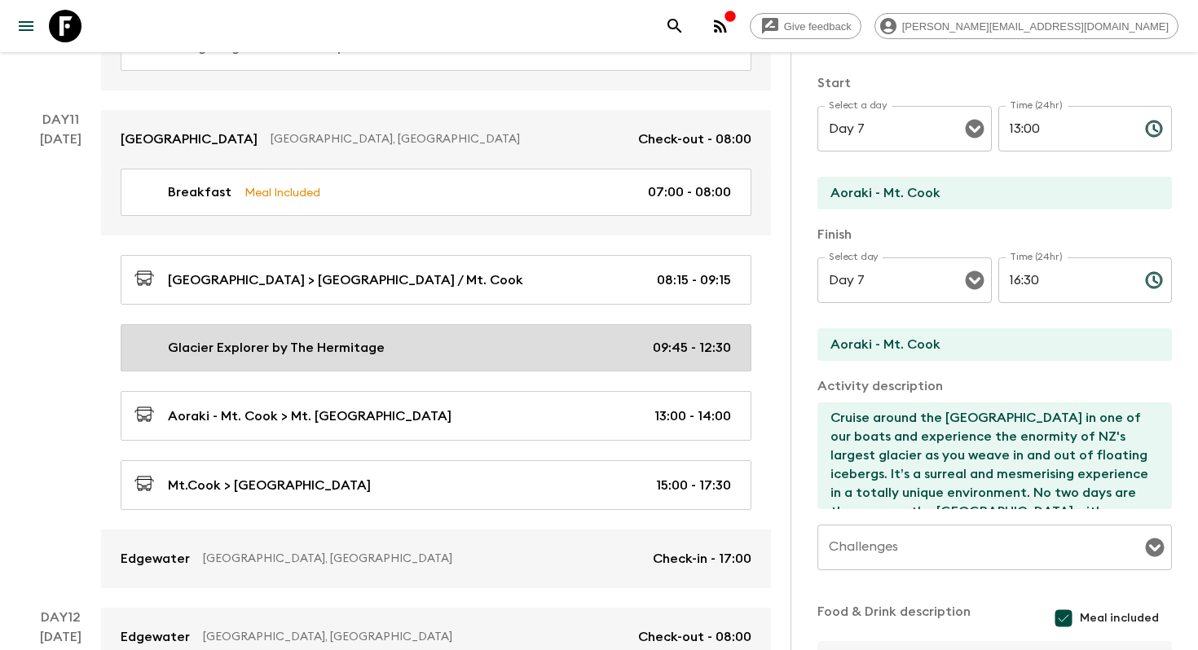
type input "Day 11"
type input "09:45"
type input "Day 11"
type input "12:30"
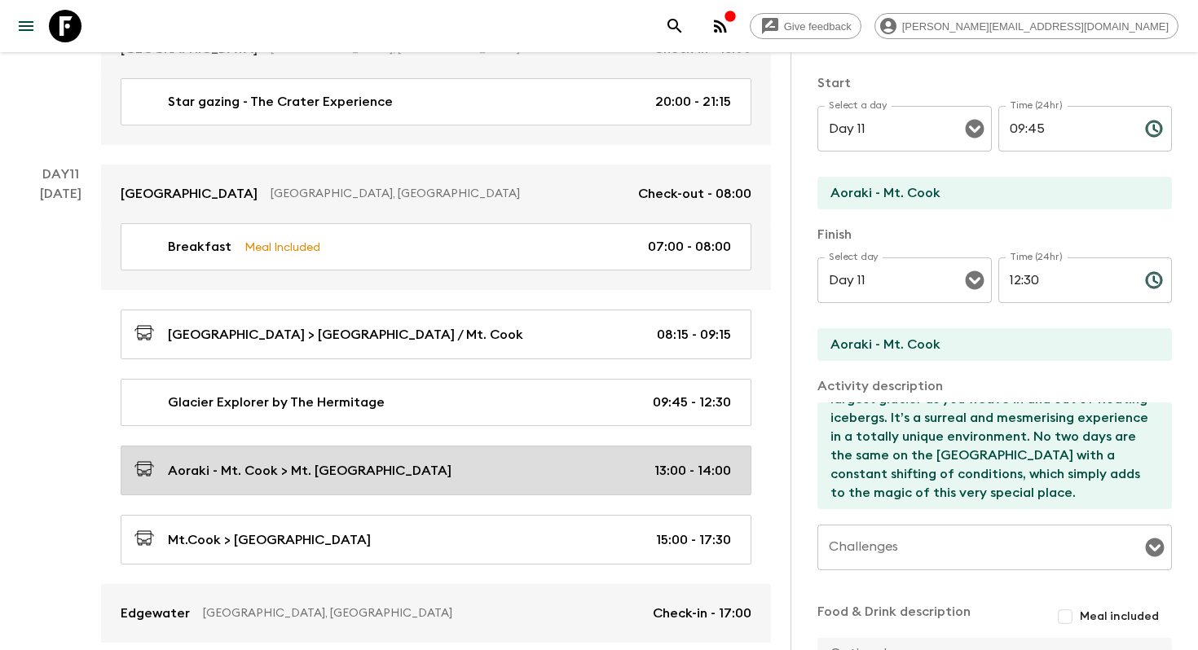
scroll to position [4217, 0]
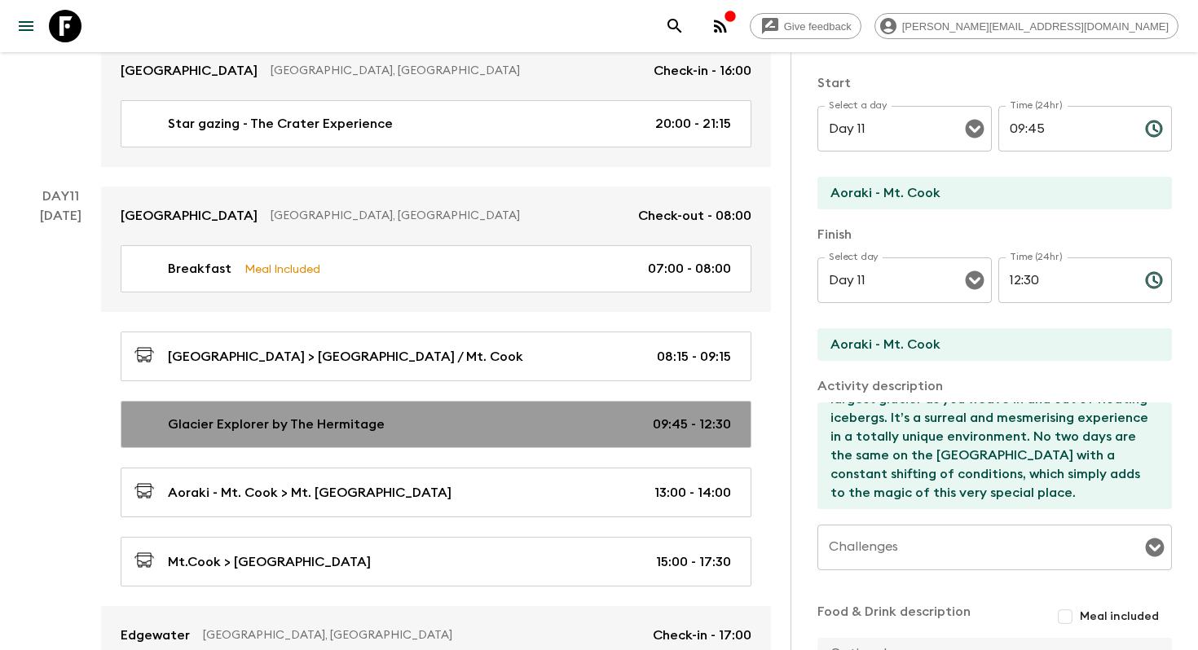
click at [327, 415] on p "Glacier Explorer by The Hermitage" at bounding box center [276, 425] width 217 height 20
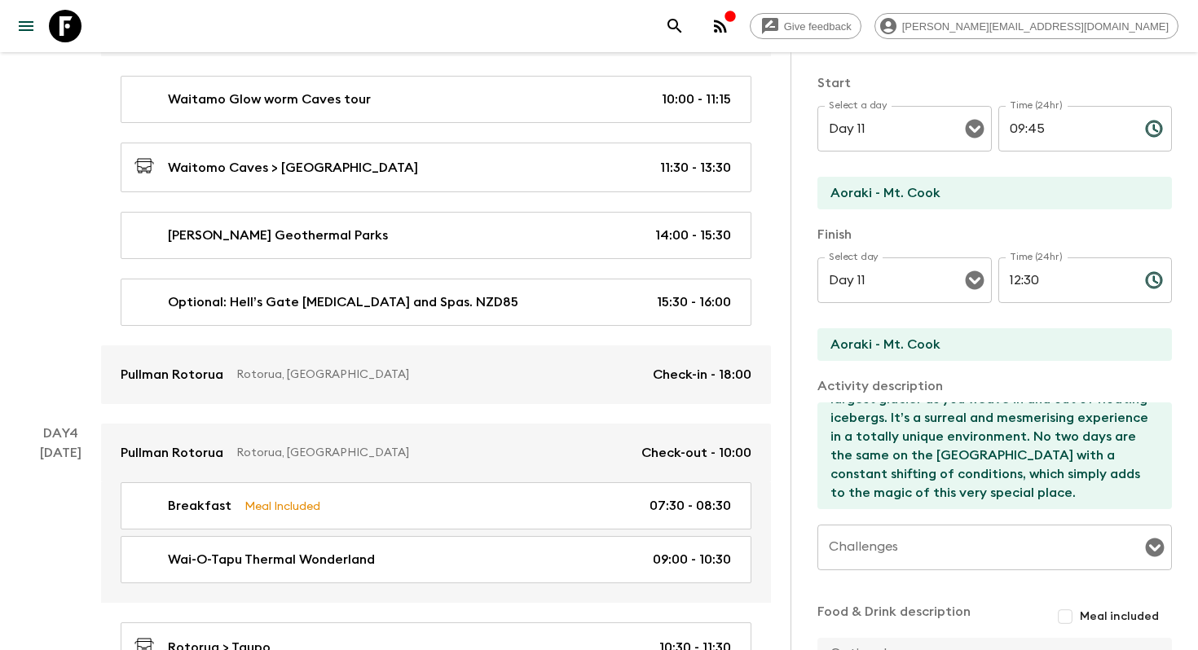
scroll to position [0, 0]
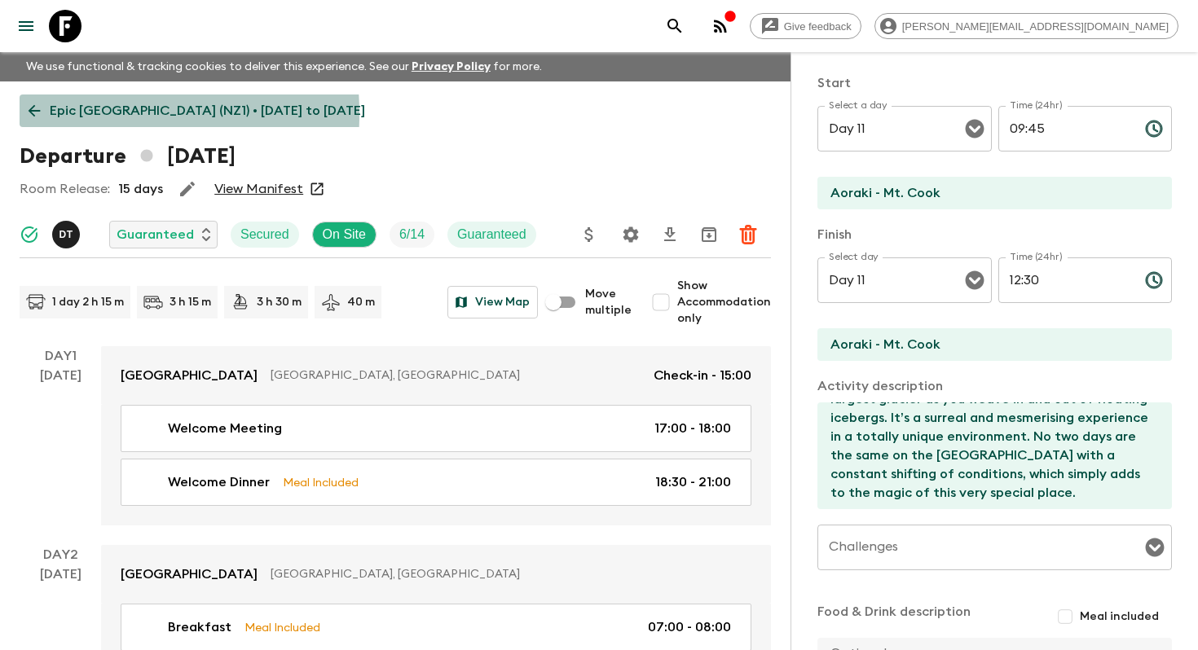
click at [37, 114] on icon at bounding box center [34, 111] width 18 height 18
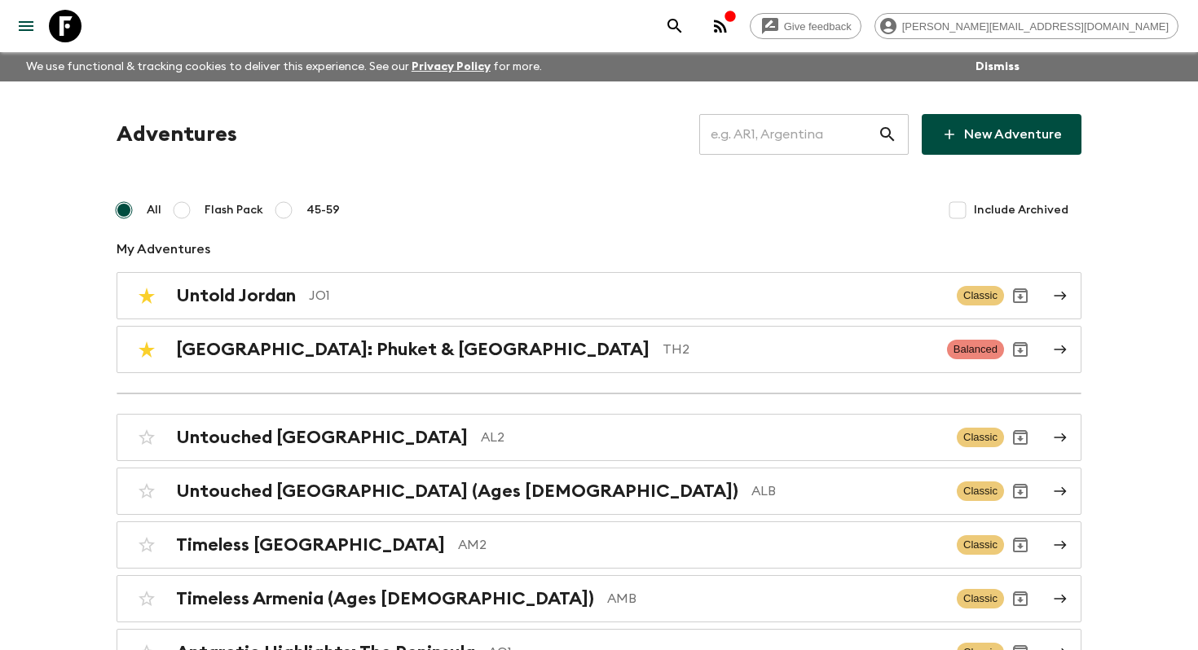
scroll to position [4090, 0]
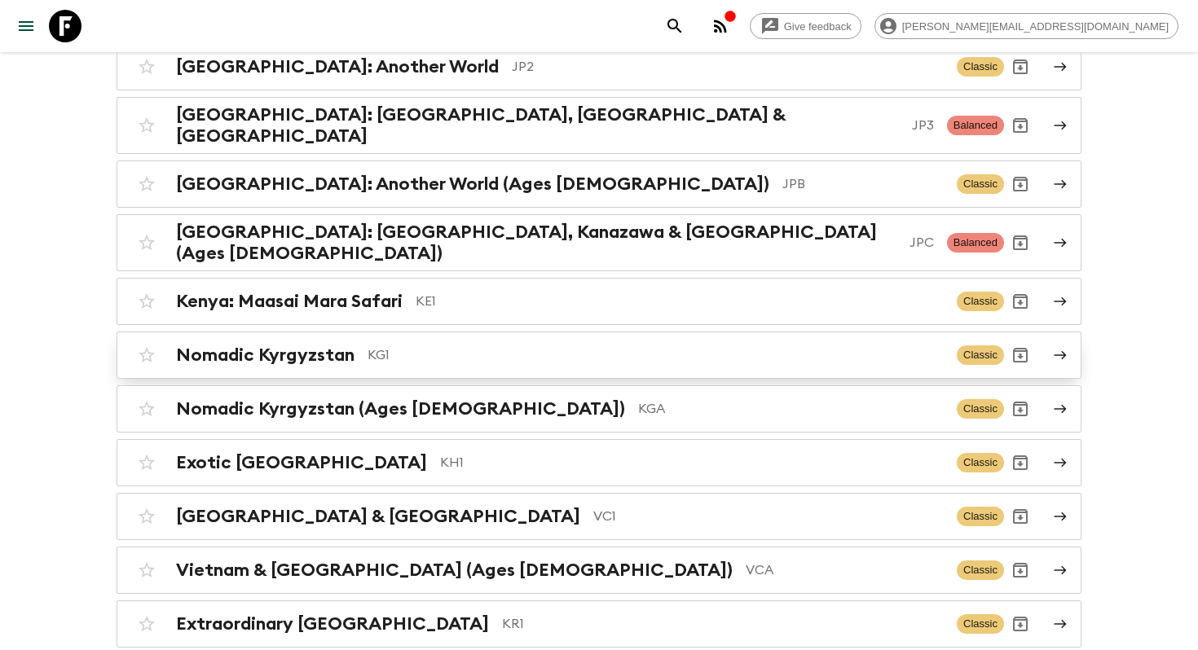
click at [396, 345] on p "KG1" at bounding box center [655, 355] width 576 height 20
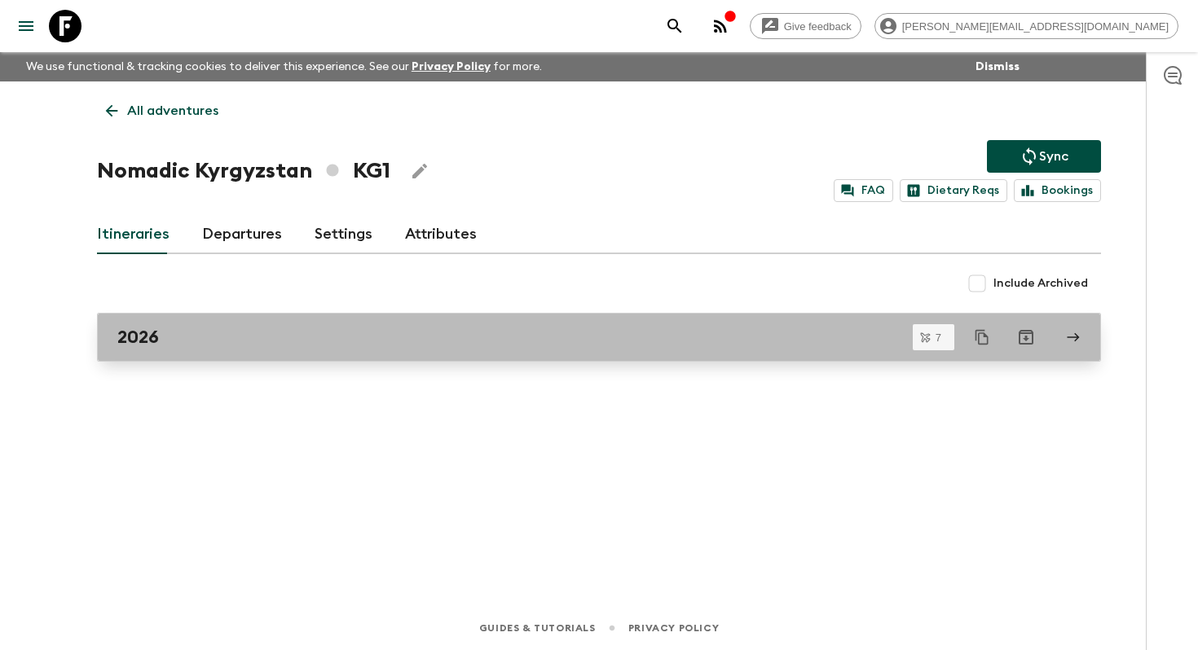
click at [278, 321] on link "2026" at bounding box center [599, 337] width 1004 height 49
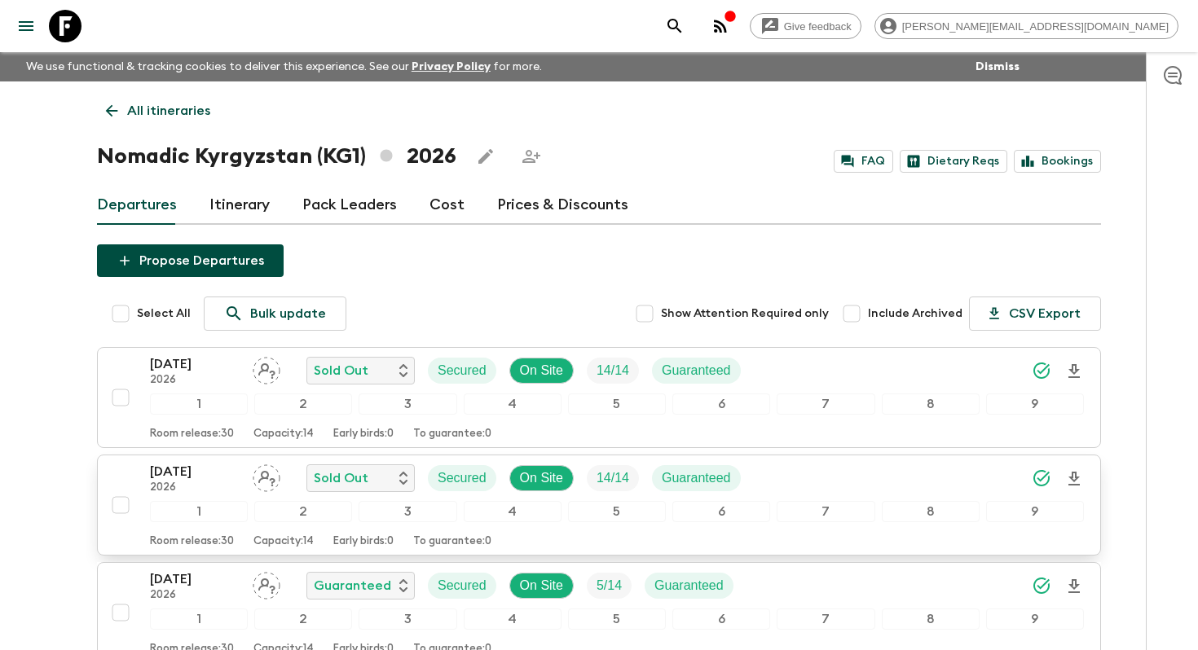
scroll to position [314, 0]
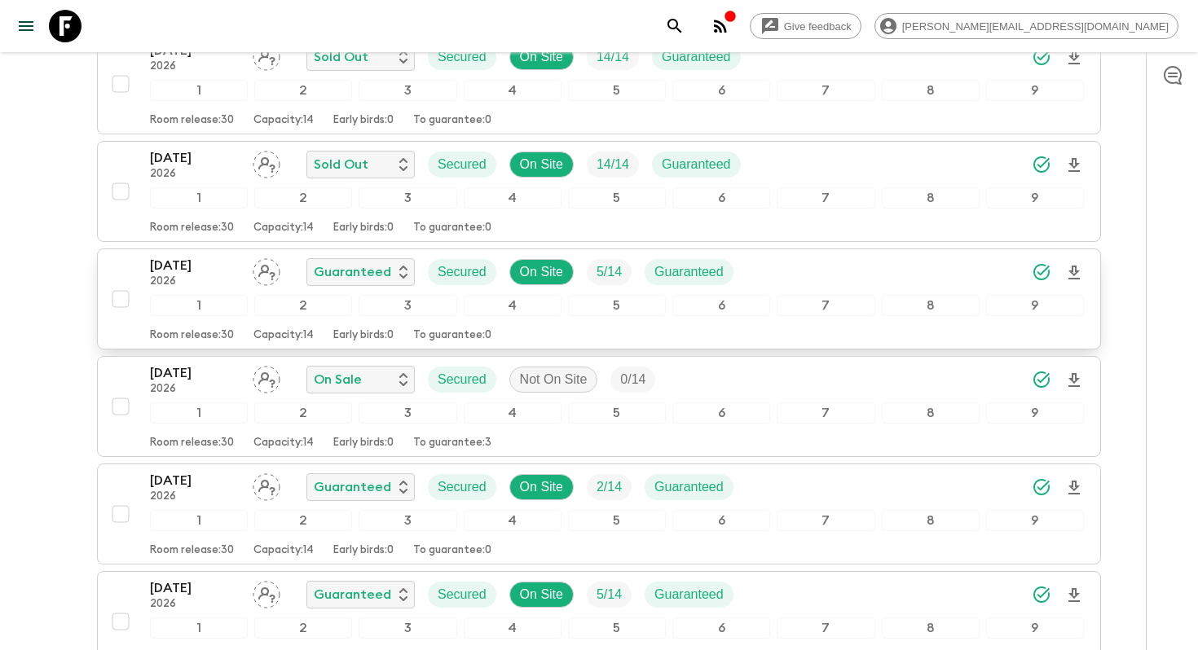
click at [196, 274] on p "[DATE]" at bounding box center [195, 266] width 90 height 20
